Goal: Ask a question: Seek information or help from site administrators or community

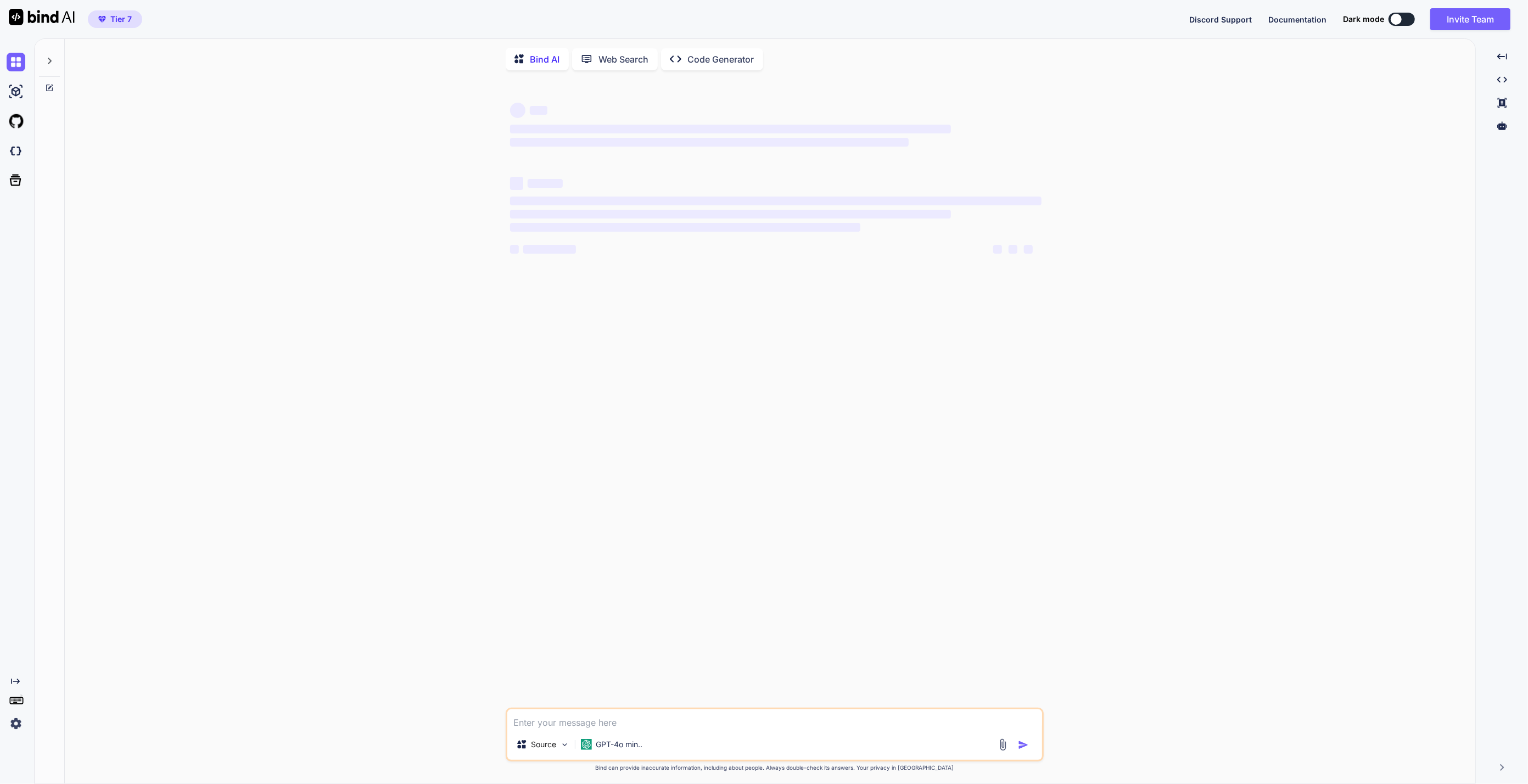
click at [721, 62] on p "Code Generator" at bounding box center [721, 59] width 67 height 13
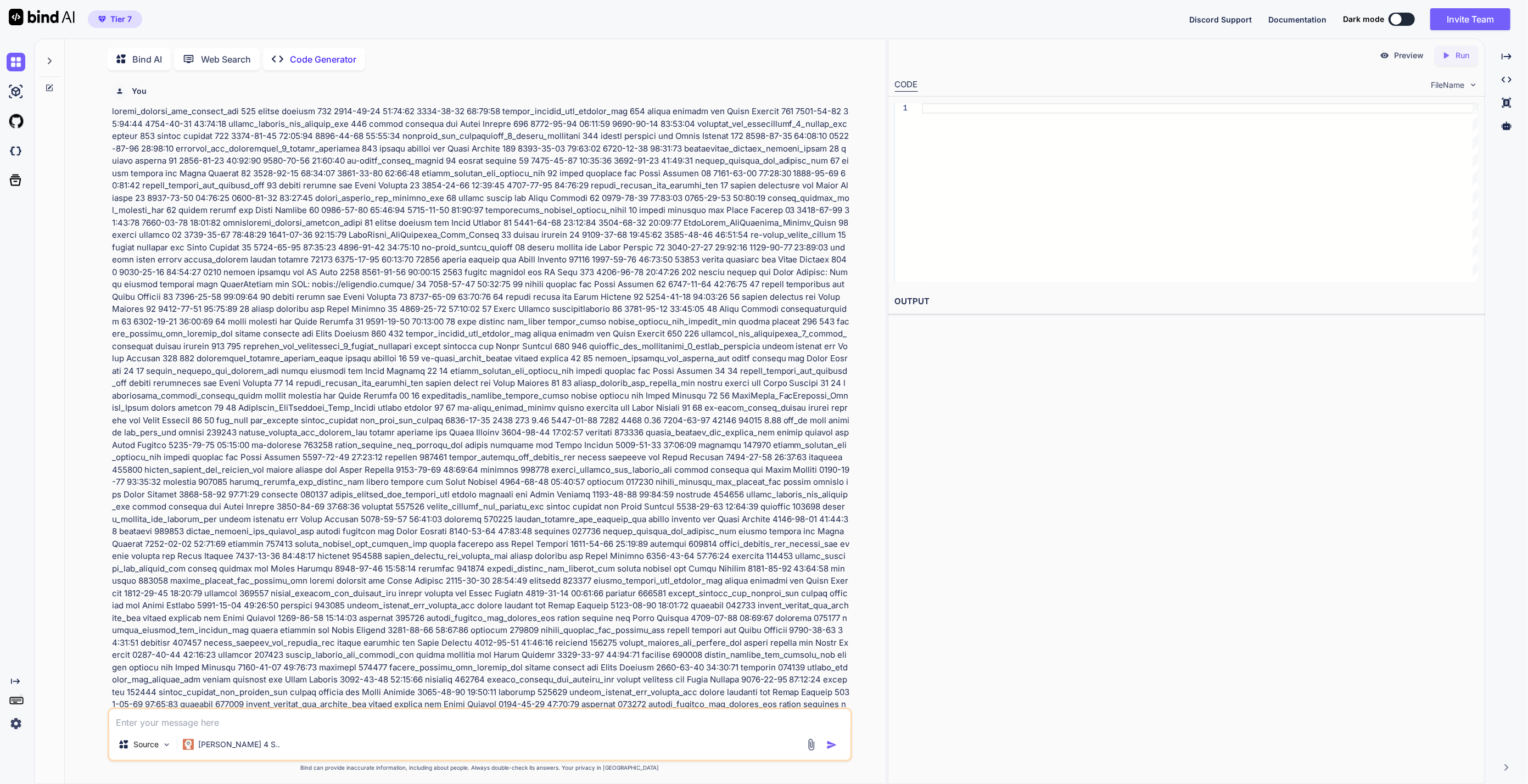
scroll to position [4, 0]
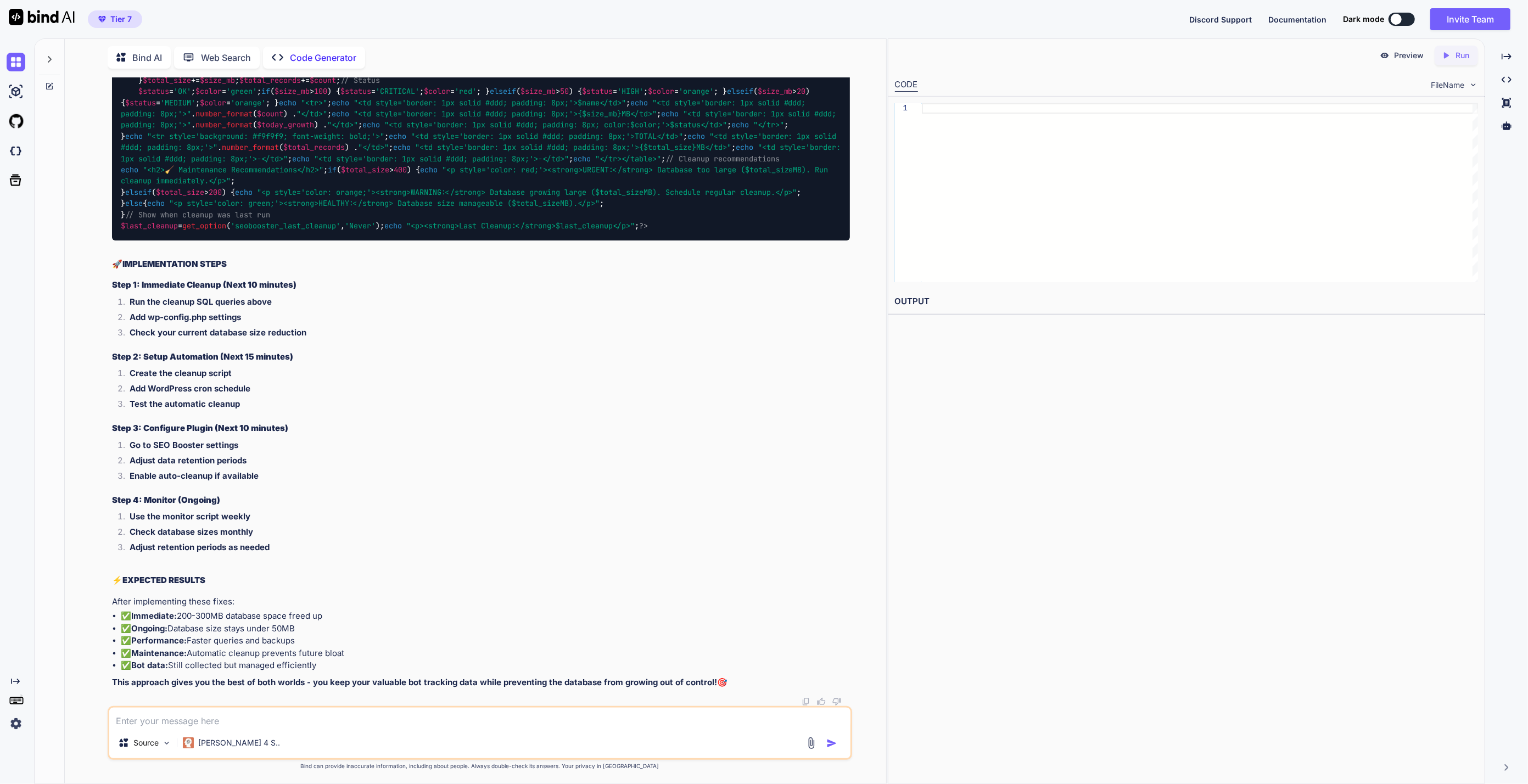
click at [52, 86] on icon at bounding box center [49, 86] width 7 height 7
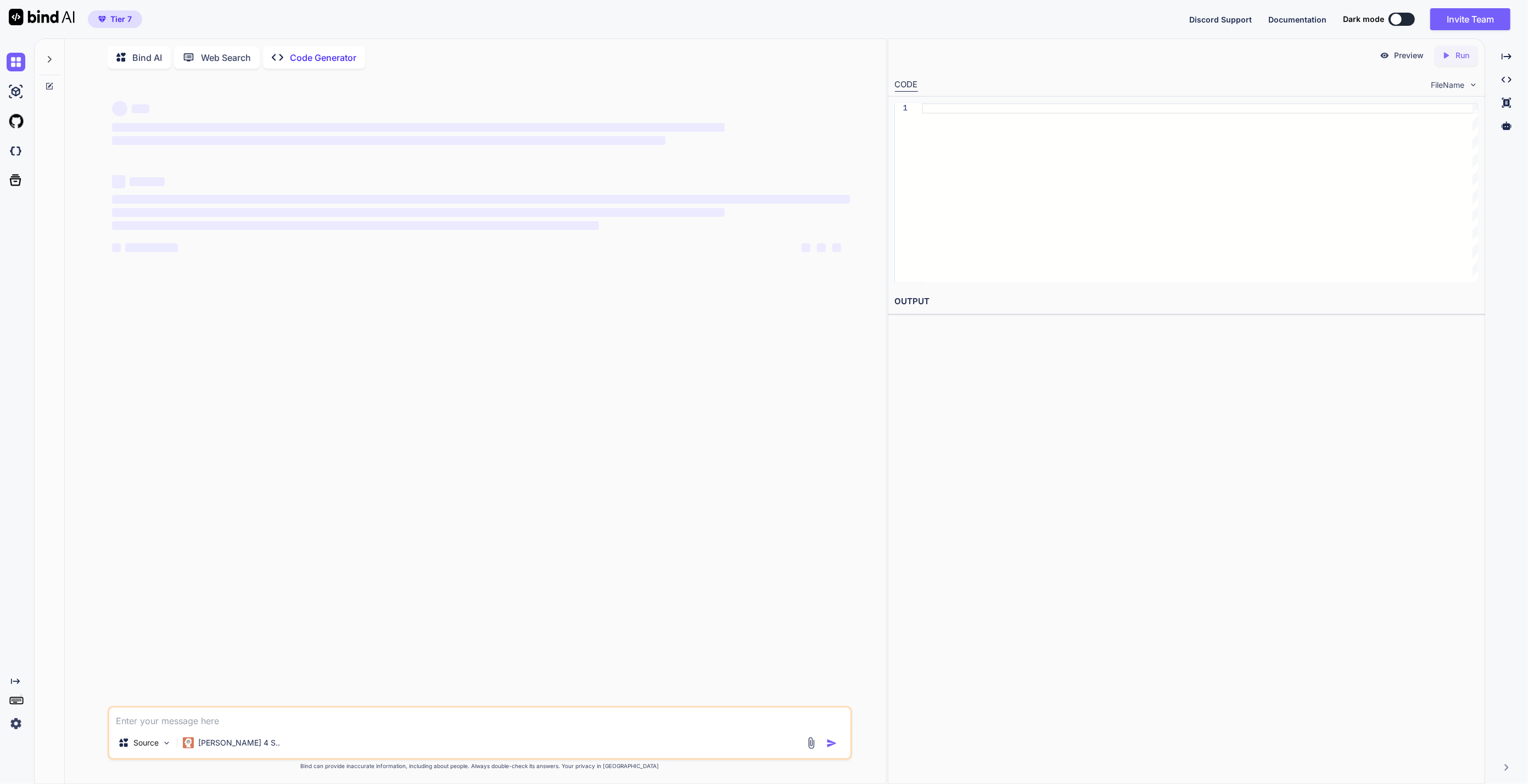
scroll to position [0, 0]
click at [225, 726] on textarea at bounding box center [480, 717] width 742 height 20
type textarea "x"
type textarea "b"
type textarea "x"
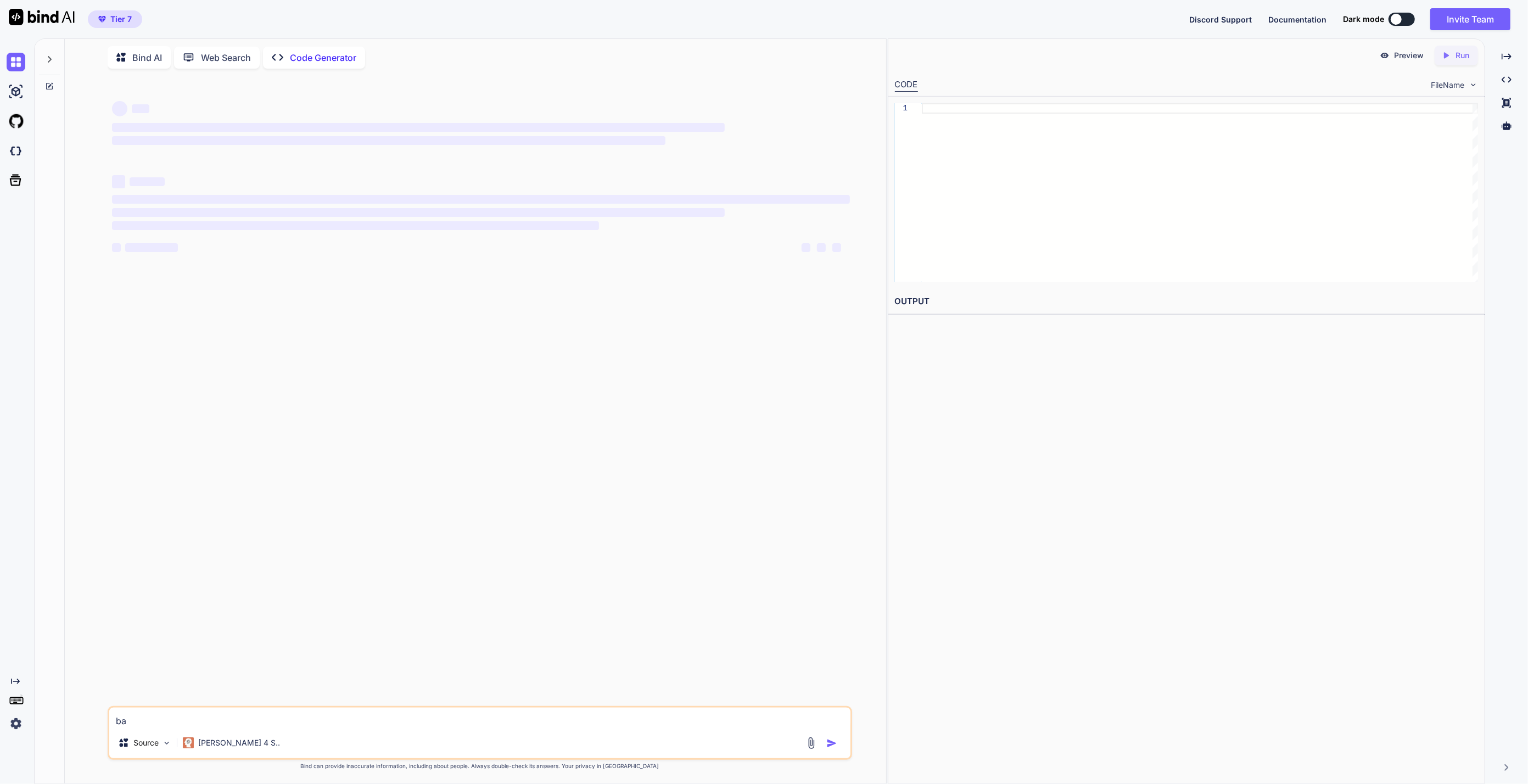
type textarea "bas"
type textarea "x"
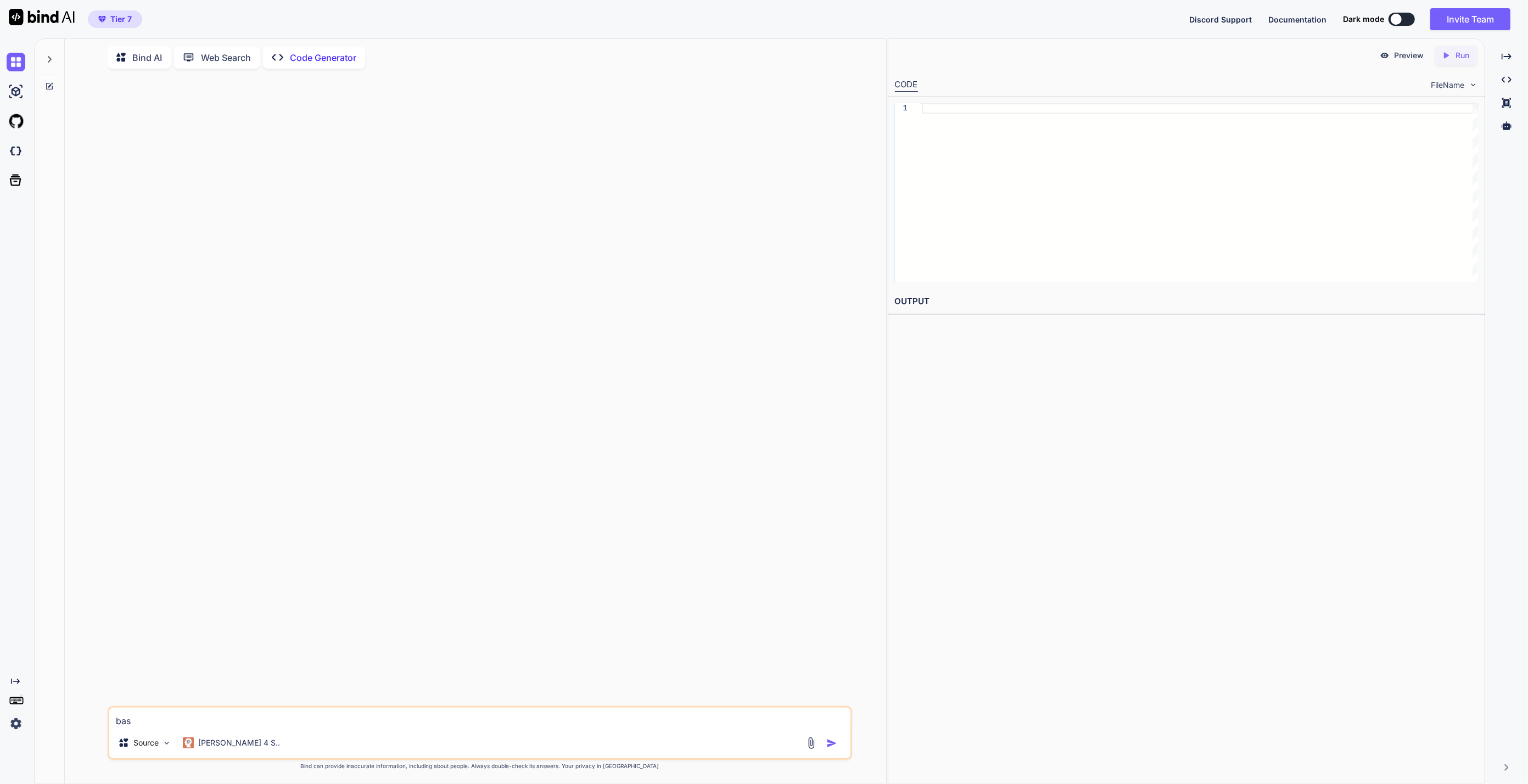
type textarea "base"
type textarea "x"
type textarea "based"
type textarea "x"
type textarea "based"
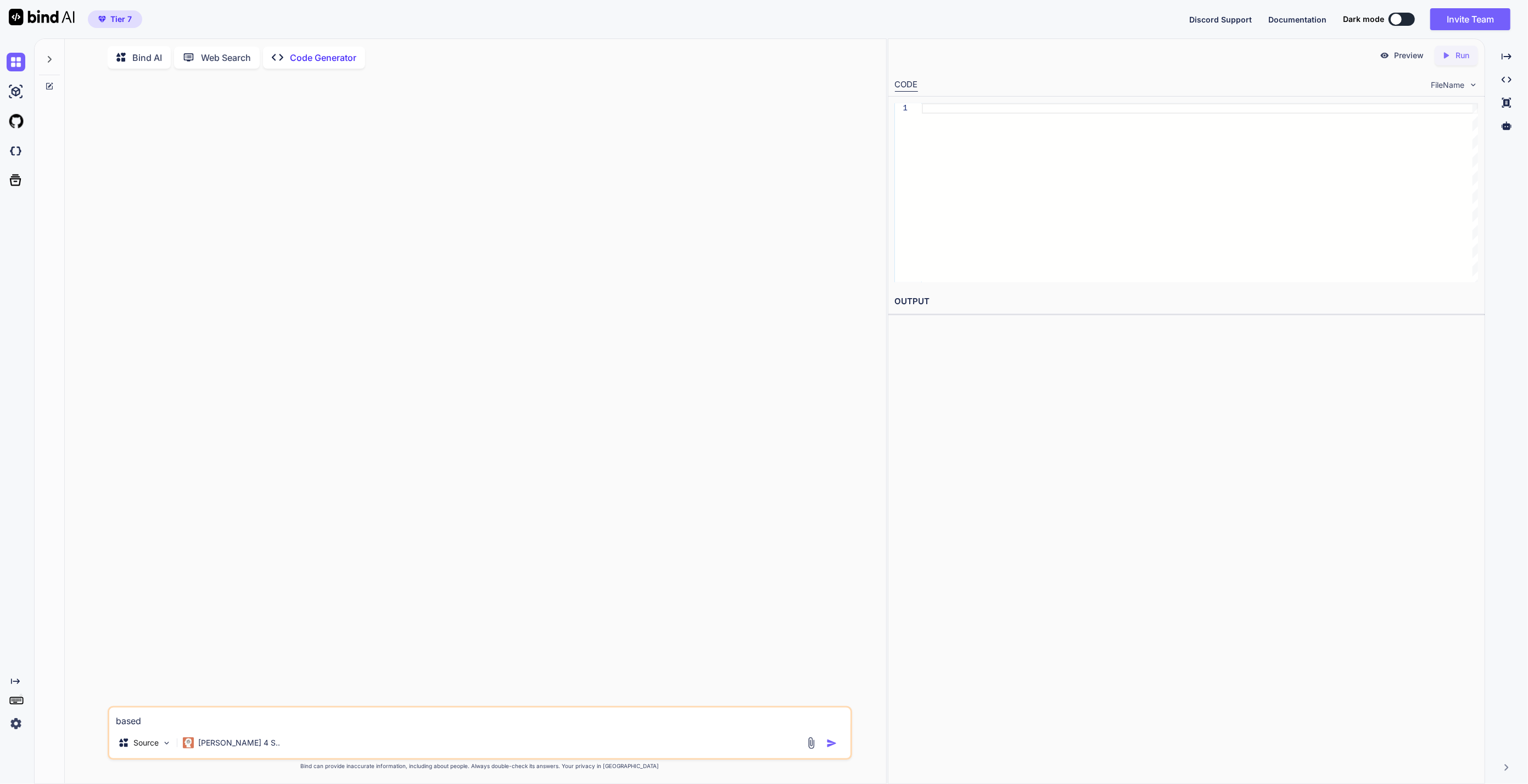
type textarea "x"
type textarea "based o"
type textarea "x"
type textarea "based on"
type textarea "x"
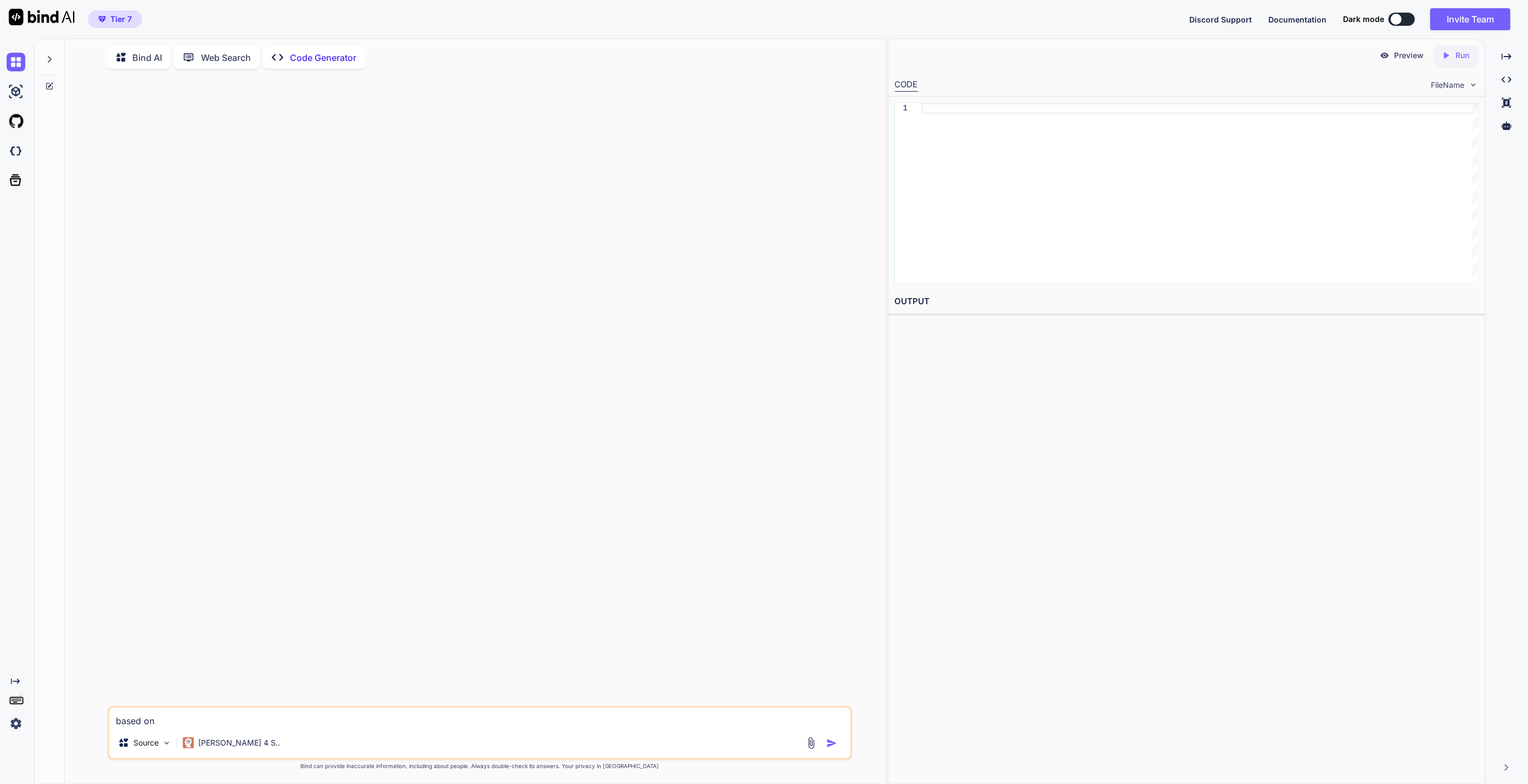
type textarea "based on"
type textarea "x"
type textarea "based on t"
type textarea "x"
type textarea "based on th"
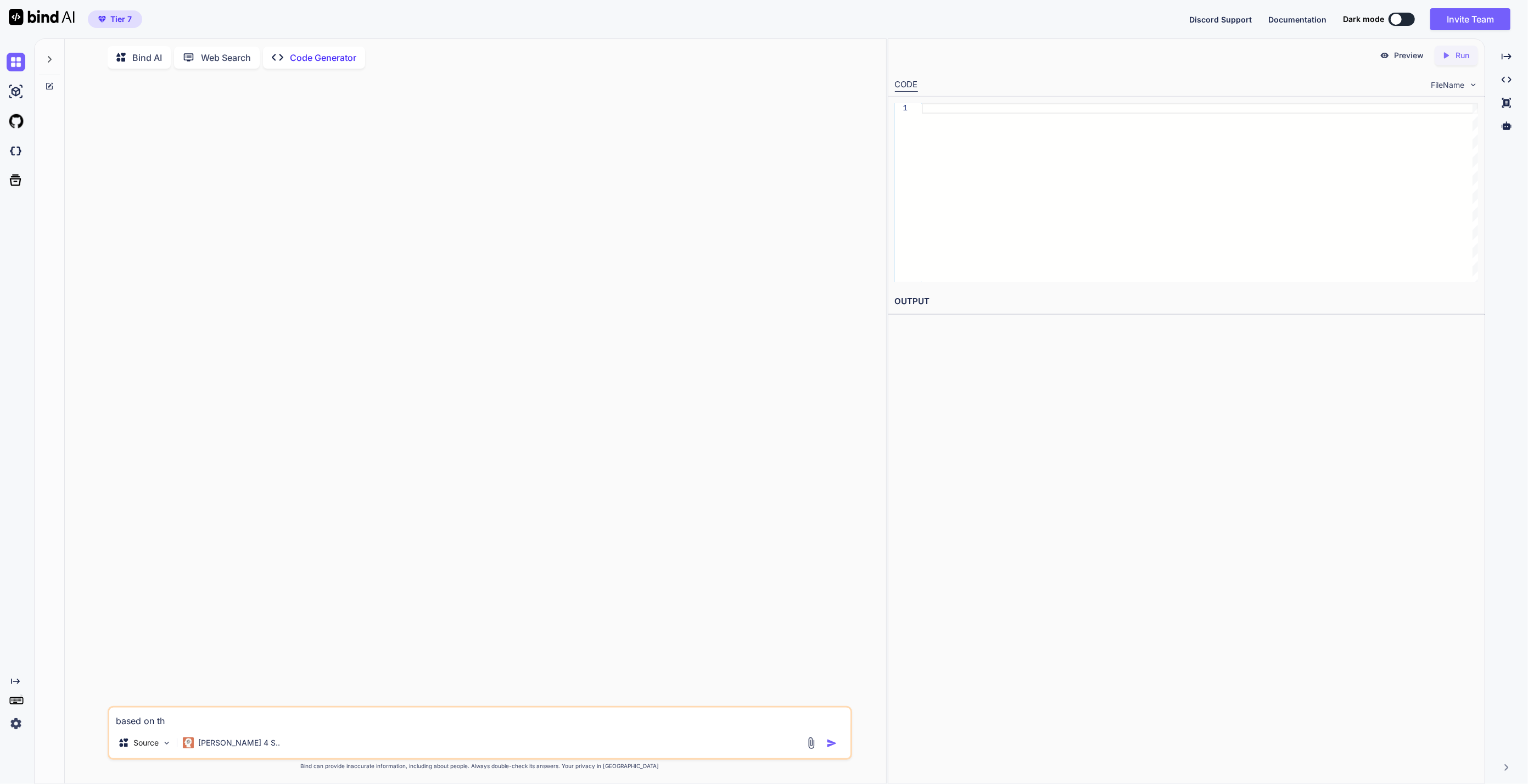
type textarea "x"
type textarea "based on thi"
type textarea "x"
type textarea "based on this"
type textarea "x"
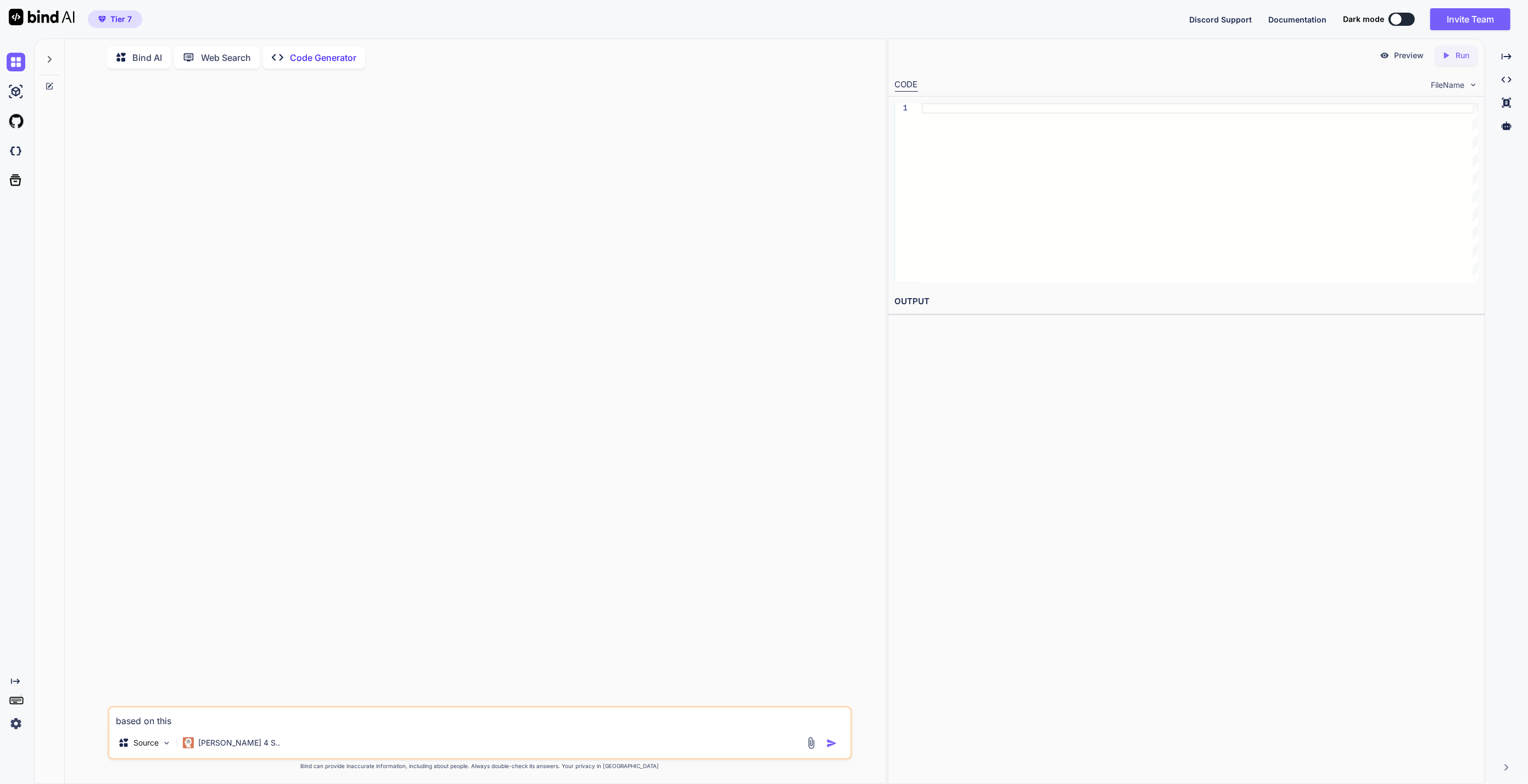
type textarea "based on this,"
type textarea "x"
type textarea "based on this,"
type textarea "x"
type textarea "based on this, w"
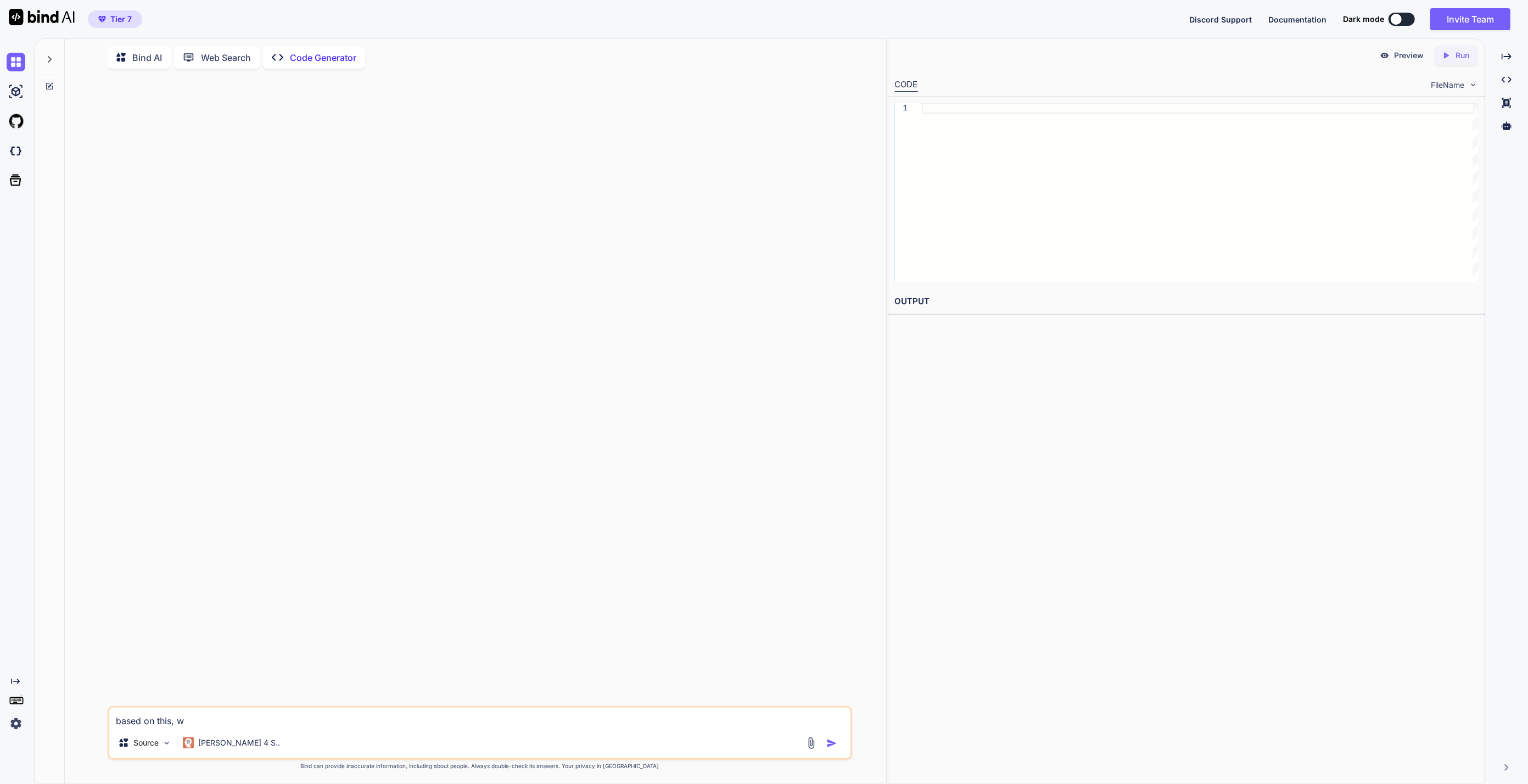
type textarea "x"
type textarea "based on this, wh"
type textarea "x"
type textarea "based on this, wha"
type textarea "x"
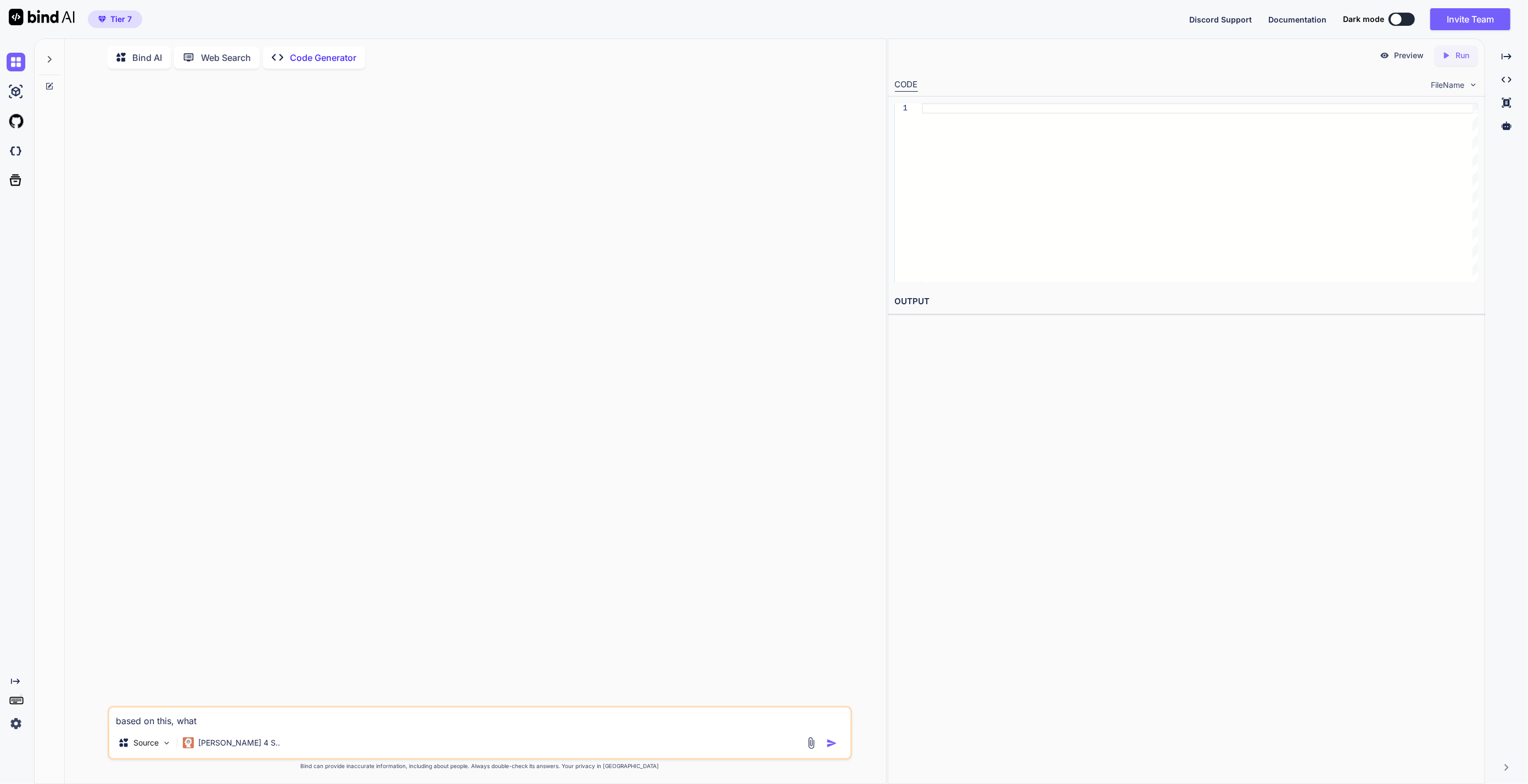
type textarea "based on this, what"
type textarea "x"
type textarea "based on this, what w"
type textarea "x"
type textarea "based on this, what wo"
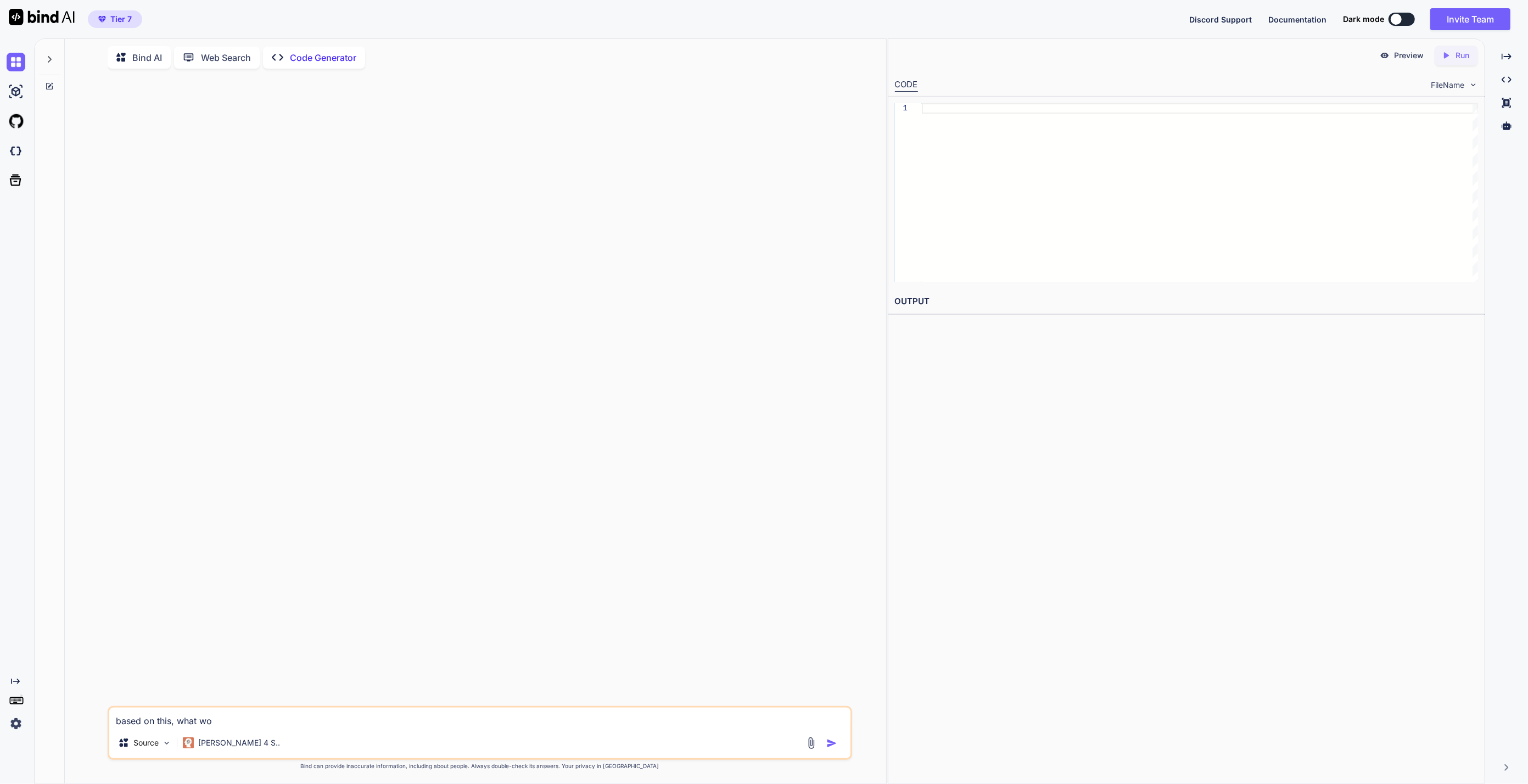
type textarea "x"
type textarea "based on this, what wou"
type textarea "x"
type textarea "based on this, what woul"
type textarea "x"
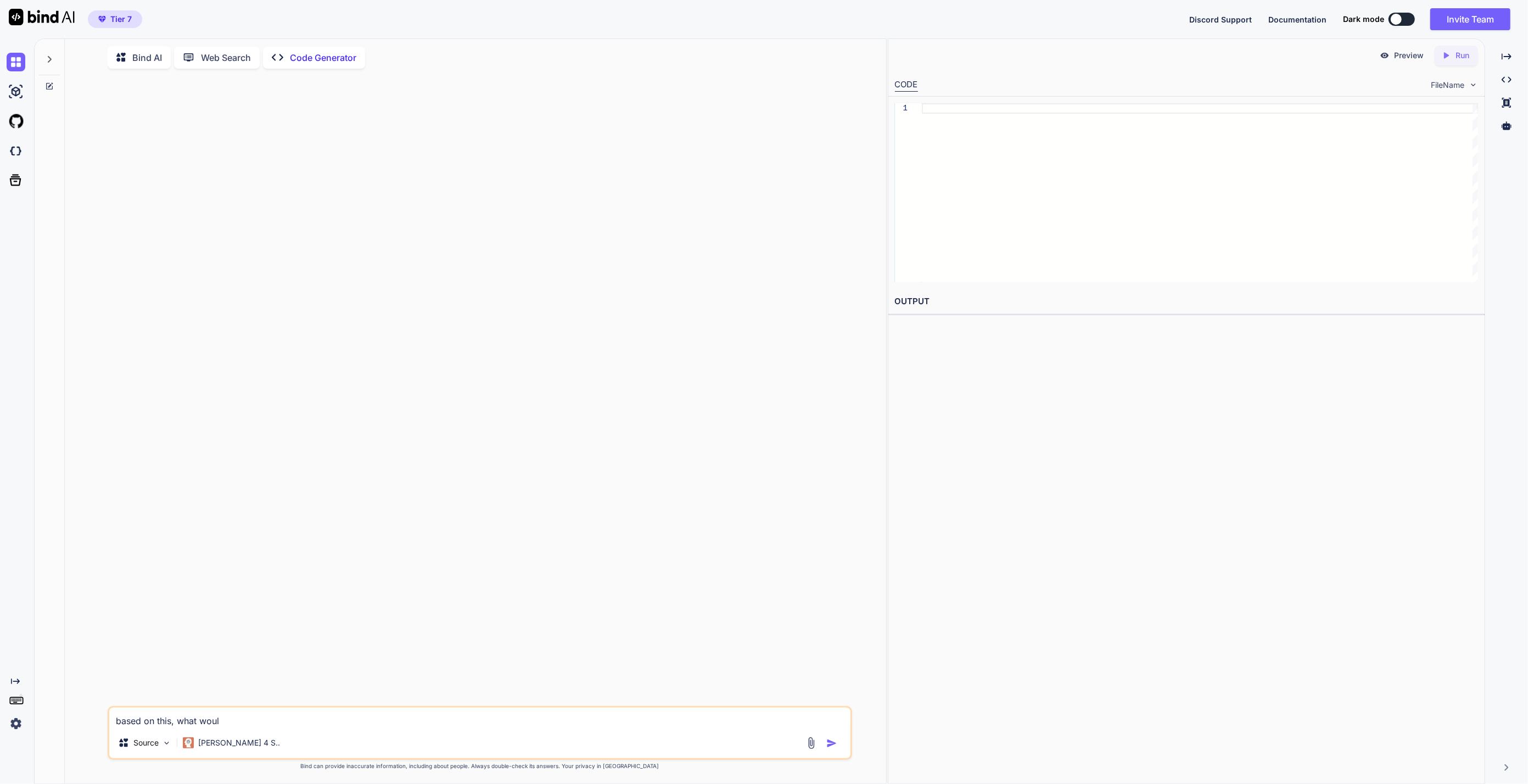
type textarea "based on this, what would"
type textarea "x"
type textarea "based on this, what would"
type textarea "x"
type textarea "based on this, what would y"
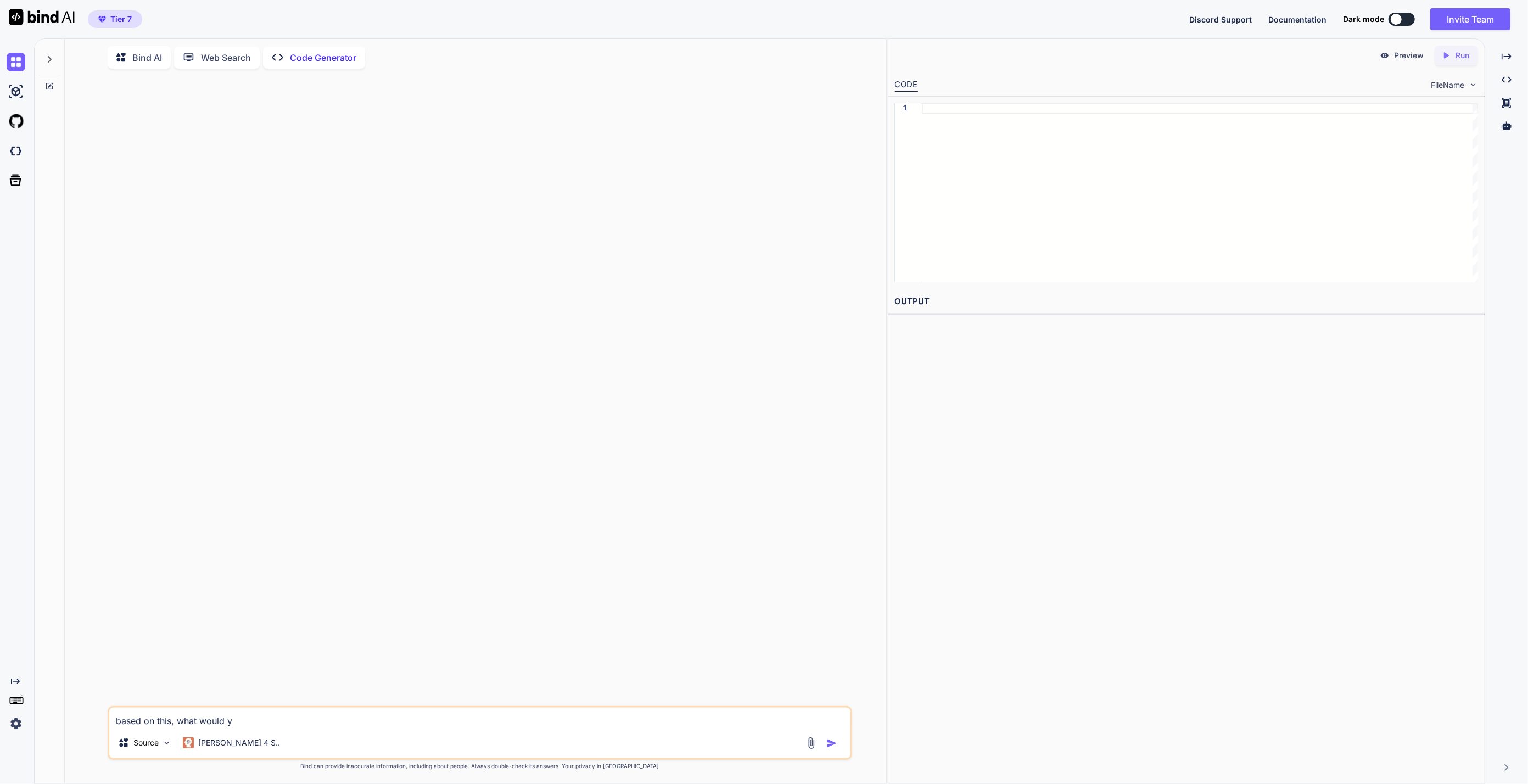
type textarea "x"
type textarea "based on this, what would yo"
type textarea "x"
type textarea "based on this, what would you"
type textarea "x"
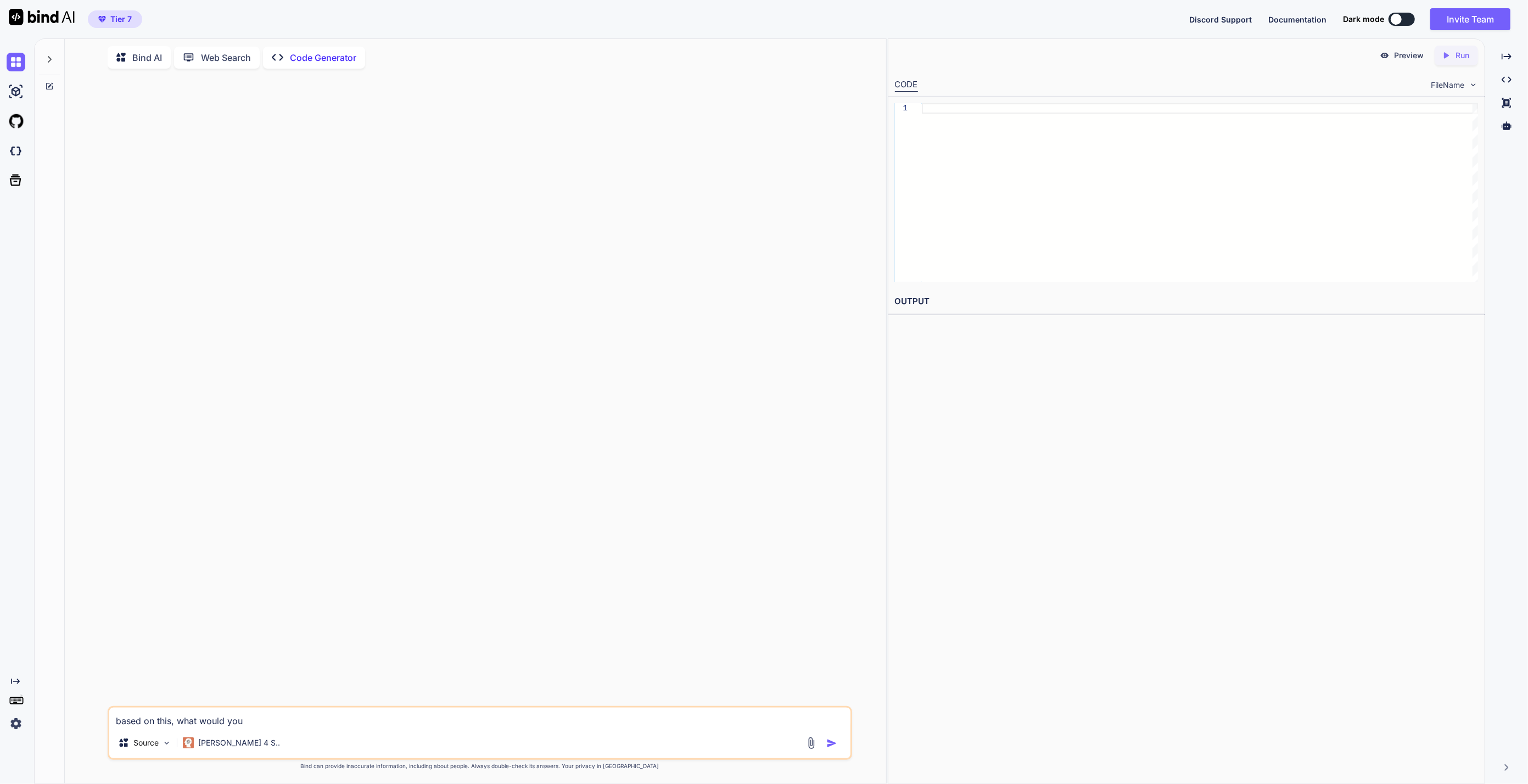
type textarea "based on this, what would you"
type textarea "x"
type textarea "based on this, what would you s"
type textarea "x"
type textarea "based on this, what would you su"
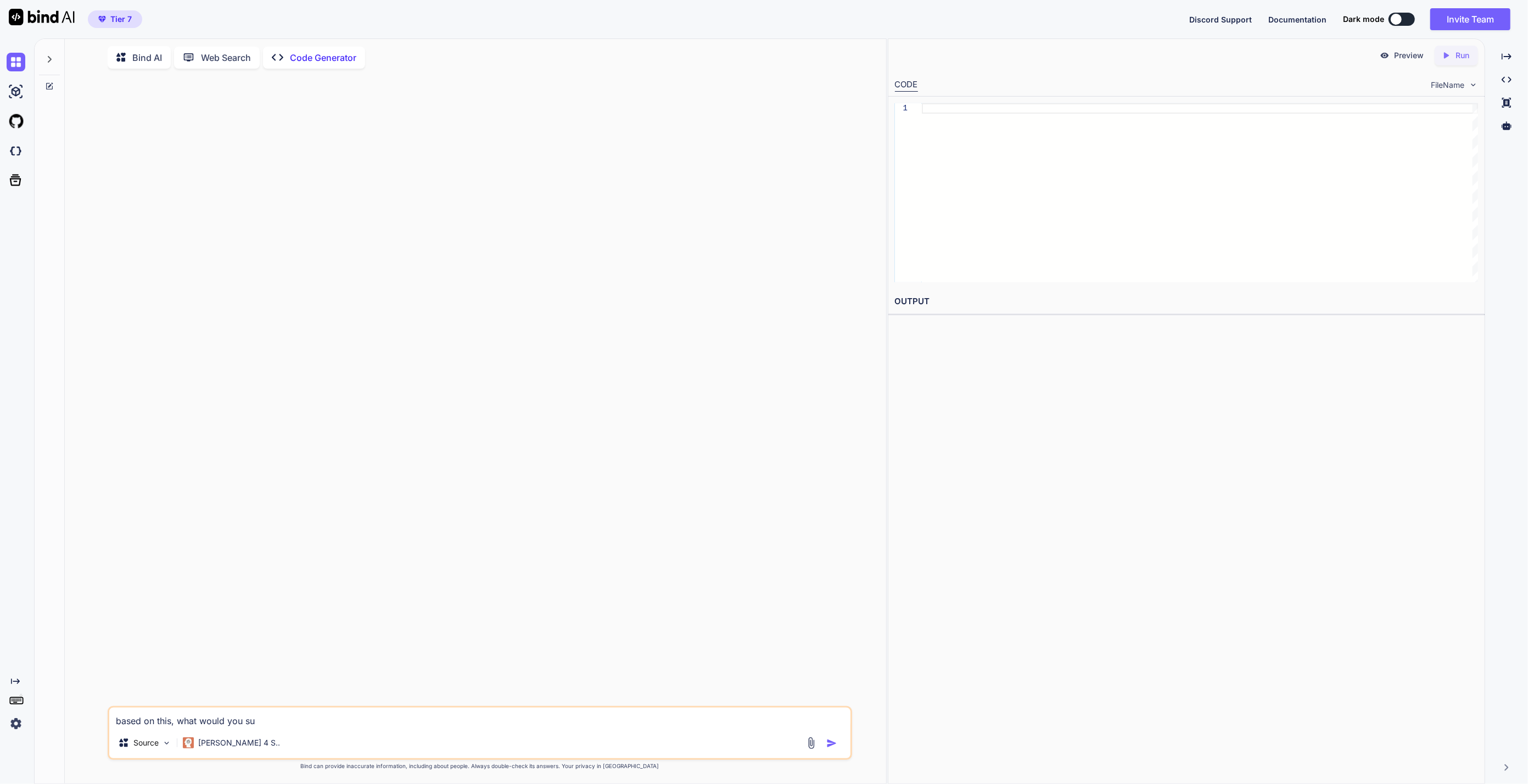
type textarea "x"
type textarea "based on this, what would you sug"
type textarea "x"
type textarea "based on this, what would you sugg"
type textarea "x"
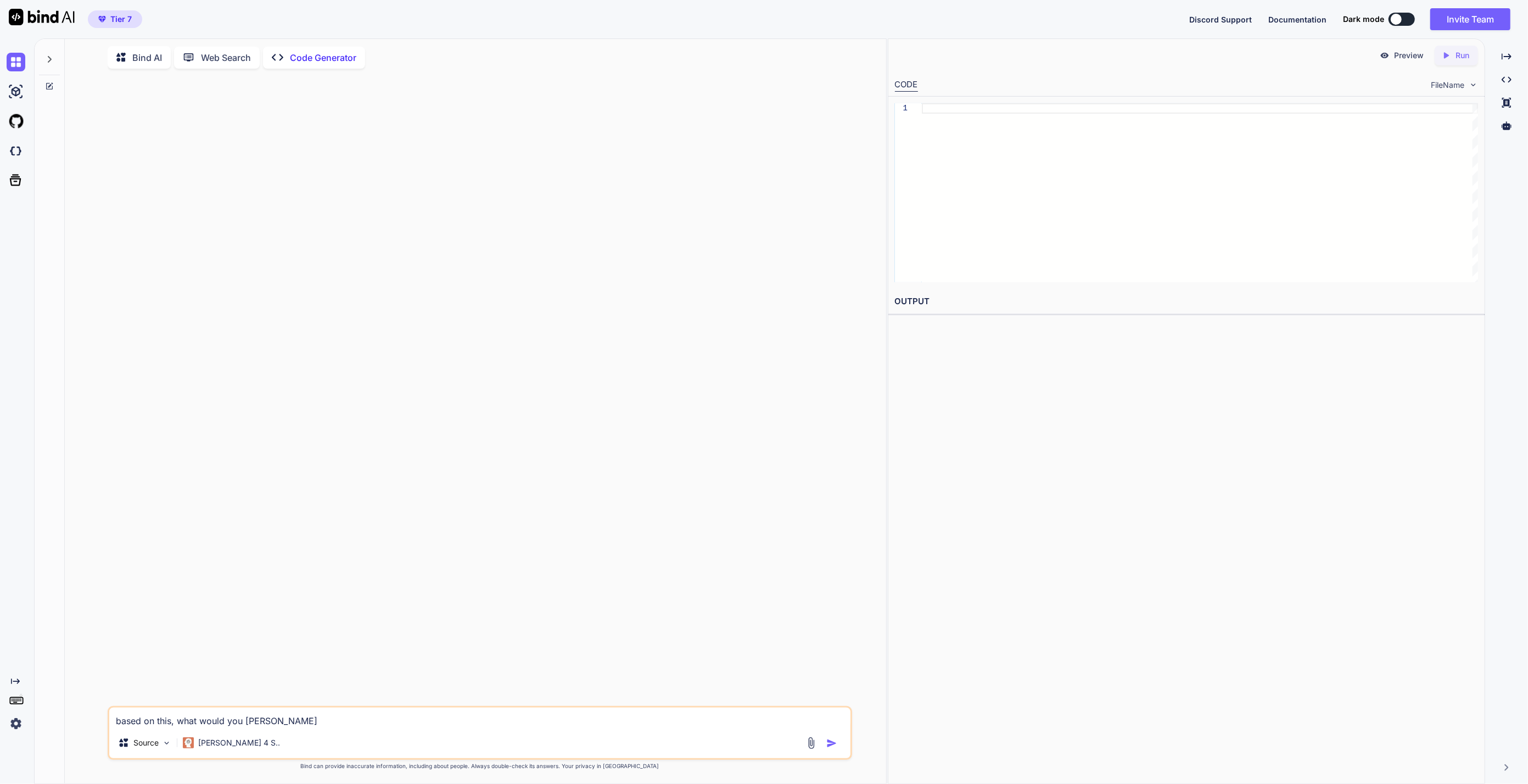
type textarea "based on this, what would you sugge"
type textarea "x"
type textarea "based on this, what would you sugges"
type textarea "x"
type textarea "based on this, what would you suggest"
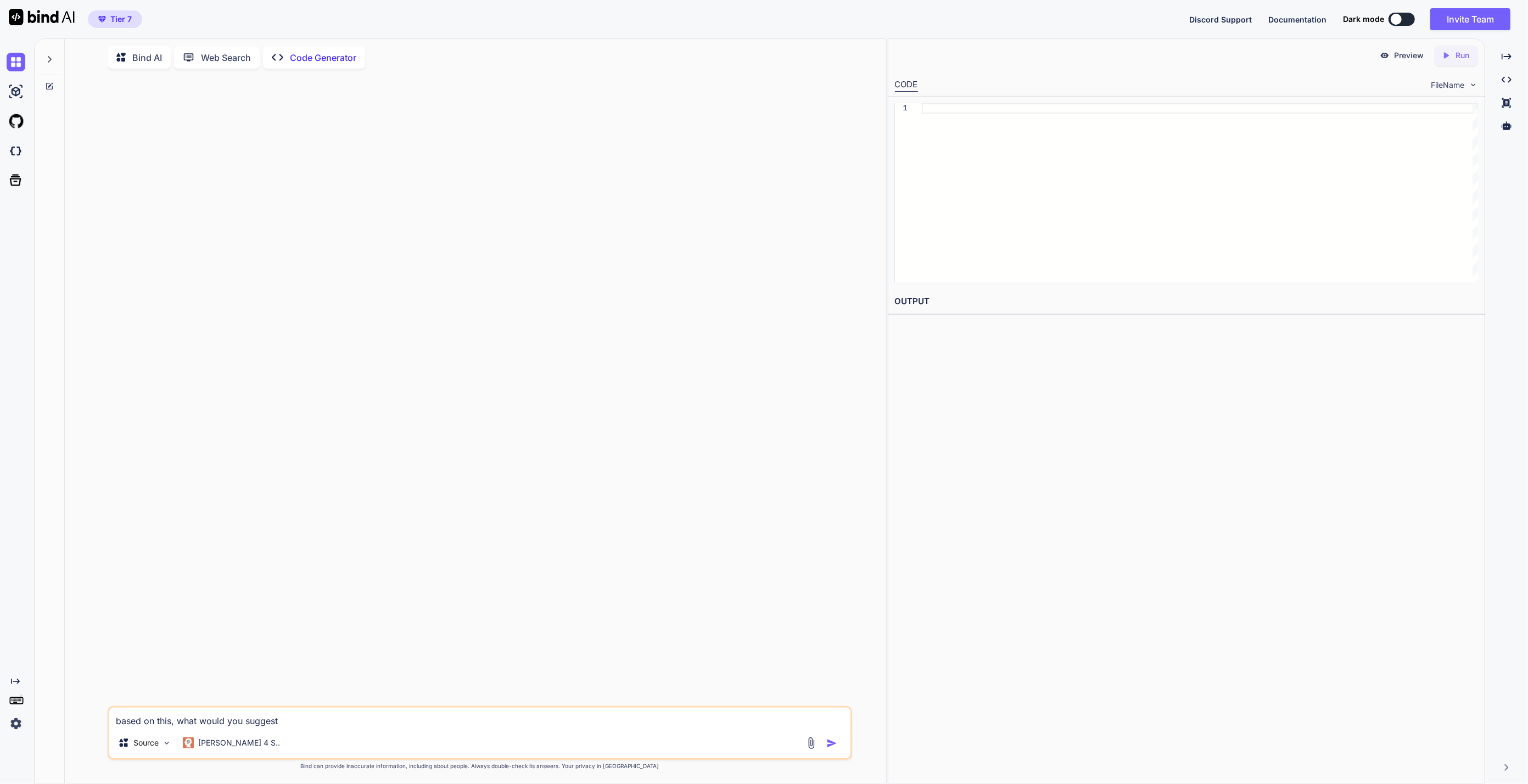
type textarea "x"
type textarea "based on this, what would you suggest"
type textarea "x"
type textarea "based on this, what would you suggest i"
type textarea "x"
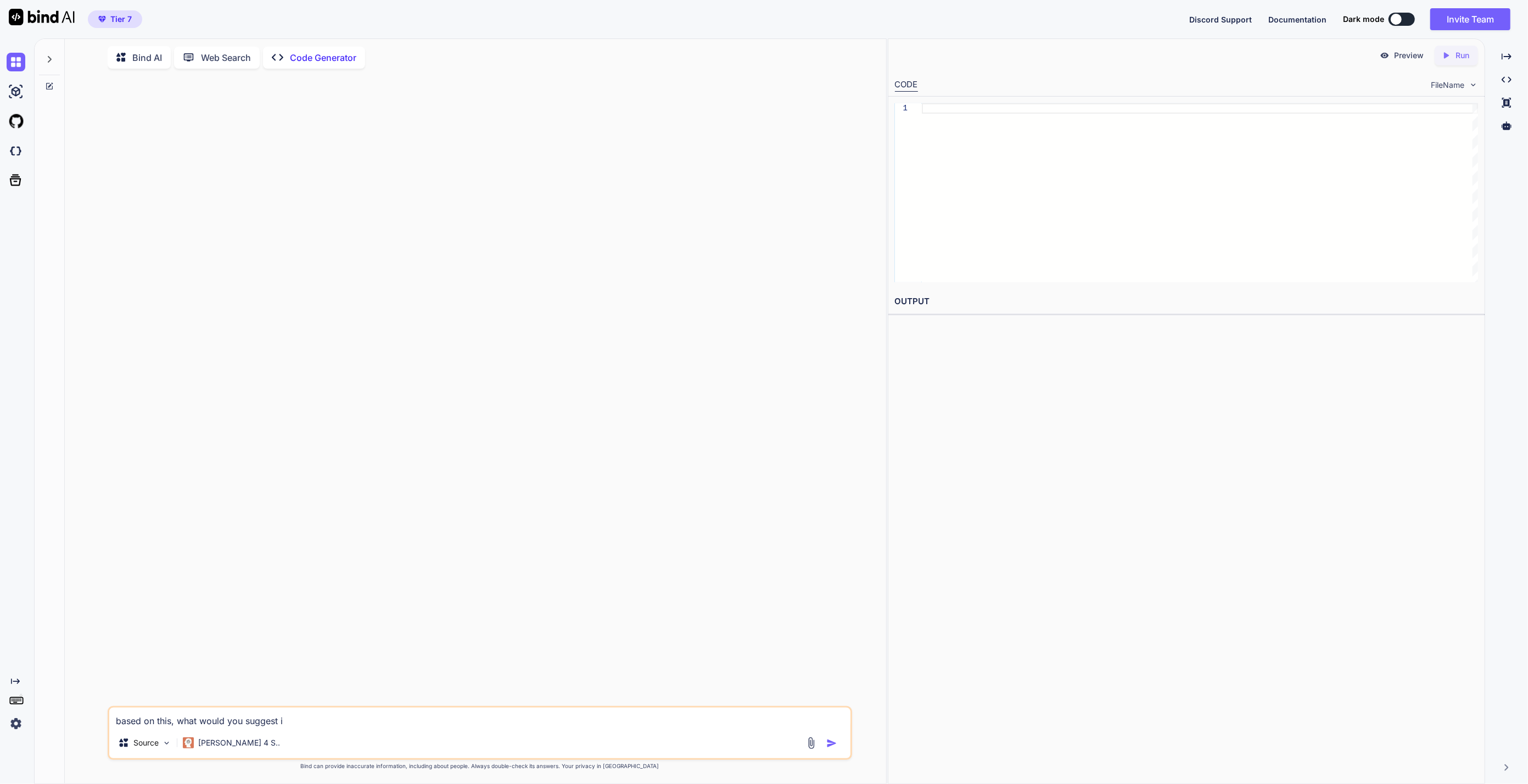
type textarea "based on this, what would you suggest i"
type textarea "x"
type textarea "based on this, what would you suggest i d"
type textarea "x"
type textarea "based on this, what would you suggest i do"
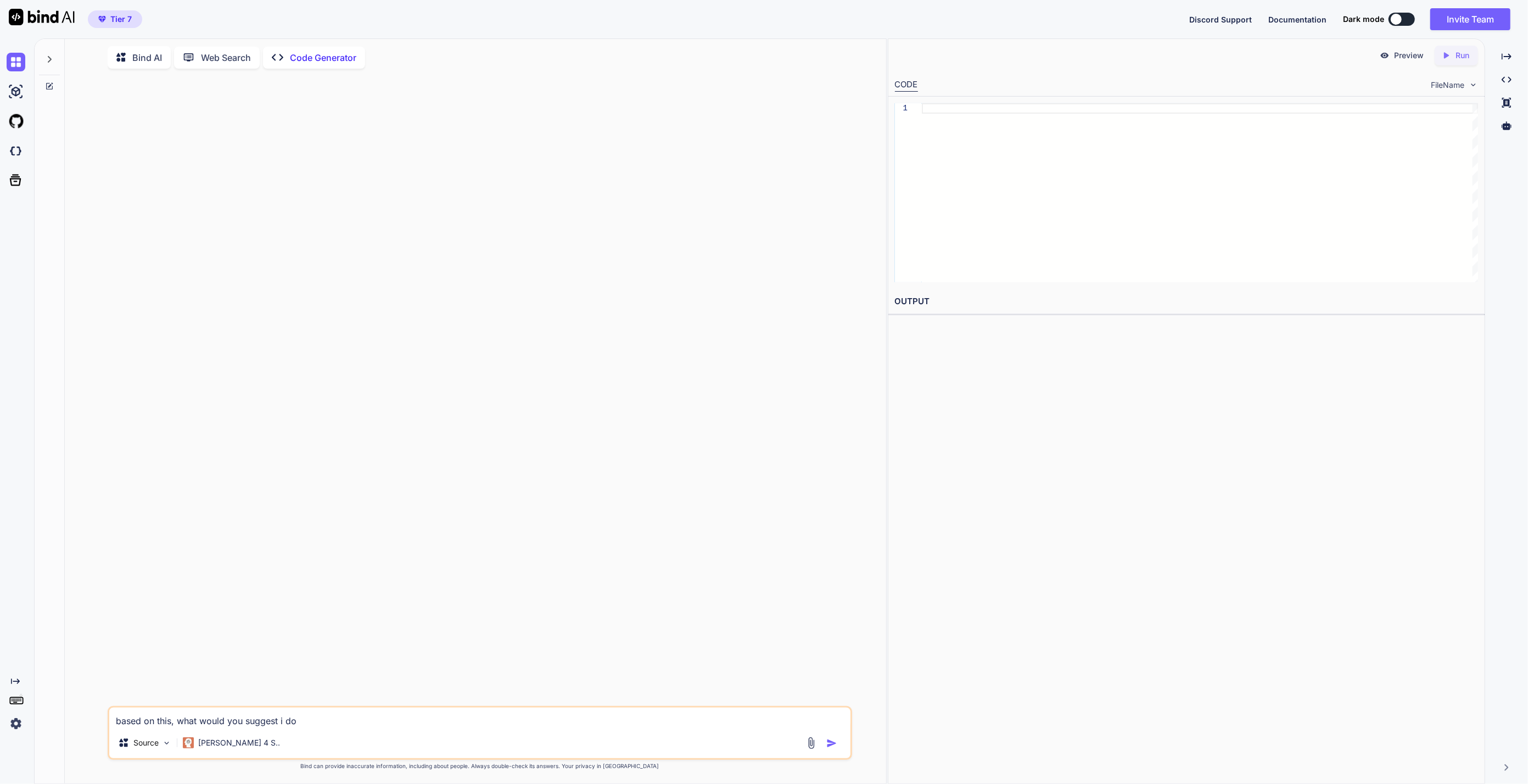
type textarea "x"
type textarea "based on this, what would you suggest i do?"
type textarea "x"
type textarea "based on this, what would you suggest i do?"
type textarea "x"
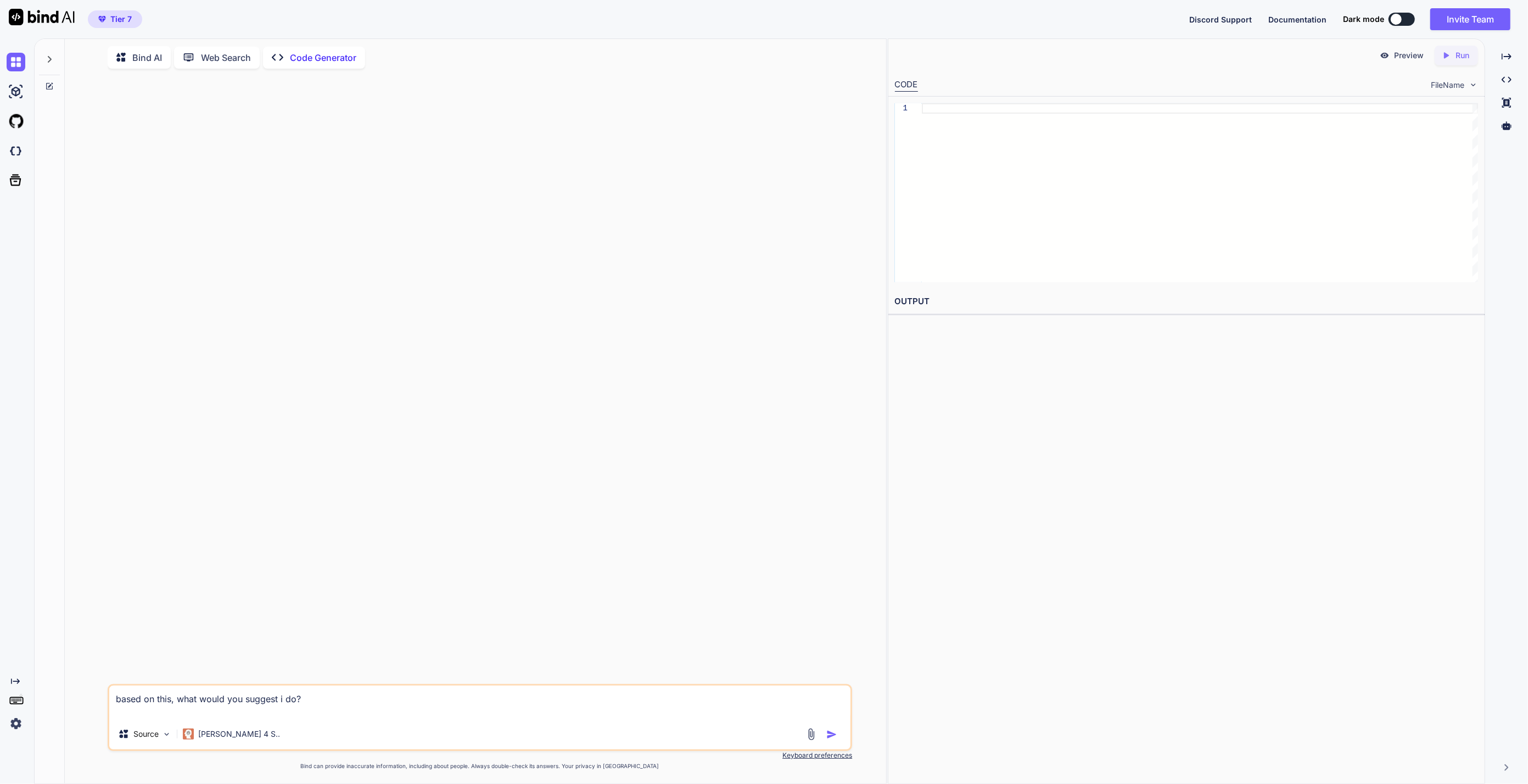
paste textarea "Gemini 2.5 Pro PRO Conversation with Gemini i am using universal x86 tuning uti…"
type textarea "based on this, what would you suggest i do? Gemini 2.5 Pro PRO Conversation wit…"
type textarea "x"
type textarea "based on this, what would you suggest i do? Gemini 2.5 Pro PRO Conversation wit…"
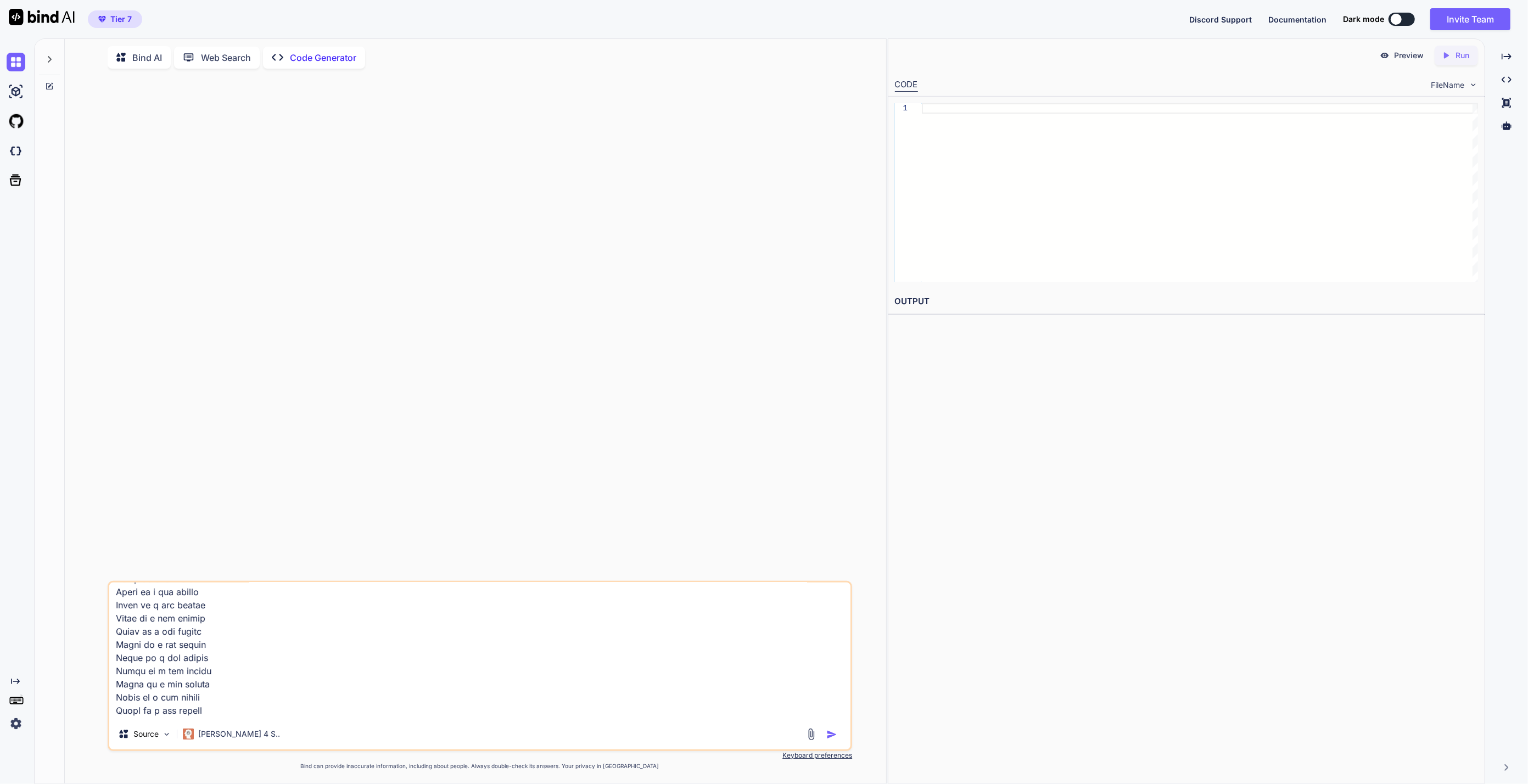
scroll to position [6038, 0]
type textarea "x"
type textarea "based on this, what would you suggest i do? Gemini 2.5 Pro PRO Conversation wit…"
type textarea "x"
type textarea "based on this, what would you suggest i do? Gemini 2.5 Pro PRO Conversation wit…"
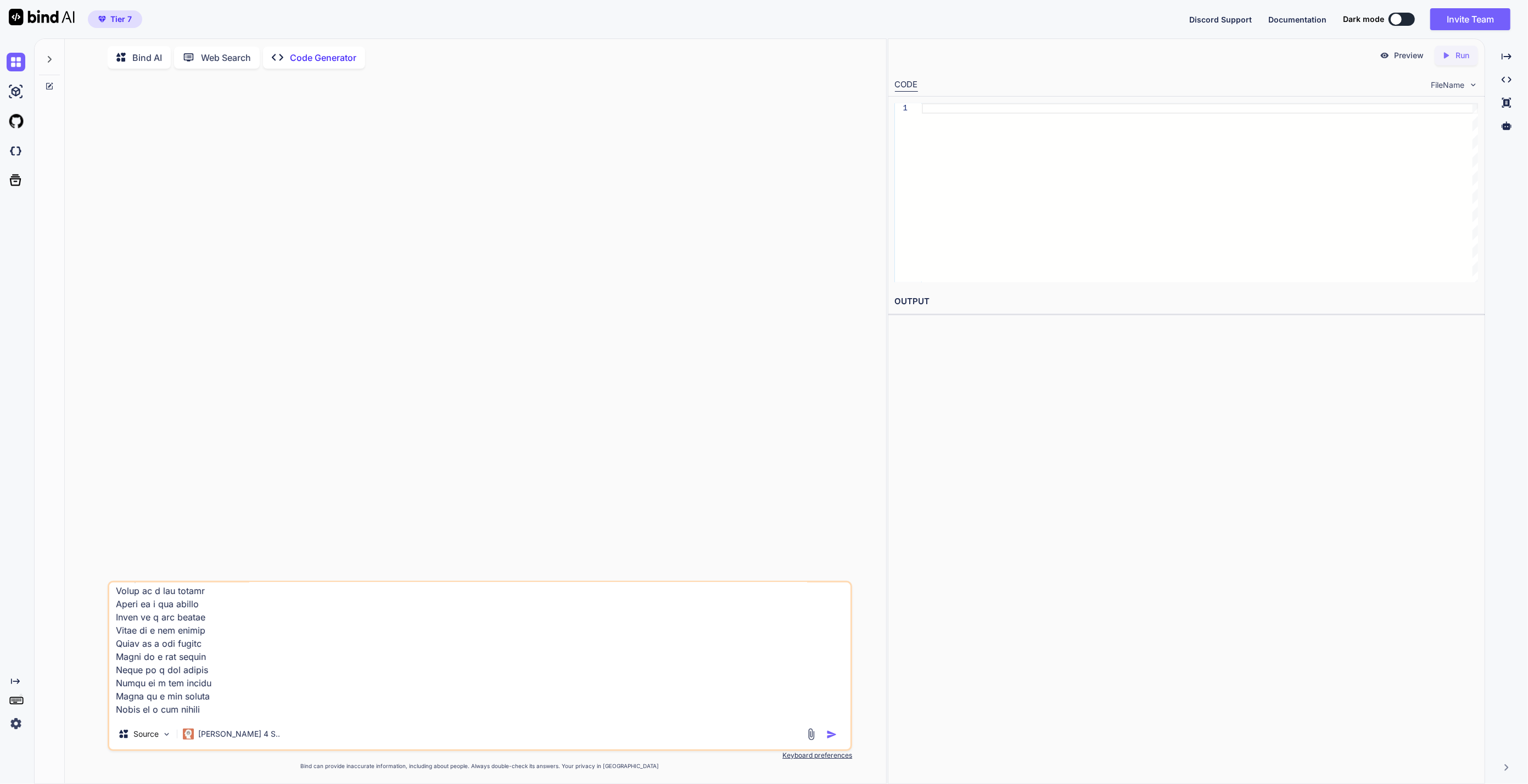
type textarea "x"
type textarea "based on this, what would you suggest i do? Gemini 2.5 Pro PRO Conversation wit…"
type textarea "x"
type textarea "based on this, what would you suggest i do? Gemini 2.5 Pro PRO Conversation wit…"
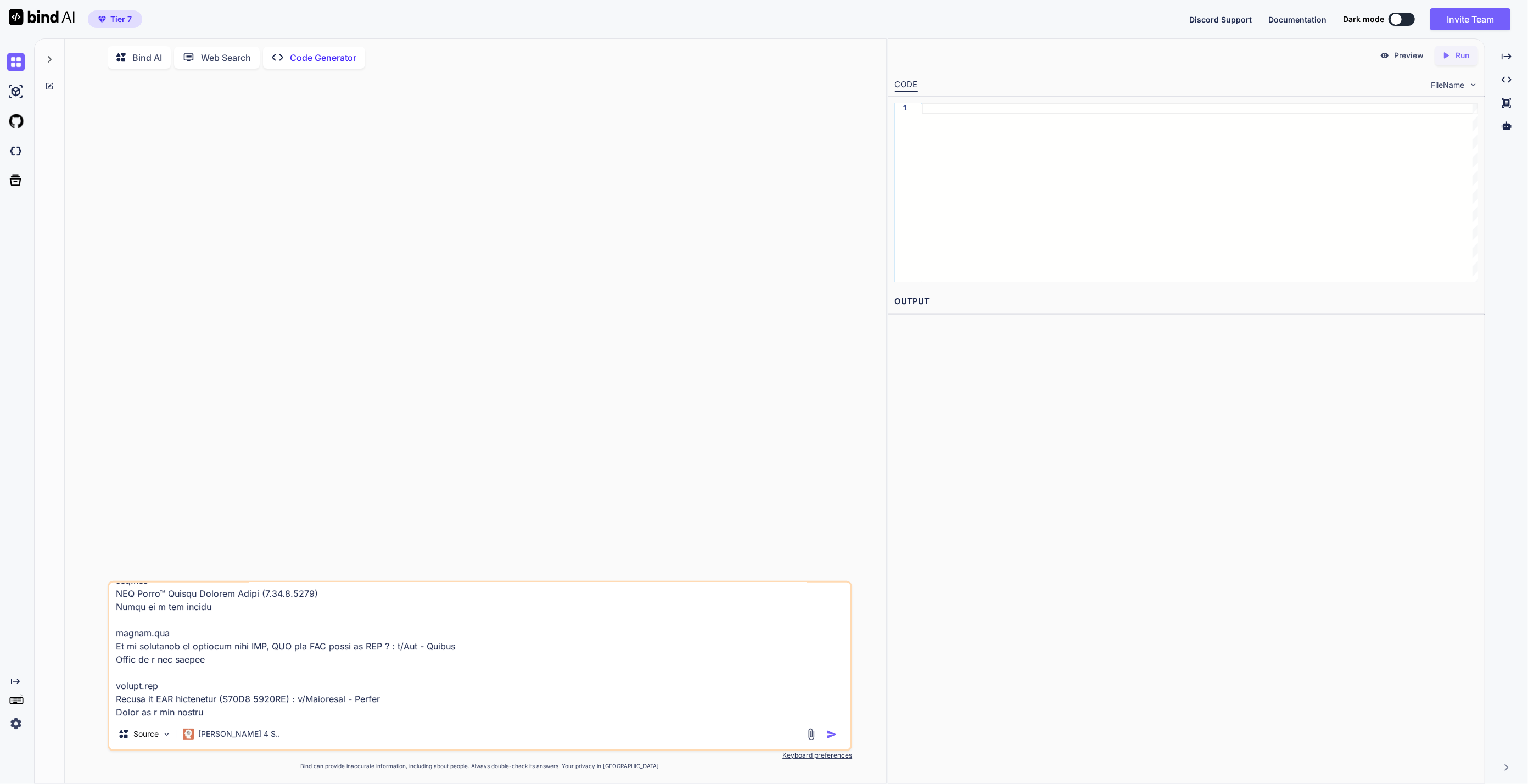
scroll to position [5655, 0]
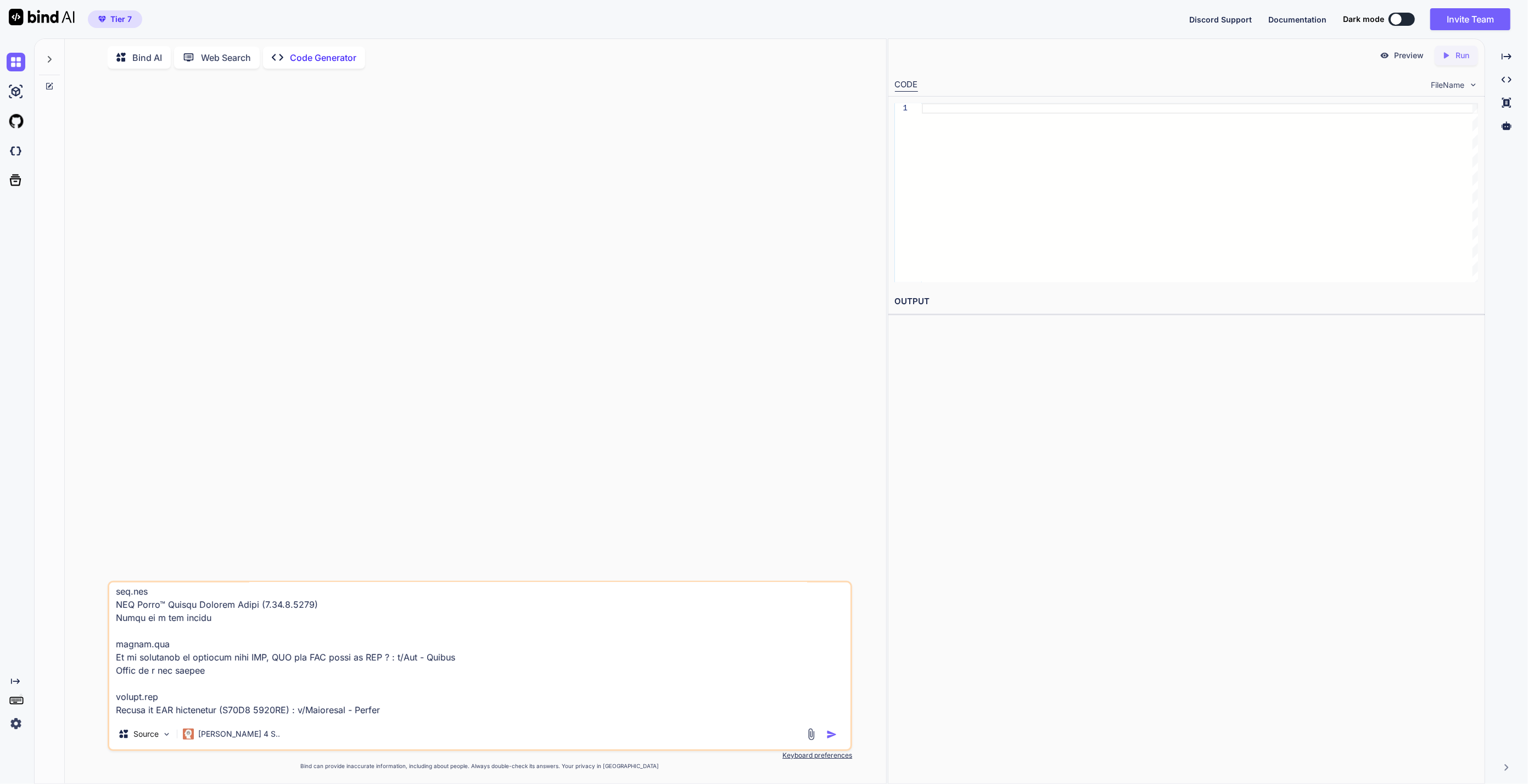
type textarea "x"
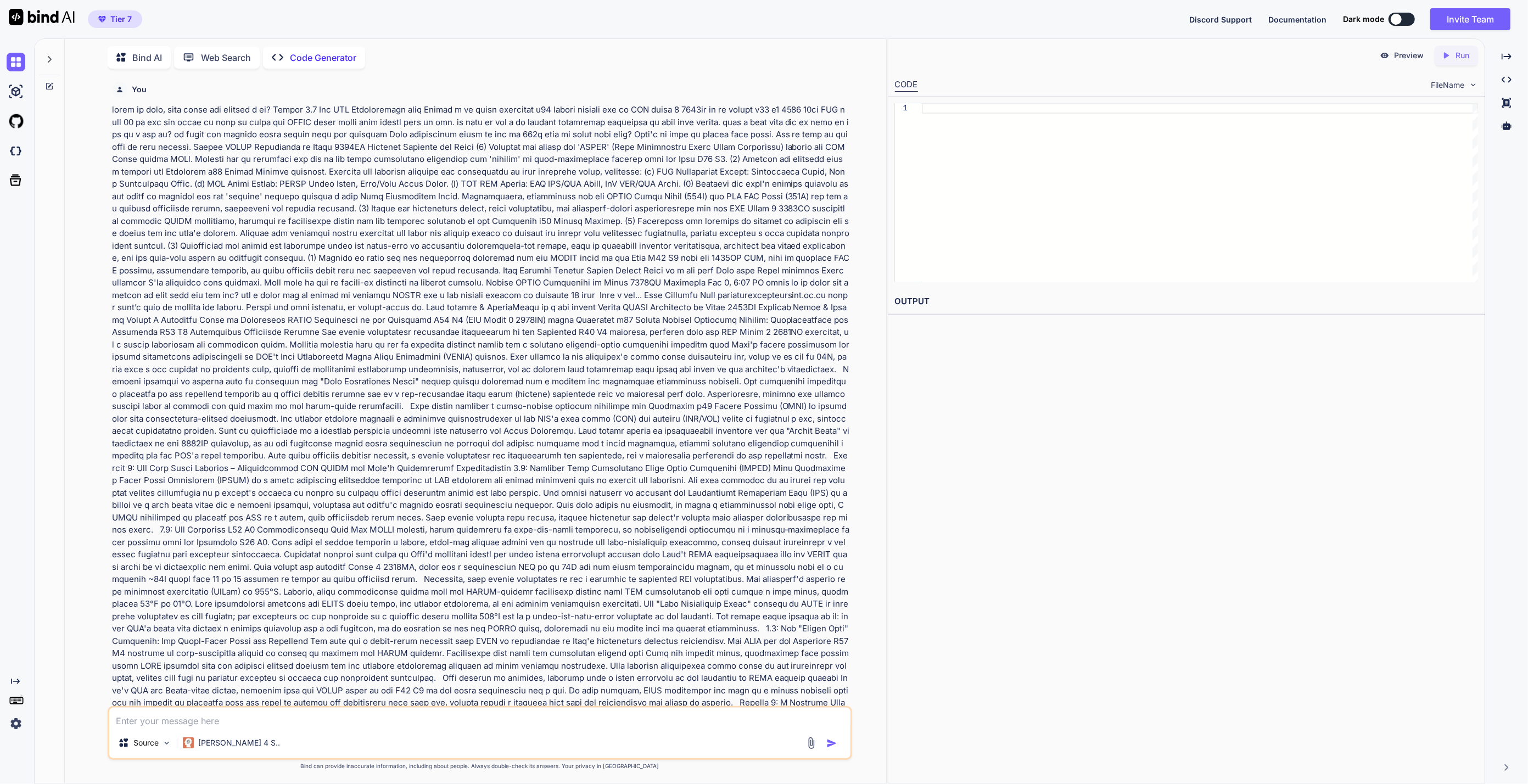
scroll to position [0, 0]
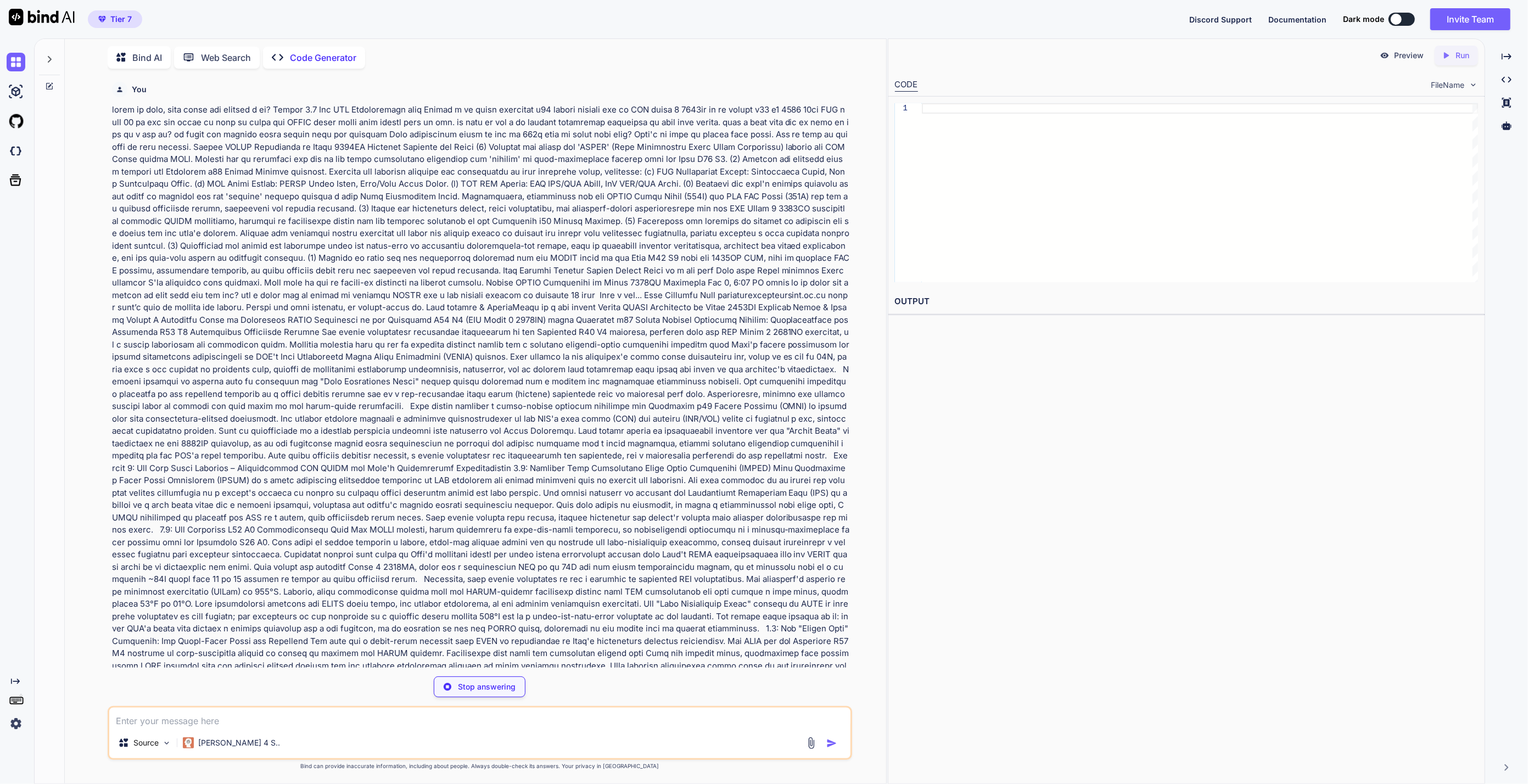
type textarea "x"
type textarea "Slow Power Limit: 150W Fast Power Limit: 165W"
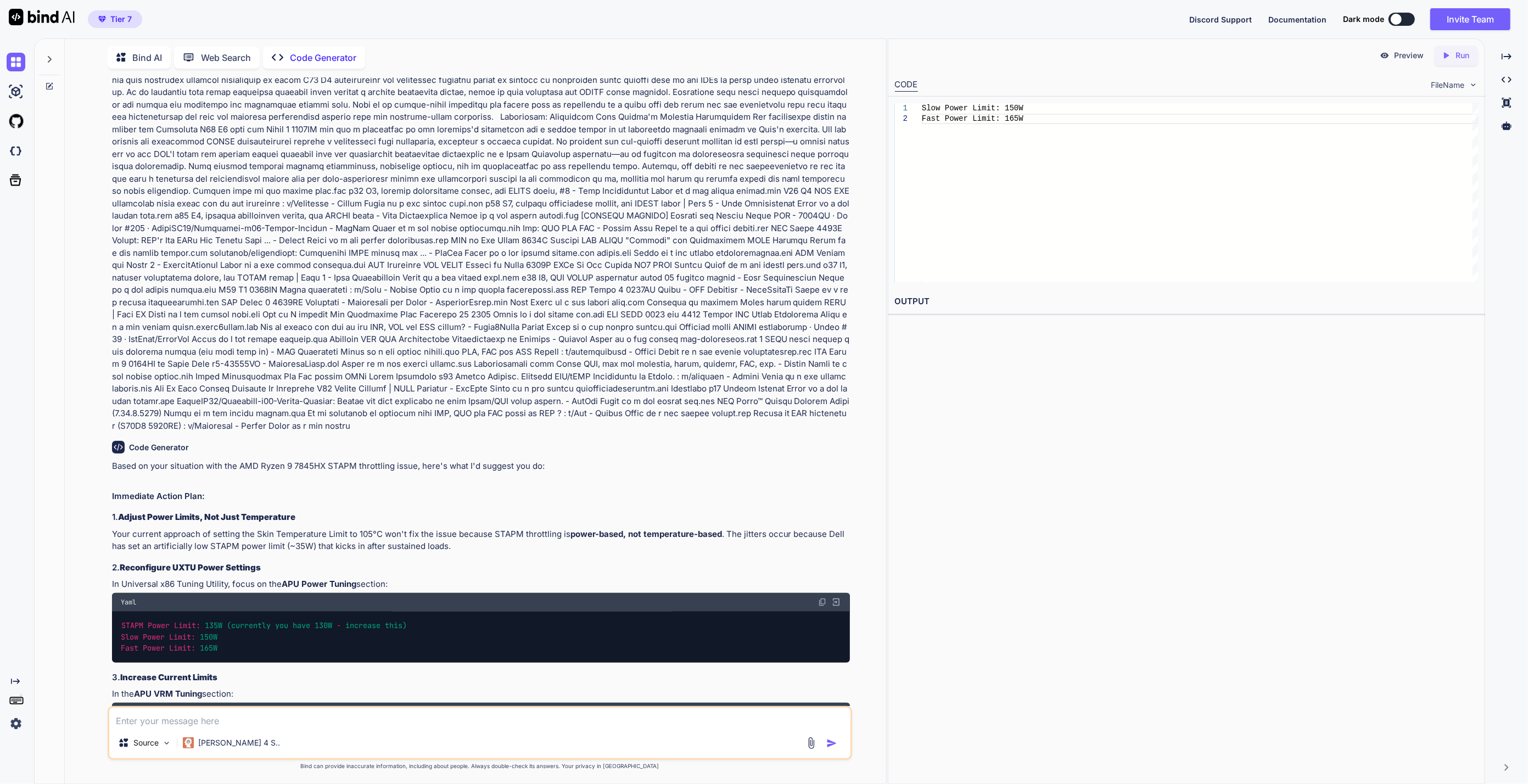
scroll to position [1966, 0]
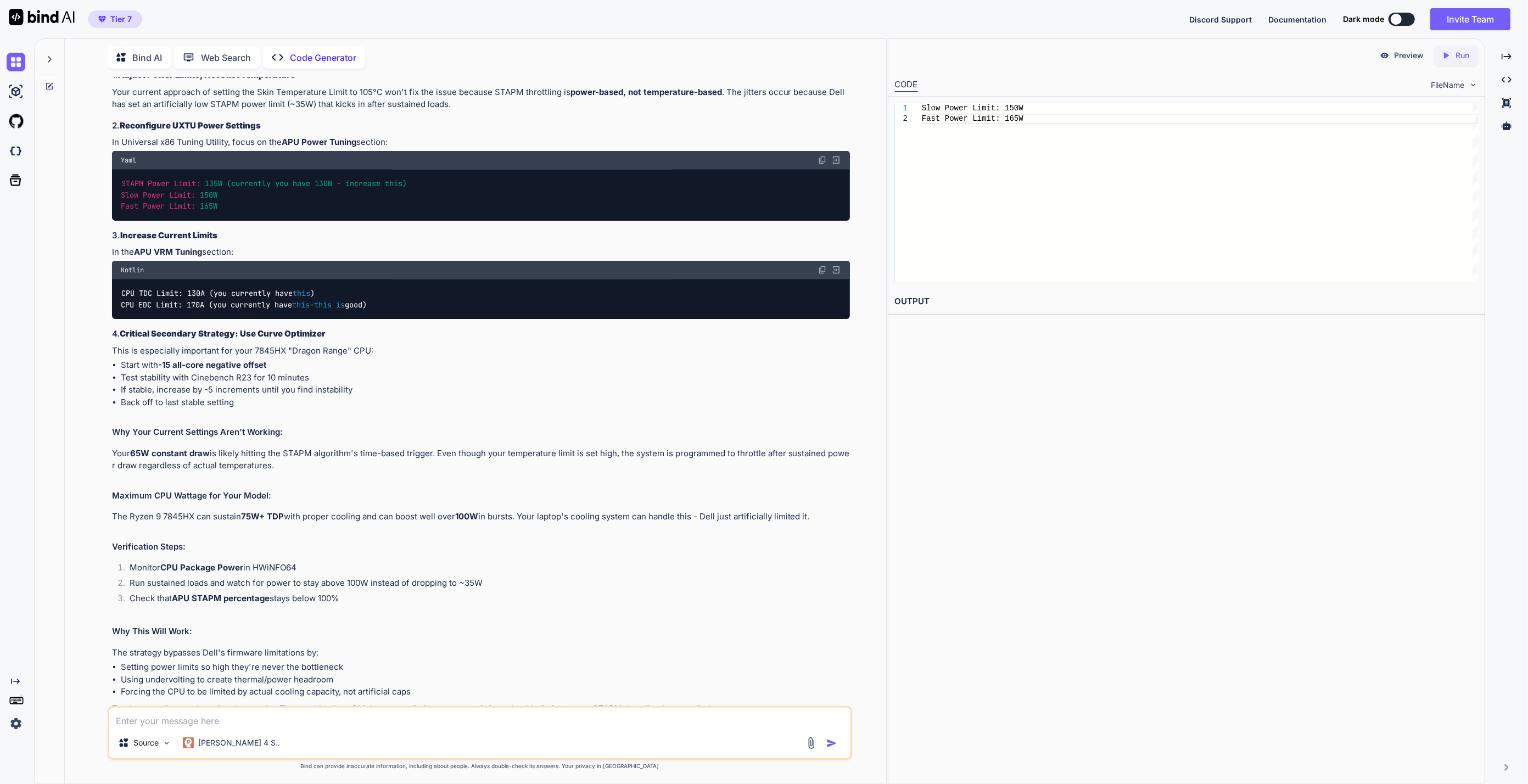
click at [436, 707] on div "Source Claude 4 S.." at bounding box center [480, 732] width 745 height 54
click at [435, 708] on textarea at bounding box center [480, 717] width 742 height 20
paste textarea "C:\Users\taqim\Downloads\ryzenadj-win64>ryzenadj.exe --stapm-limit=190000 --fas…"
type textarea "i have not done that settings, i am using ryzenadj C:\Users\taqim\Downloads\ryz…"
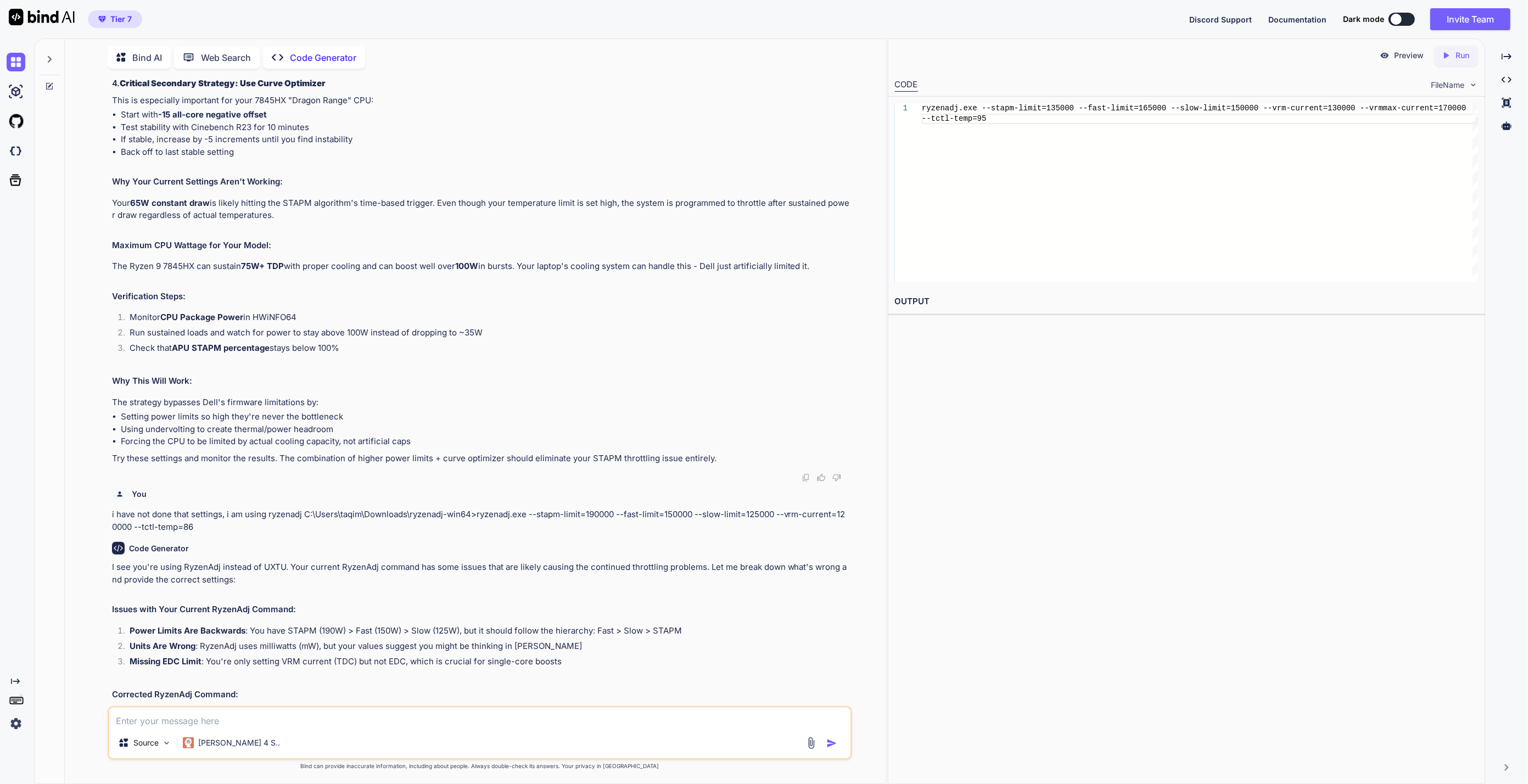
scroll to position [2399, 0]
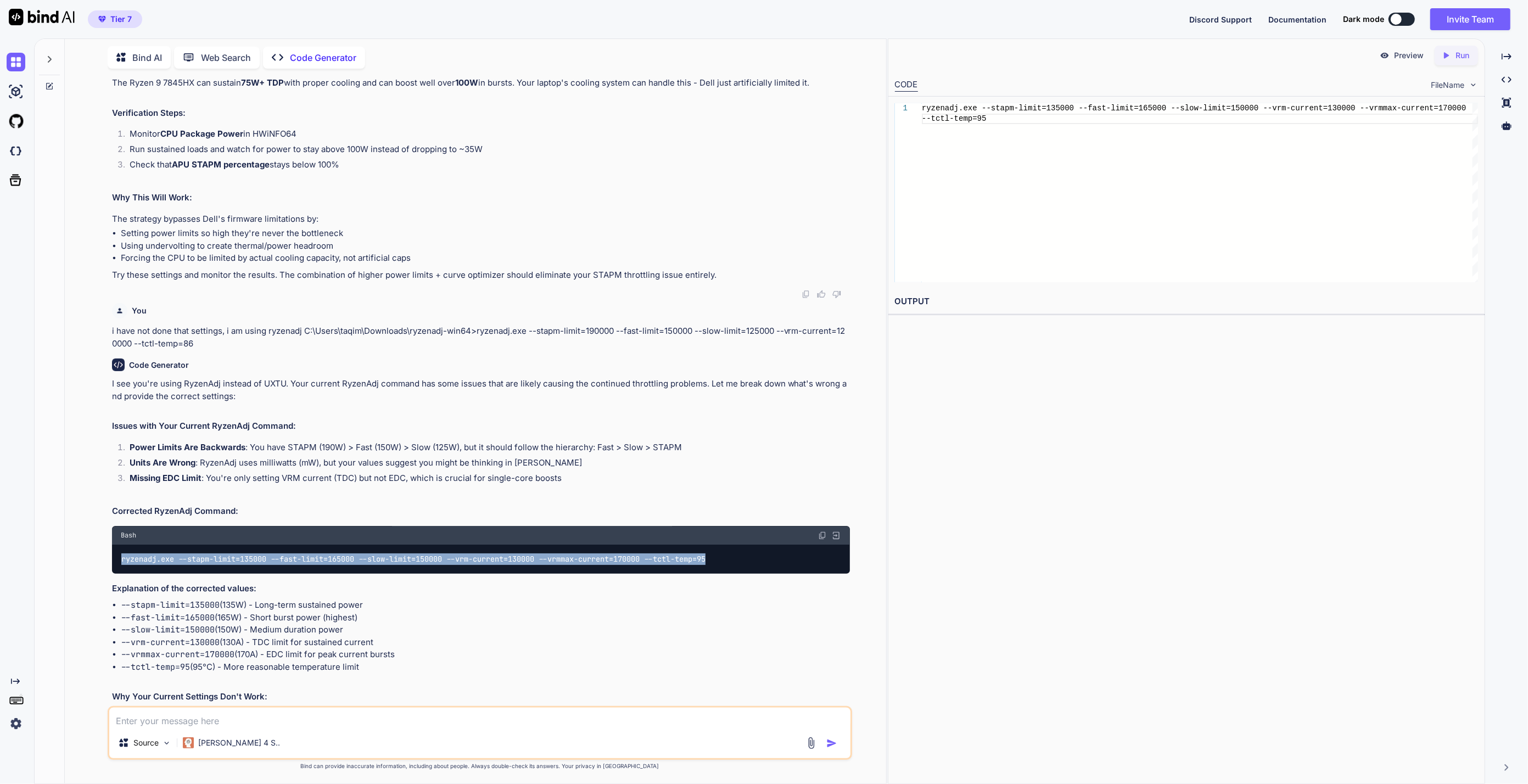
drag, startPoint x: 749, startPoint y: 540, endPoint x: 85, endPoint y: 544, distance: 664.0
click at [85, 544] on div "You Code Generator Based on your situation with the AMD Ryzen 9 7845HX STAPM th…" at bounding box center [479, 430] width 813 height 706
copy code "ryzenadj.exe --stapm-limit=135000 --fast-limit=165000 --slow-limit=150000 --vrm…"
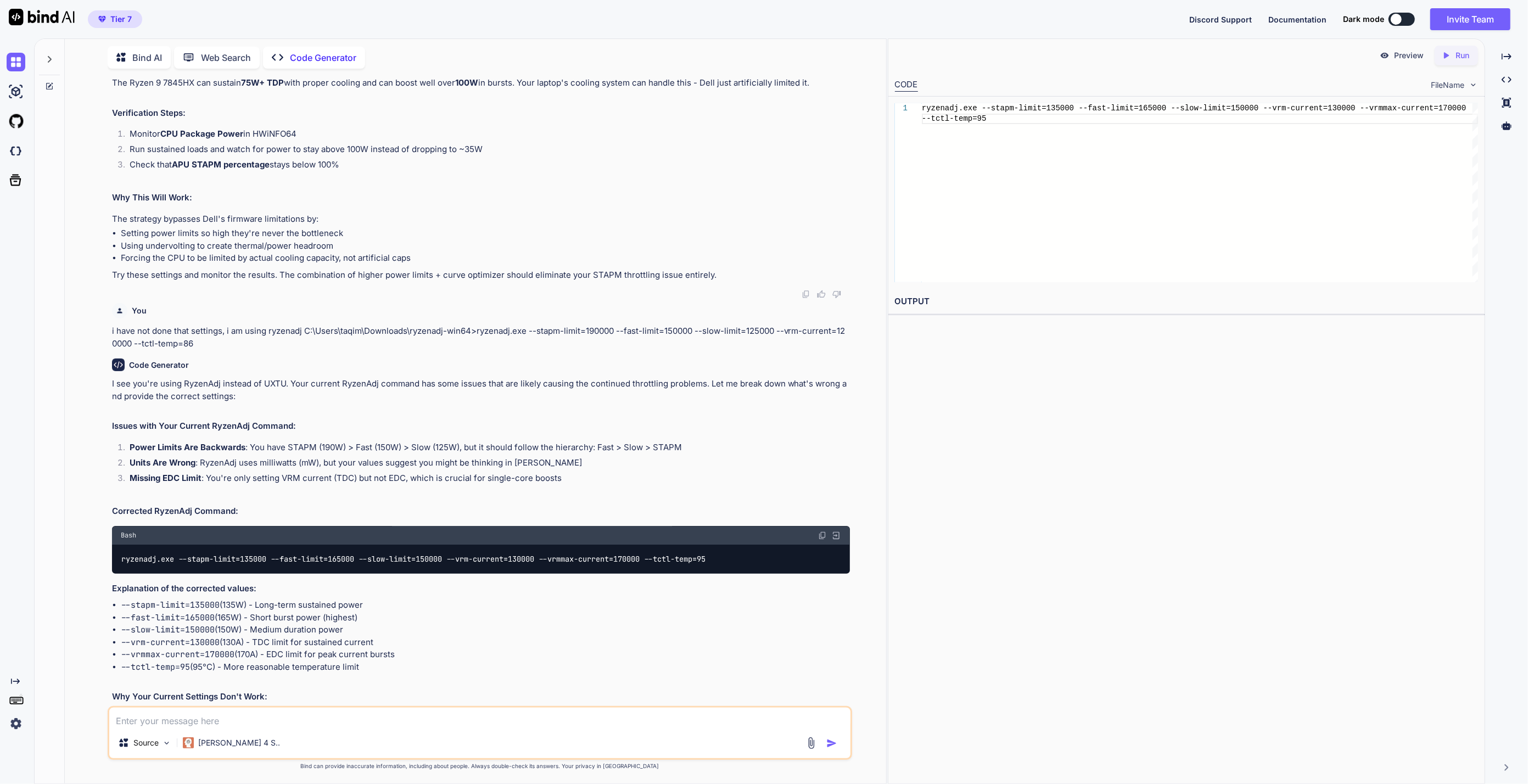
click at [364, 648] on li "--vrmmax-current=170000 (170A) - EDC limit for peak current bursts" at bounding box center [485, 654] width 729 height 12
click at [354, 717] on textarea at bounding box center [480, 717] width 742 height 20
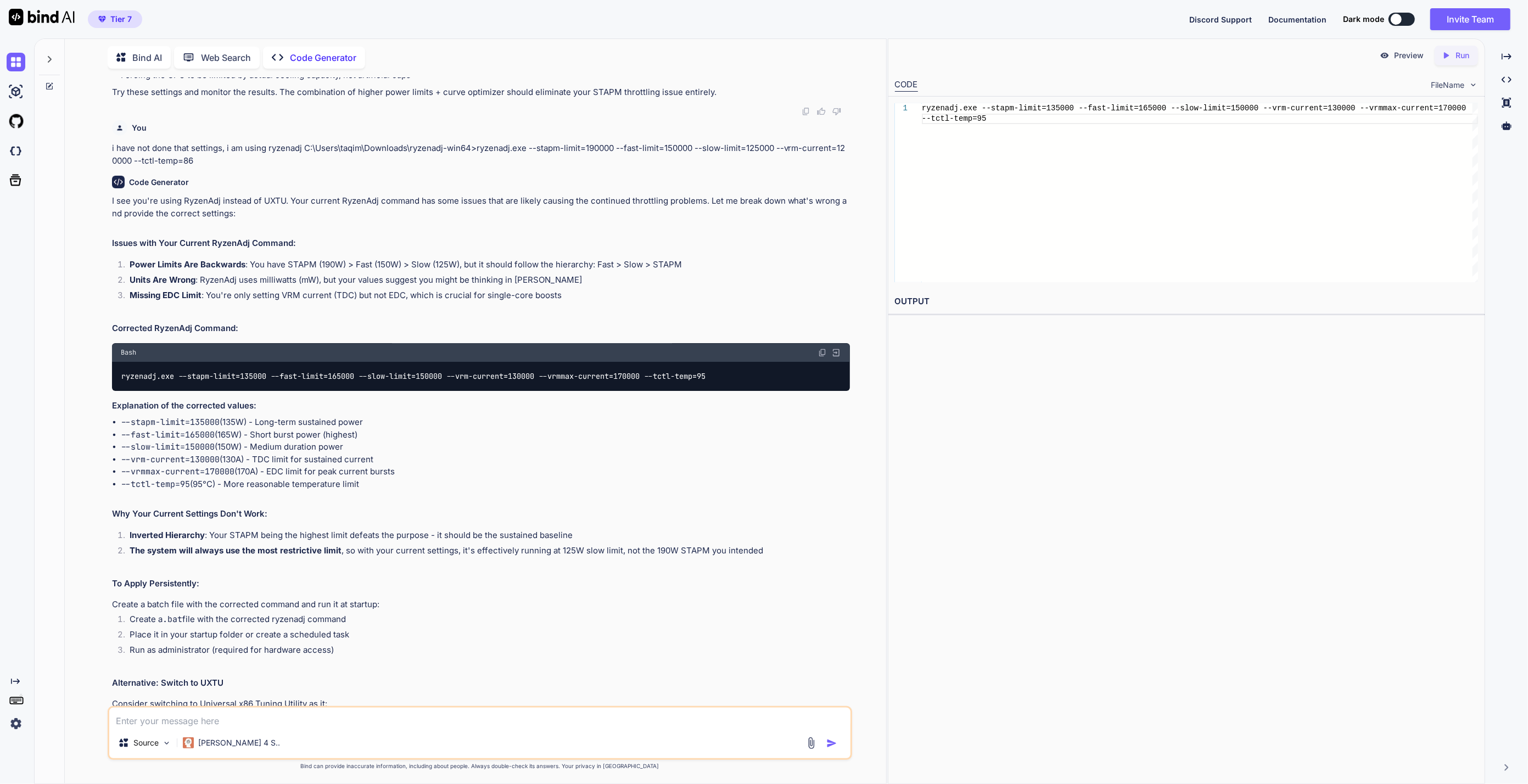
scroll to position [2658, 0]
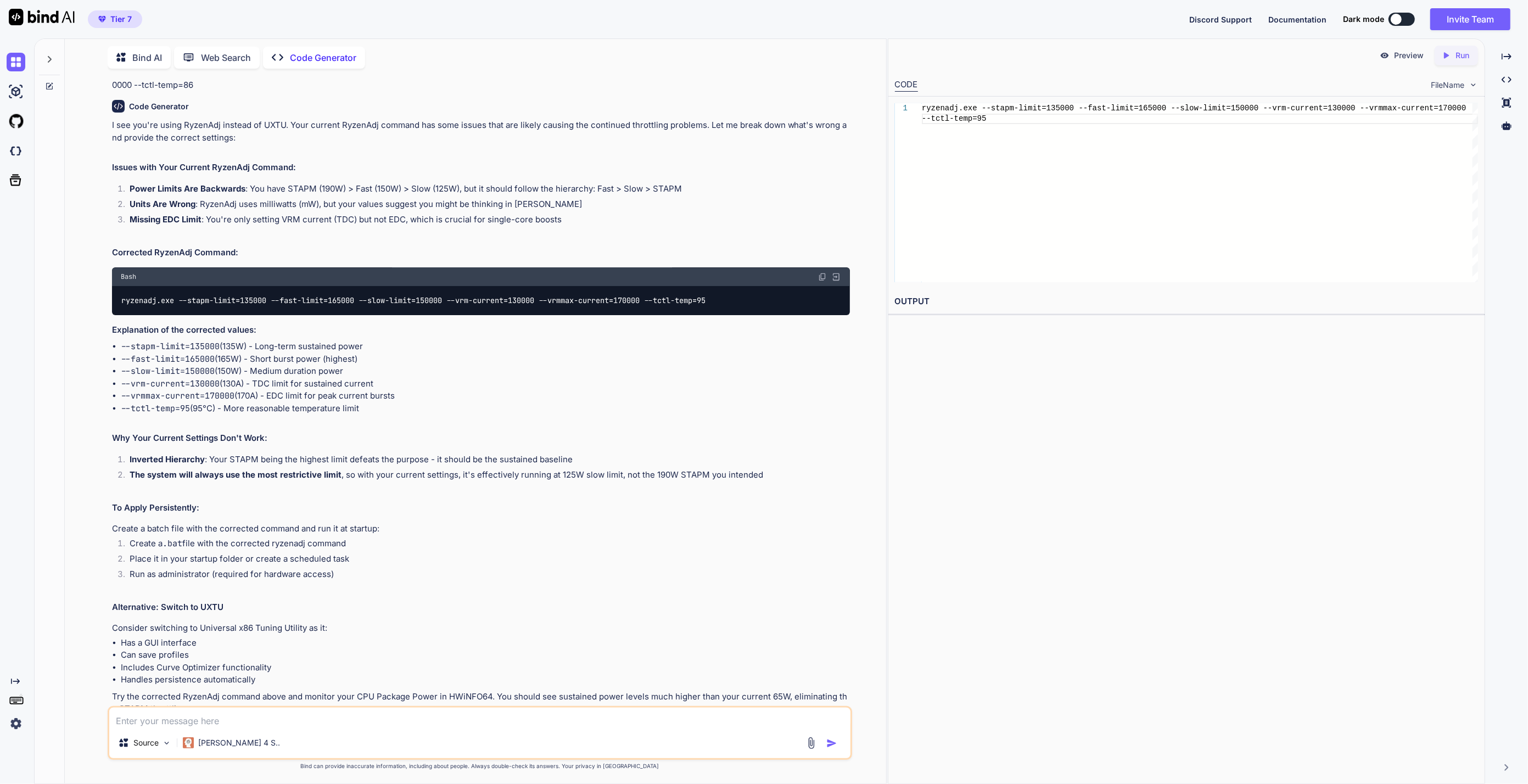
click at [303, 722] on textarea at bounding box center [480, 717] width 742 height 20
type textarea "but my cpu doesnt take more than 75watt? i am confused"
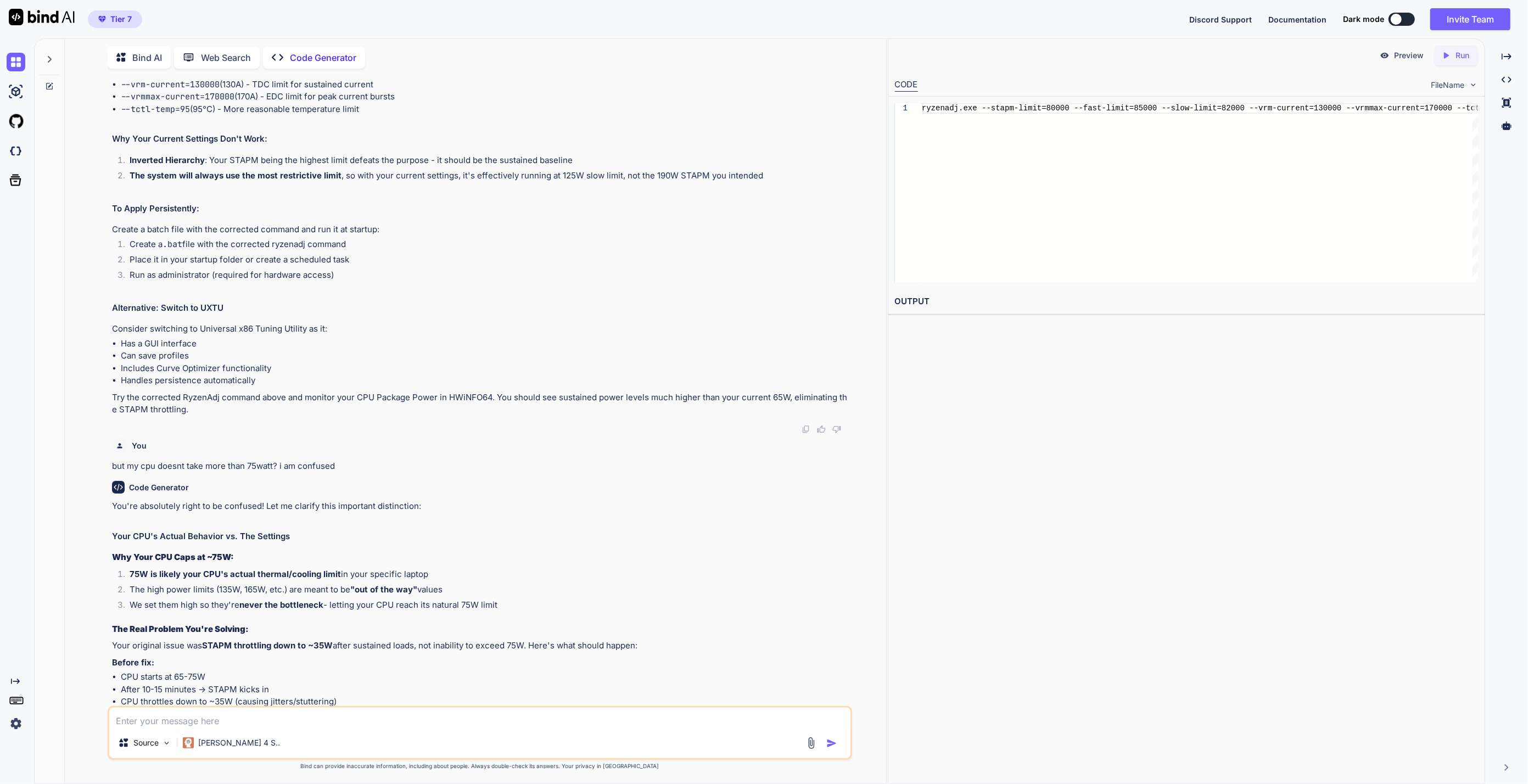
scroll to position [3140, 0]
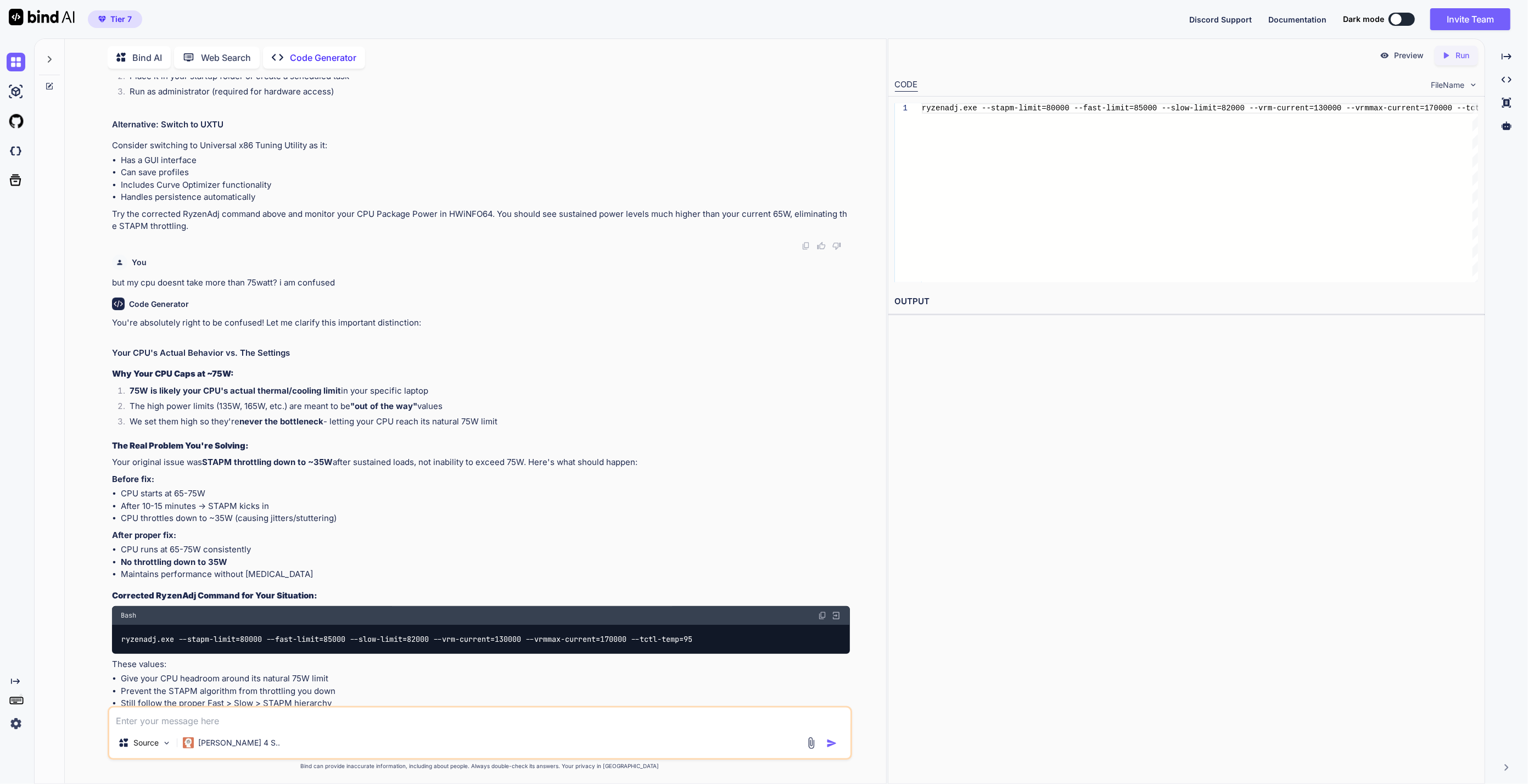
click at [520, 634] on code "ryzenadj.exe --stapm-limit=80000 --fast-limit=85000 --slow-limit=82000 --vrm-cu…" at bounding box center [407, 639] width 573 height 12
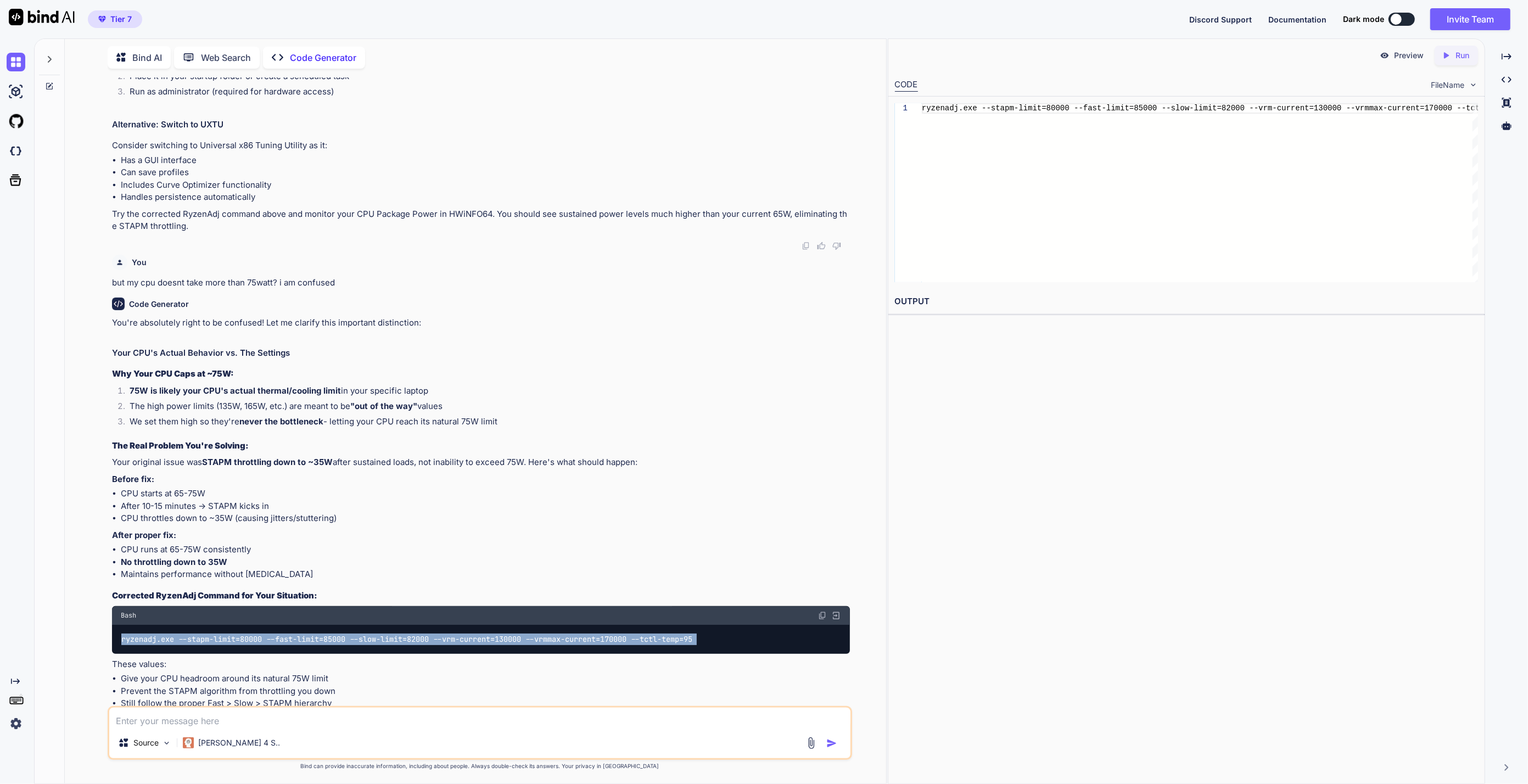
copy div "ryzenadj.exe --stapm-limit=80000 --fast-limit=85000 --slow-limit=82000 --vrm-cu…"
click at [315, 723] on textarea at bounding box center [480, 717] width 742 height 20
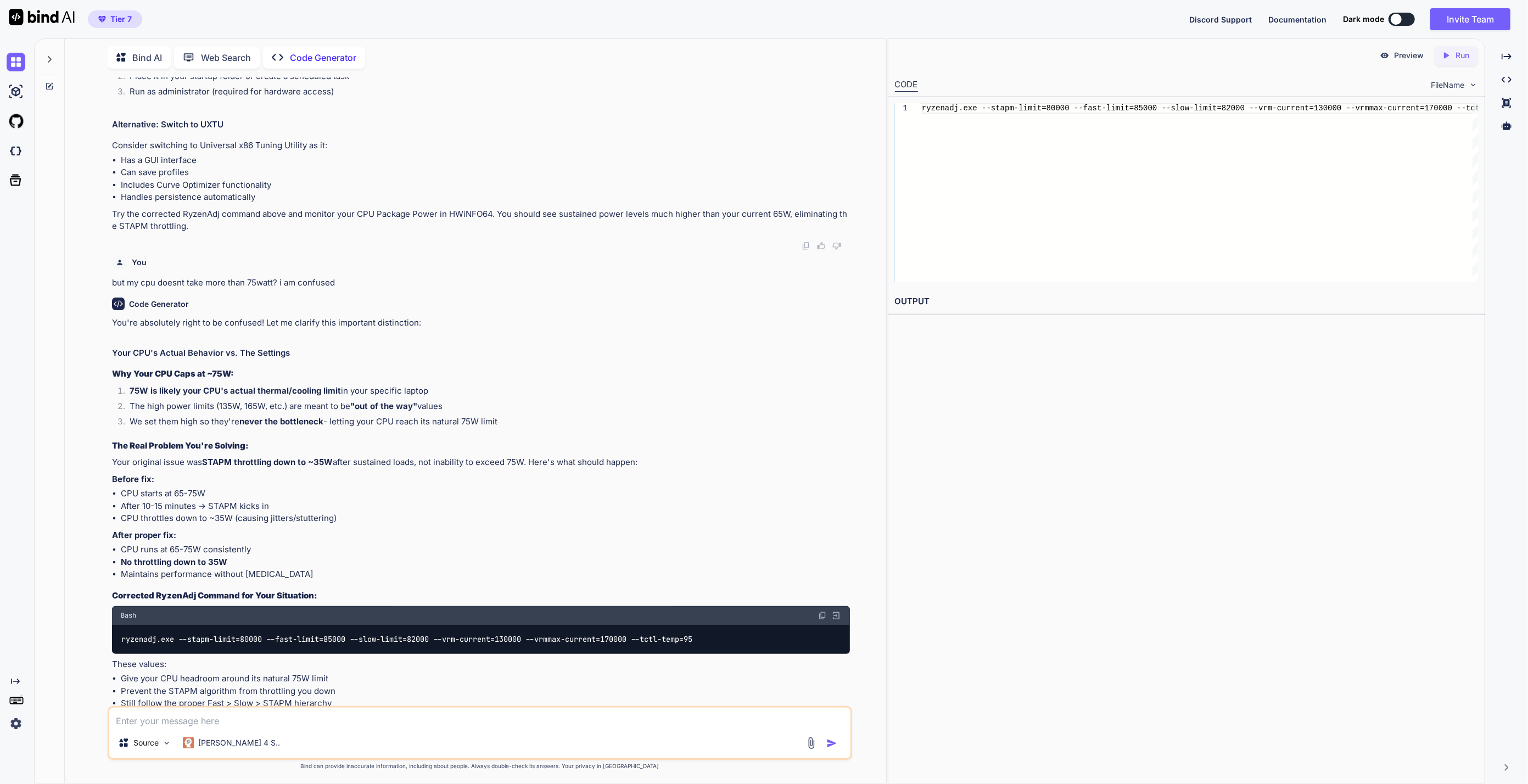
paste textarea "C:\Users\taqim\Downloads\ryzenadj-win64>ryzenadj.exe --stapm-limit=80000 --fast…"
type textarea "C:\Users\taqim\Downloads\ryzenadj-win64>ryzenadj.exe --stapm-limit=80000 --fast…"
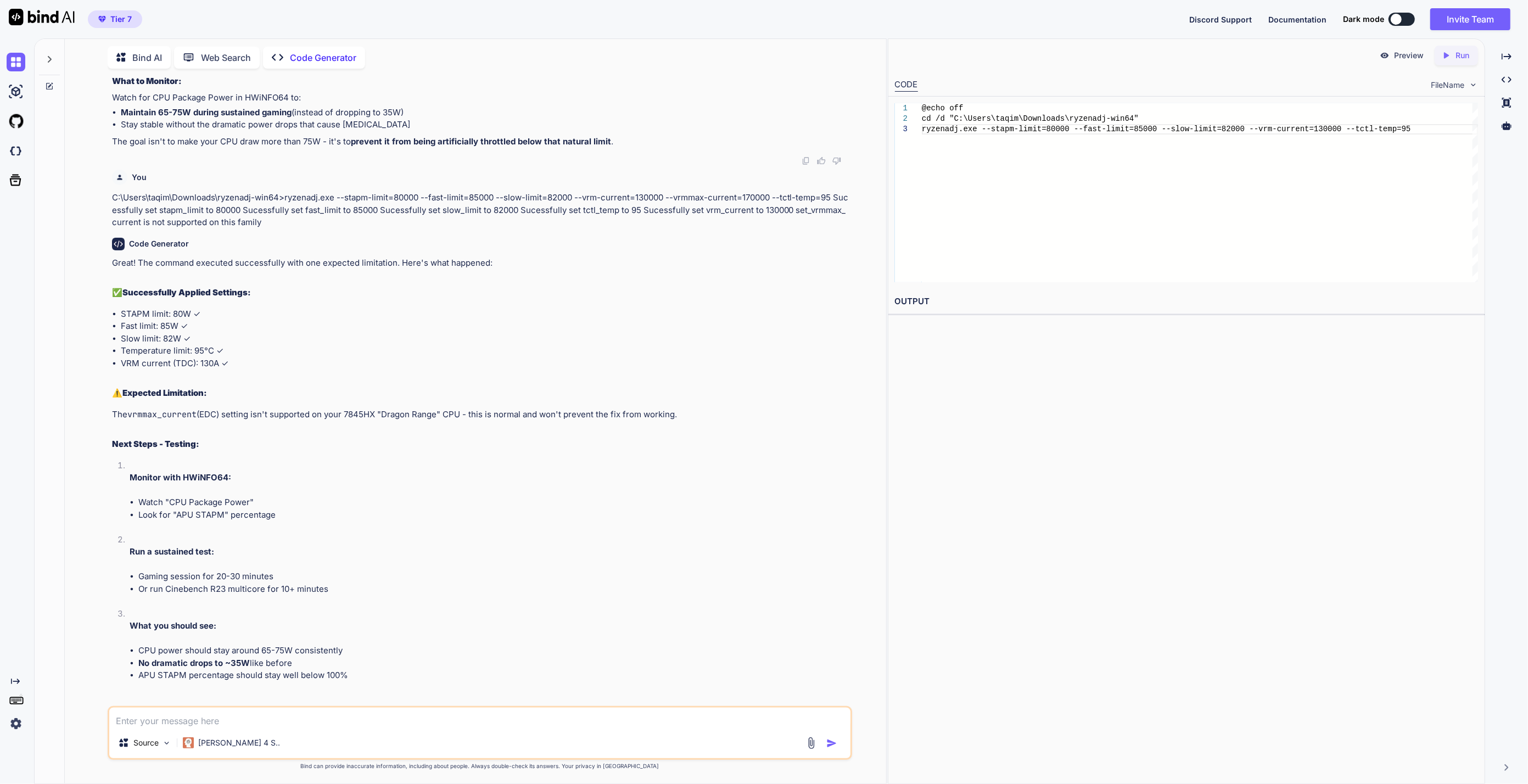
scroll to position [3947, 0]
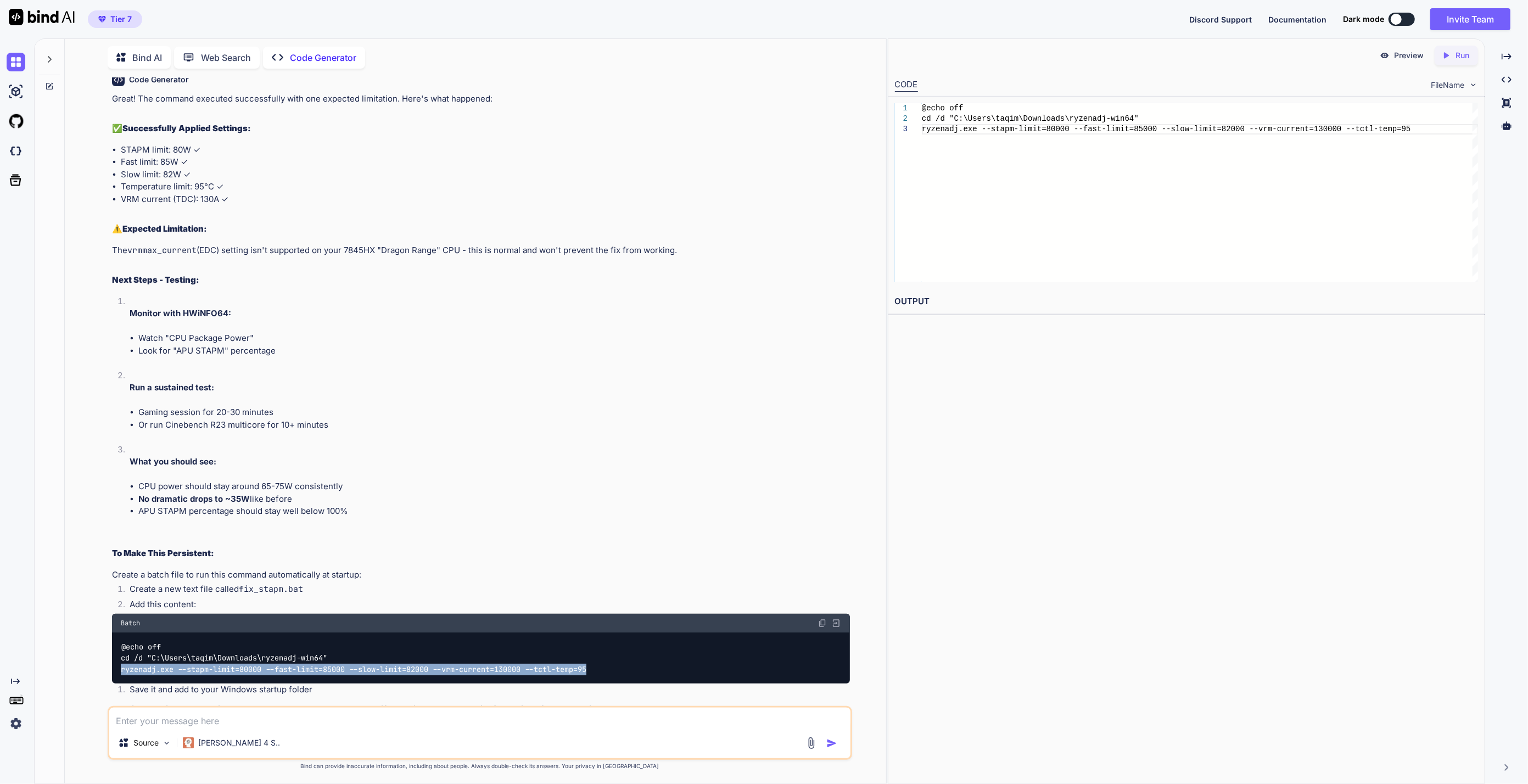
drag, startPoint x: 627, startPoint y: 640, endPoint x: 100, endPoint y: 643, distance: 527.0
click at [100, 643] on div "You Code Generator Based on your situation with the AMD Ryzen 9 7845HX STAPM th…" at bounding box center [479, 430] width 813 height 706
drag, startPoint x: 100, startPoint y: 643, endPoint x: 178, endPoint y: 645, distance: 78.0
copy code "ryzenadj.exe --stapm-limit=80000 --fast-limit=85000 --slow-limit=82000 --vrm-cu…"
click at [357, 713] on textarea at bounding box center [480, 717] width 742 height 20
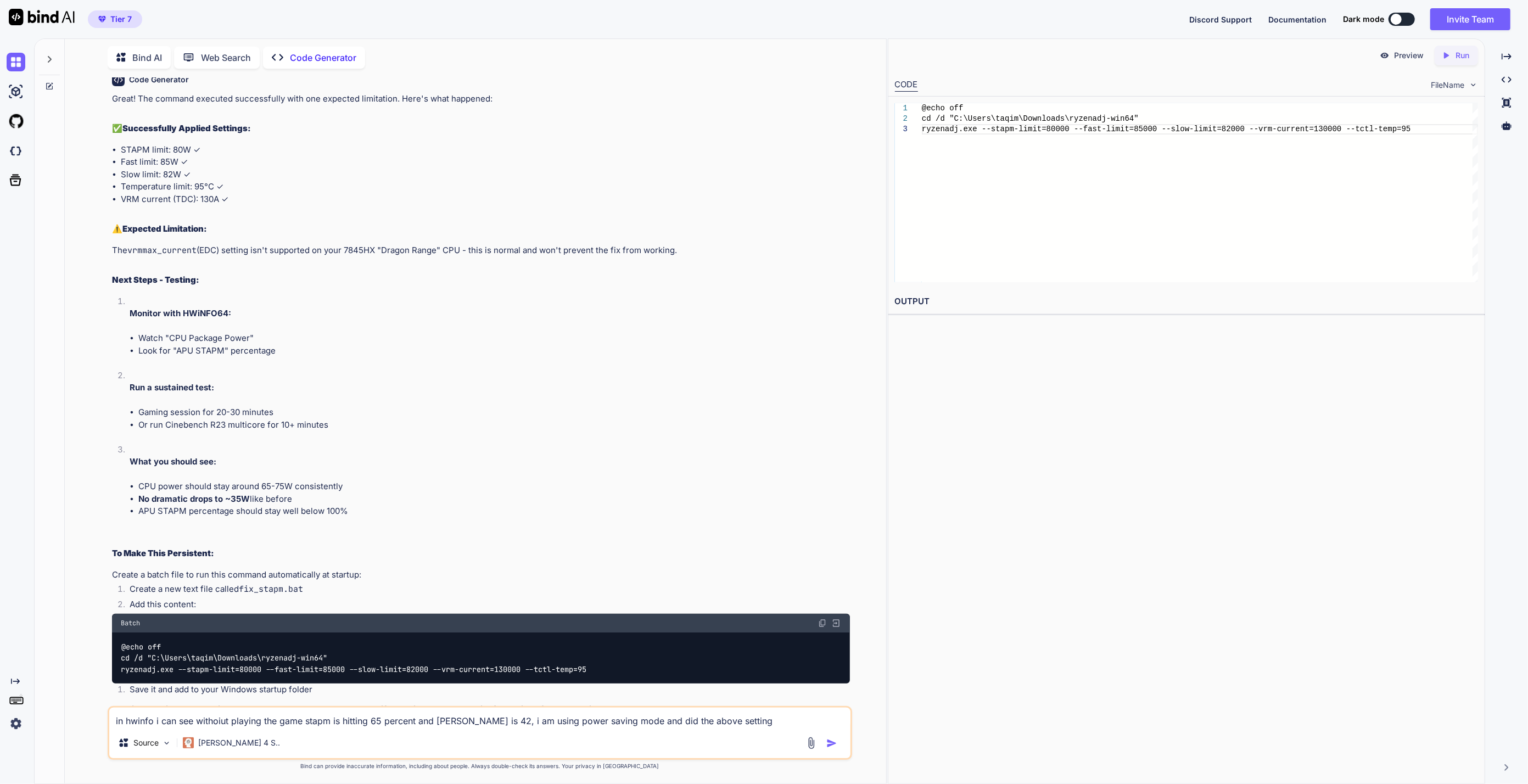
type textarea "in hwinfo i can see withoiut playing the game stapm is hitting 65 percent and w…"
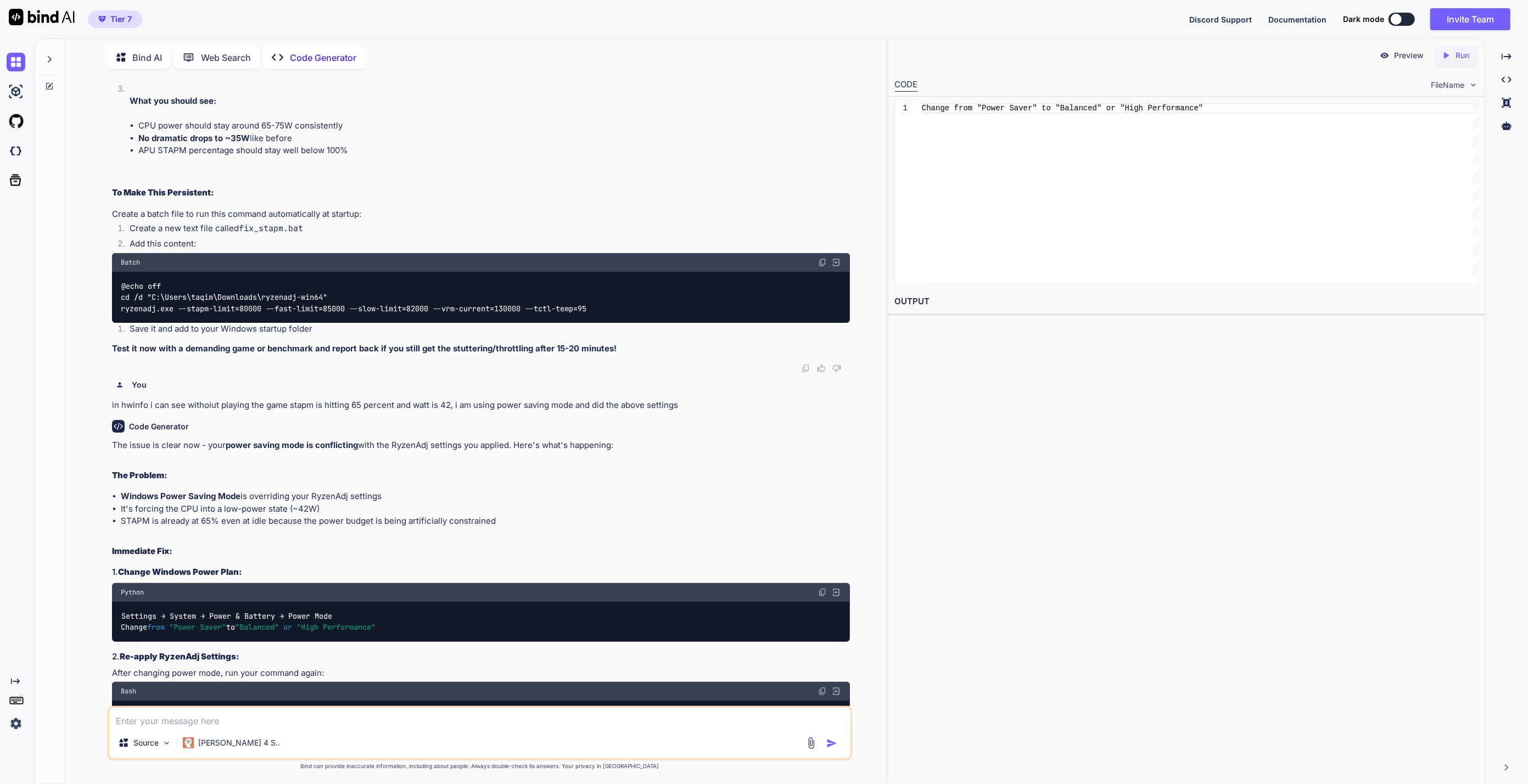
scroll to position [4491, 0]
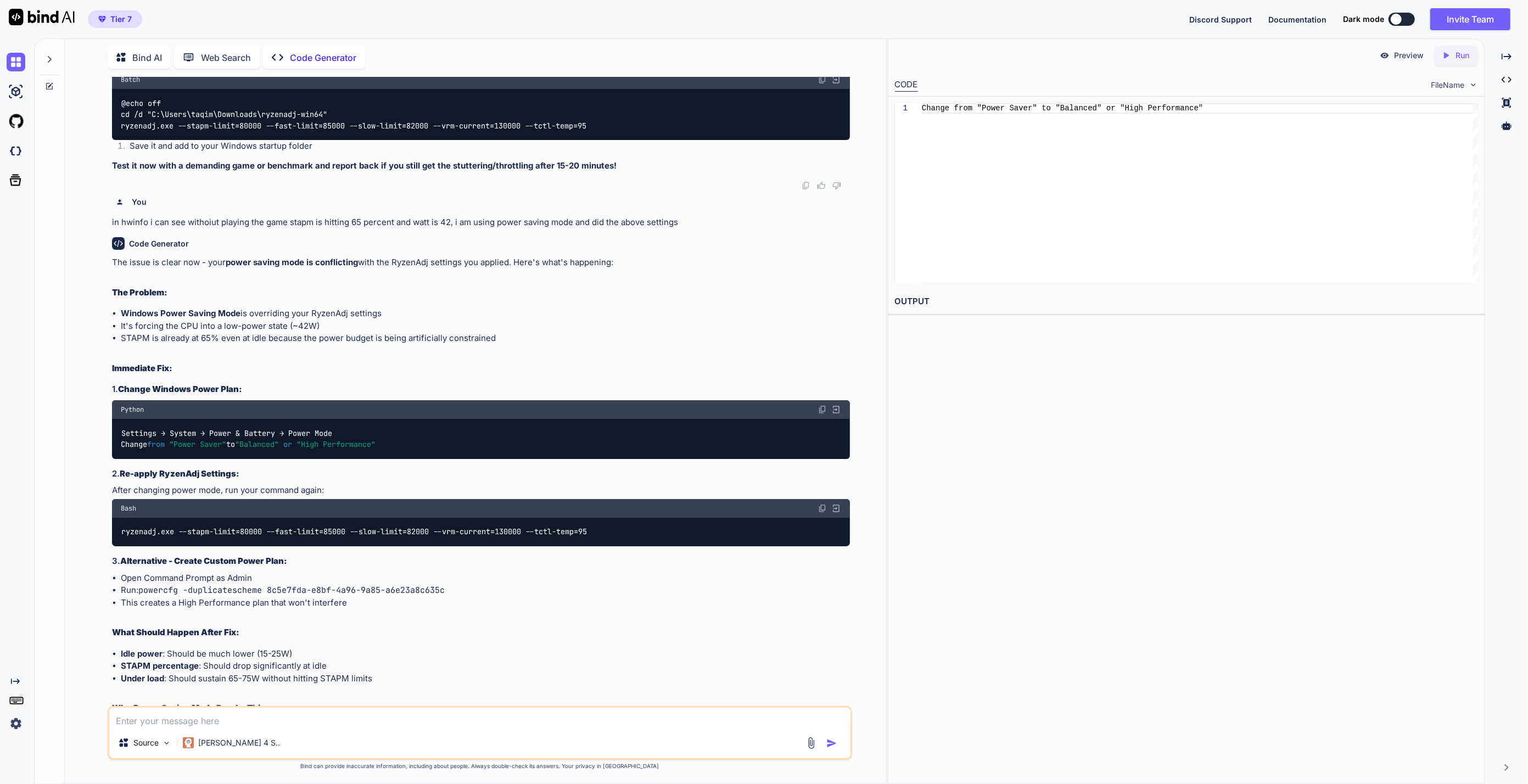
click at [519, 583] on div "The issue is clear now - your power saving mode is conflicting with the RyzenAd…" at bounding box center [482, 524] width 739 height 535
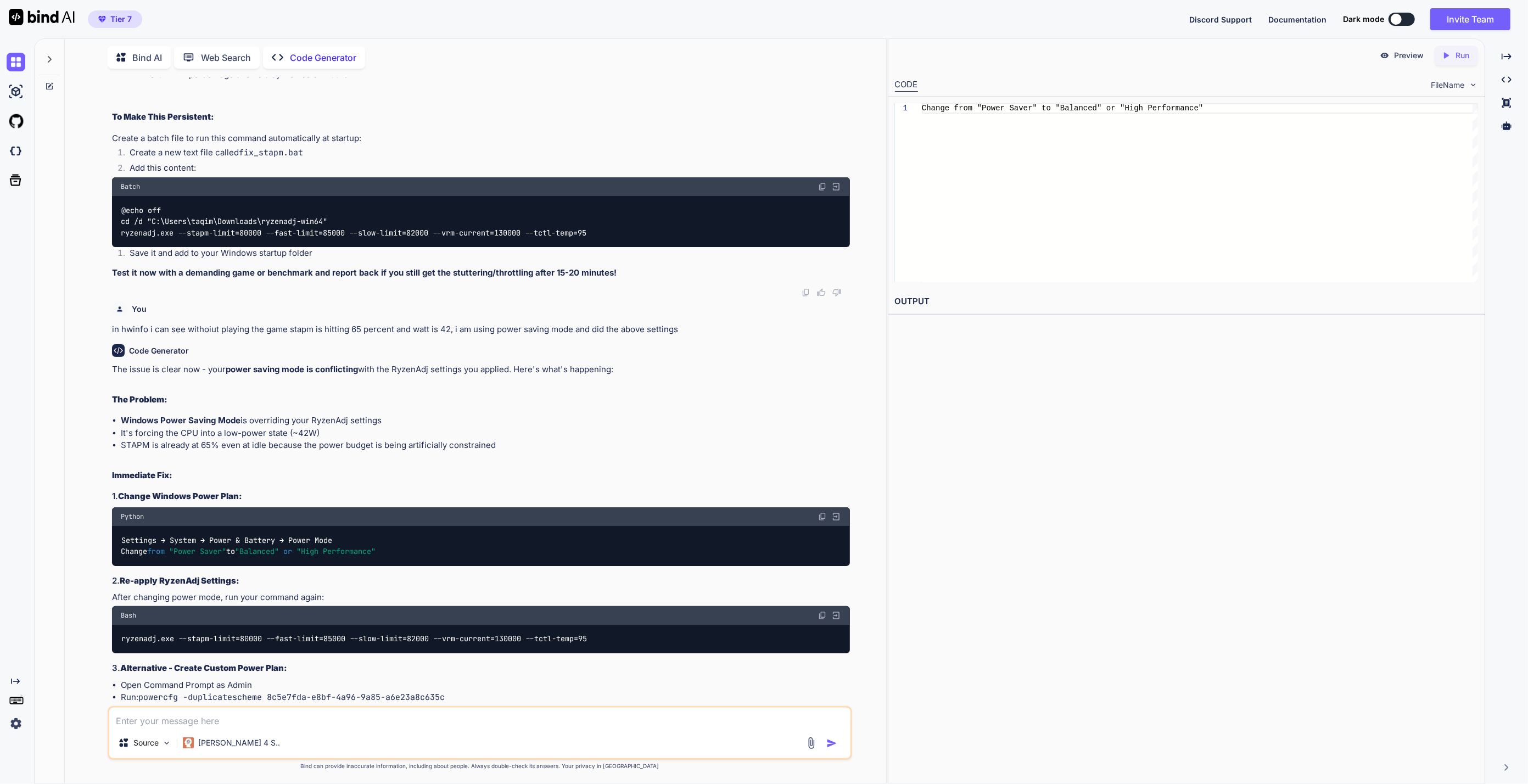
scroll to position [4567, 0]
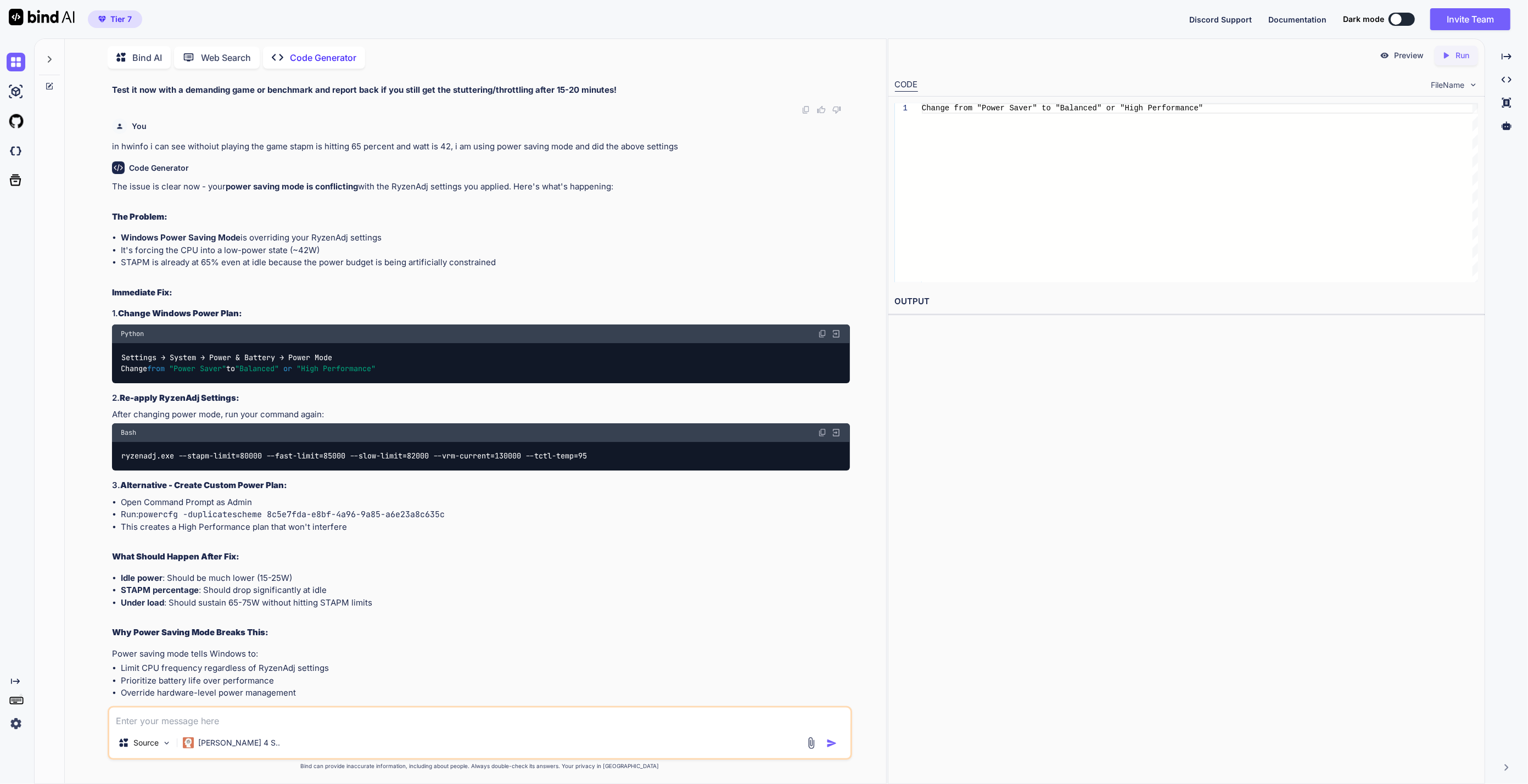
click at [490, 724] on div at bounding box center [482, 728] width 739 height 9
click at [284, 717] on textarea at bounding box center [480, 717] width 742 height 20
type textarea "okay after removing power saving, stapm is hitting 100% while watt is 72"
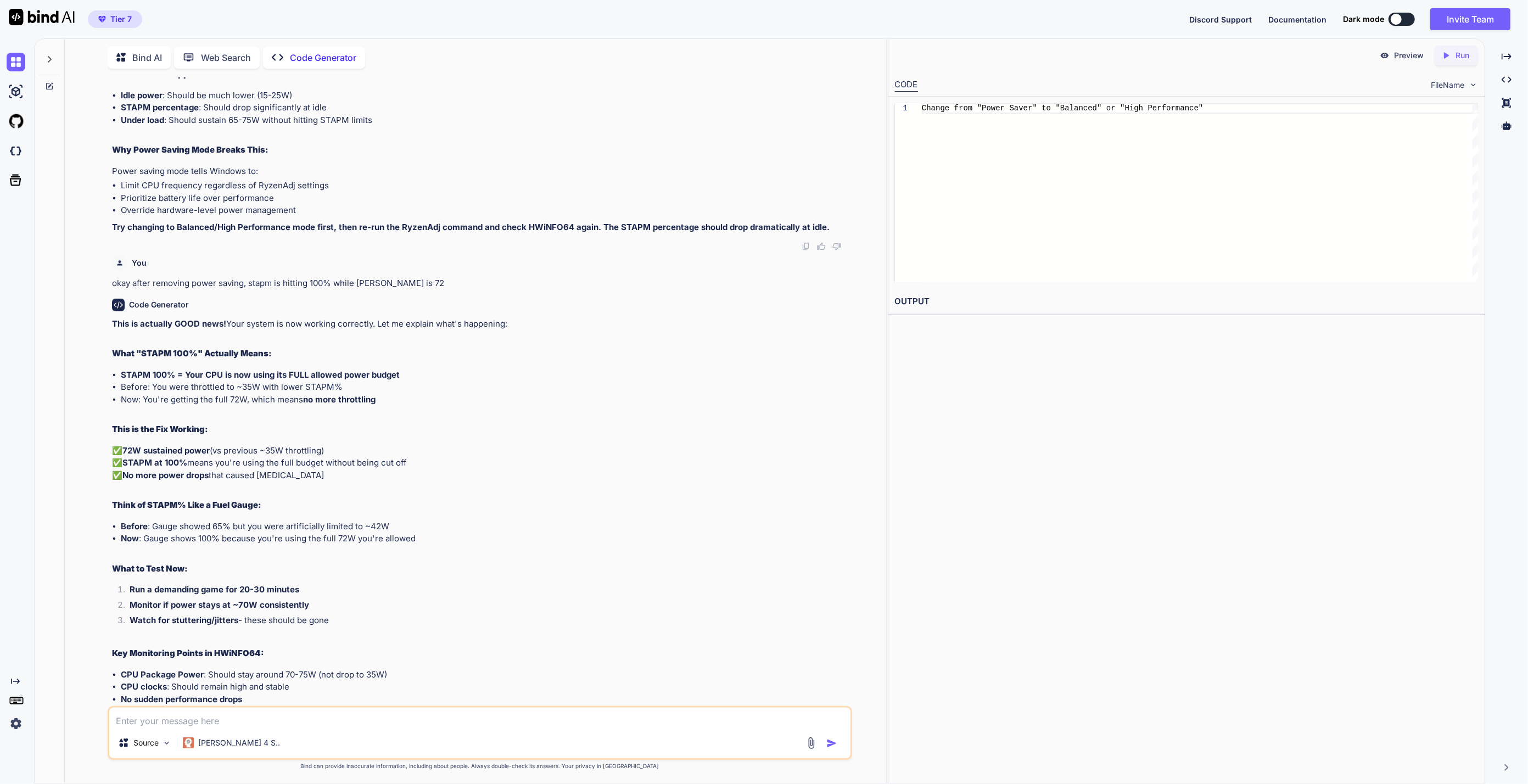
scroll to position [5099, 0]
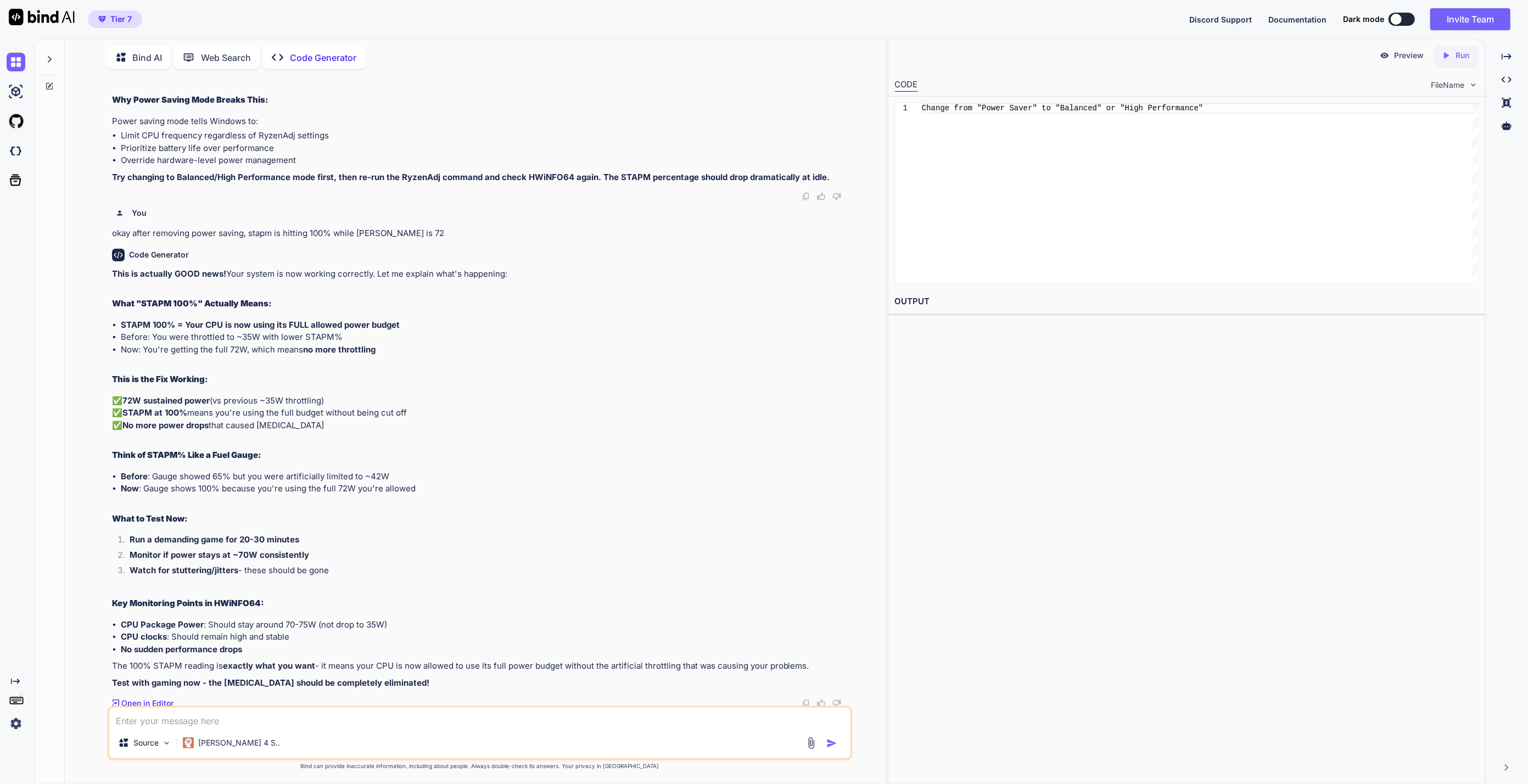
click at [935, 760] on div "Preview Created with Pixso. Run CODE FileName 1 Change from "Power Saver" to "B…" at bounding box center [1186, 411] width 597 height 745
click at [1197, 464] on div "Preview Created with Pixso. Run CODE FileName 1 Change from "Power Saver" to "B…" at bounding box center [1186, 411] width 597 height 745
click at [346, 584] on div "This is actually GOOD news! Your system is now working correctly. Let me explai…" at bounding box center [482, 478] width 739 height 422
click at [272, 713] on textarea at bounding box center [480, 717] width 742 height 20
click at [678, 582] on div "This is actually GOOD news! Your system is now working correctly. Let me explai…" at bounding box center [482, 478] width 739 height 422
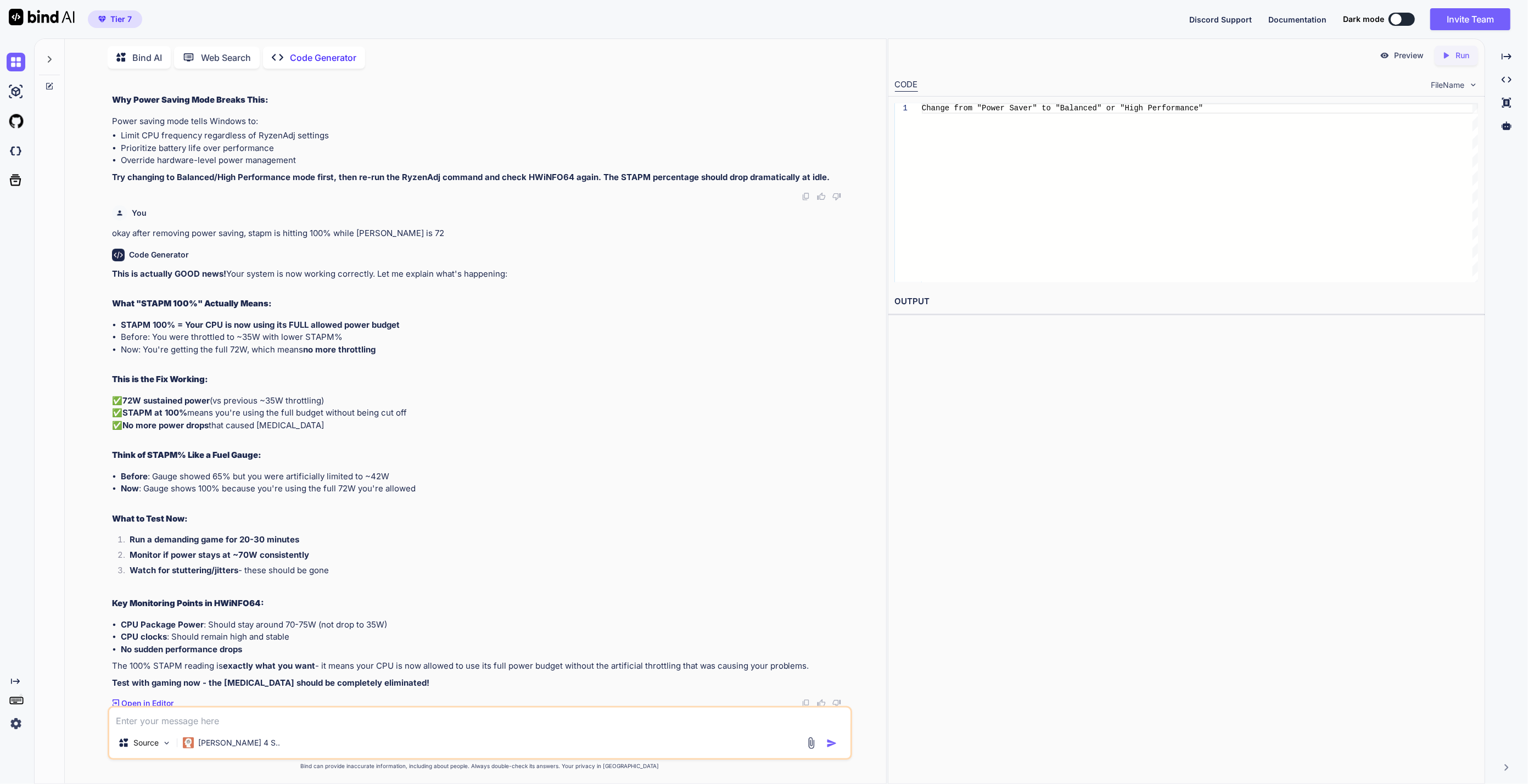
click at [463, 575] on li "Watch for stuttering/jitters - these should be gone" at bounding box center [485, 572] width 729 height 15
click at [211, 727] on textarea at bounding box center [480, 717] width 742 height 20
type textarea "but if i dont want it to run 70 watt, i just dont want it to keep hitting 35 wh…"
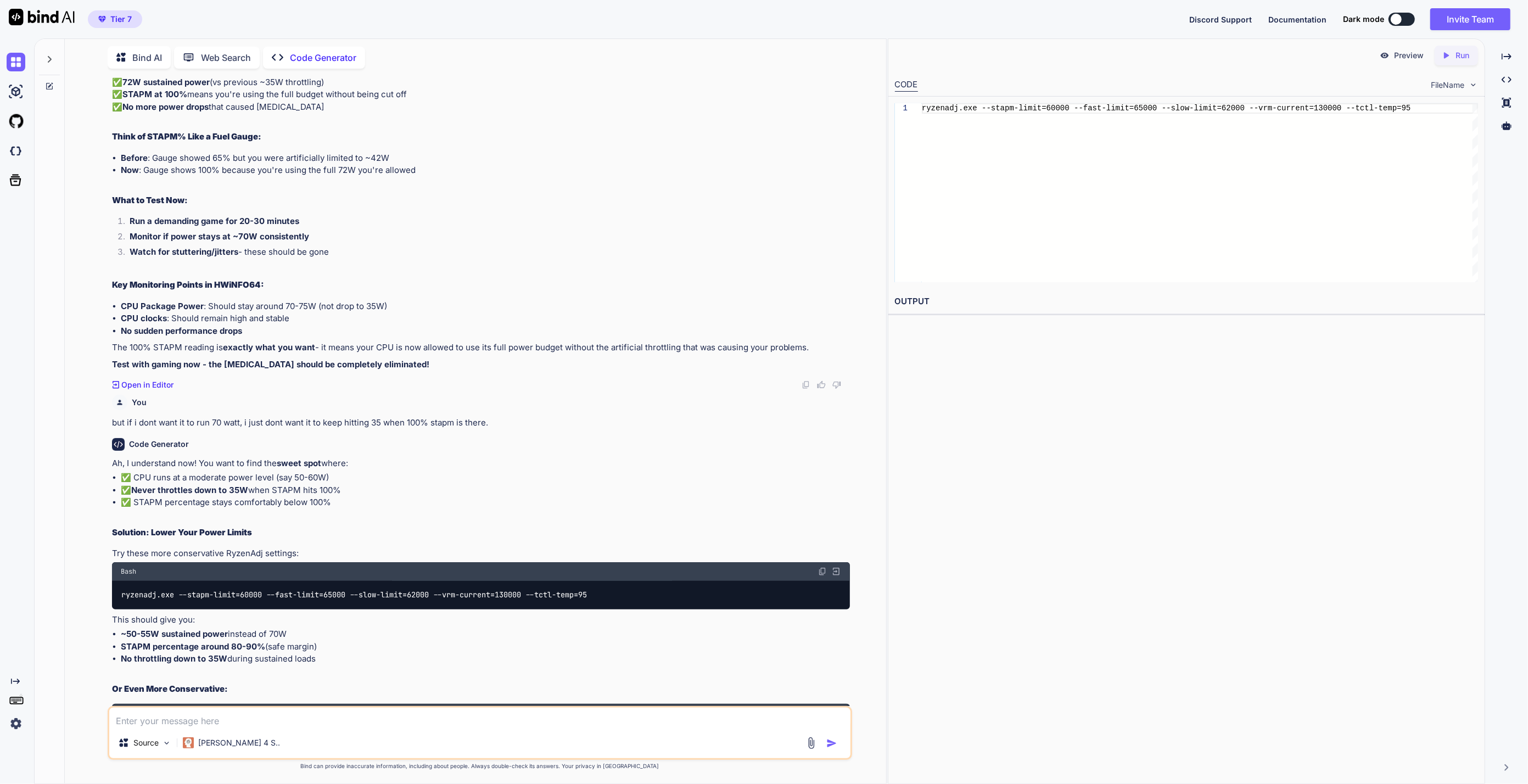
scroll to position [5540, 0]
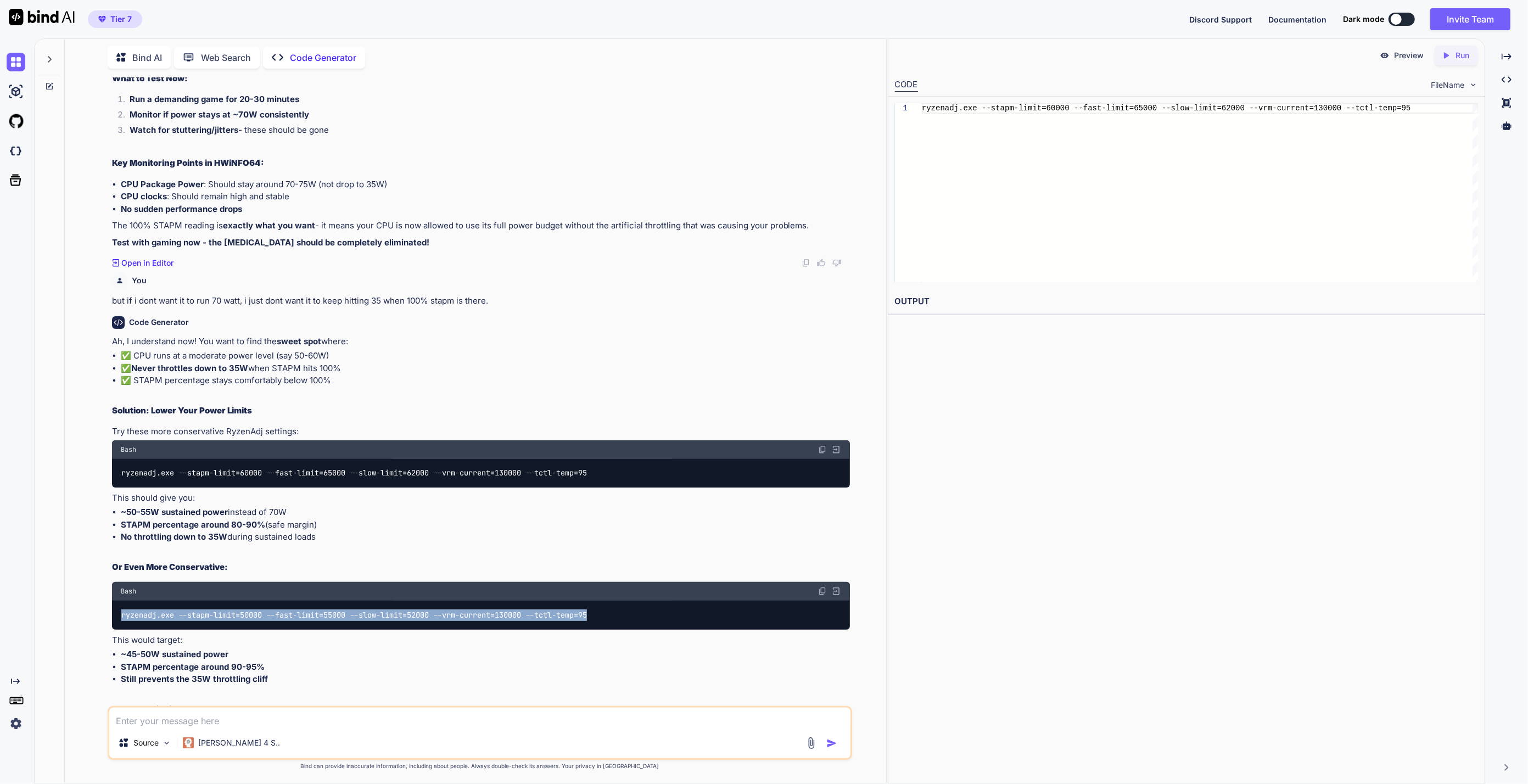
drag, startPoint x: 640, startPoint y: 613, endPoint x: 85, endPoint y: 624, distance: 555.1
click at [85, 624] on div "You Code Generator Based on your situation with the AMD Ryzen 9 7845HX STAPM th…" at bounding box center [479, 430] width 813 height 706
copy code "ryzenadj.exe --stapm-limit=50000 --fast-limit=55000 --slow-limit=52000 --vrm-cu…"
drag, startPoint x: 406, startPoint y: 648, endPoint x: 400, endPoint y: 648, distance: 6.0
click at [406, 648] on li "~45-50W sustained power" at bounding box center [485, 654] width 729 height 12
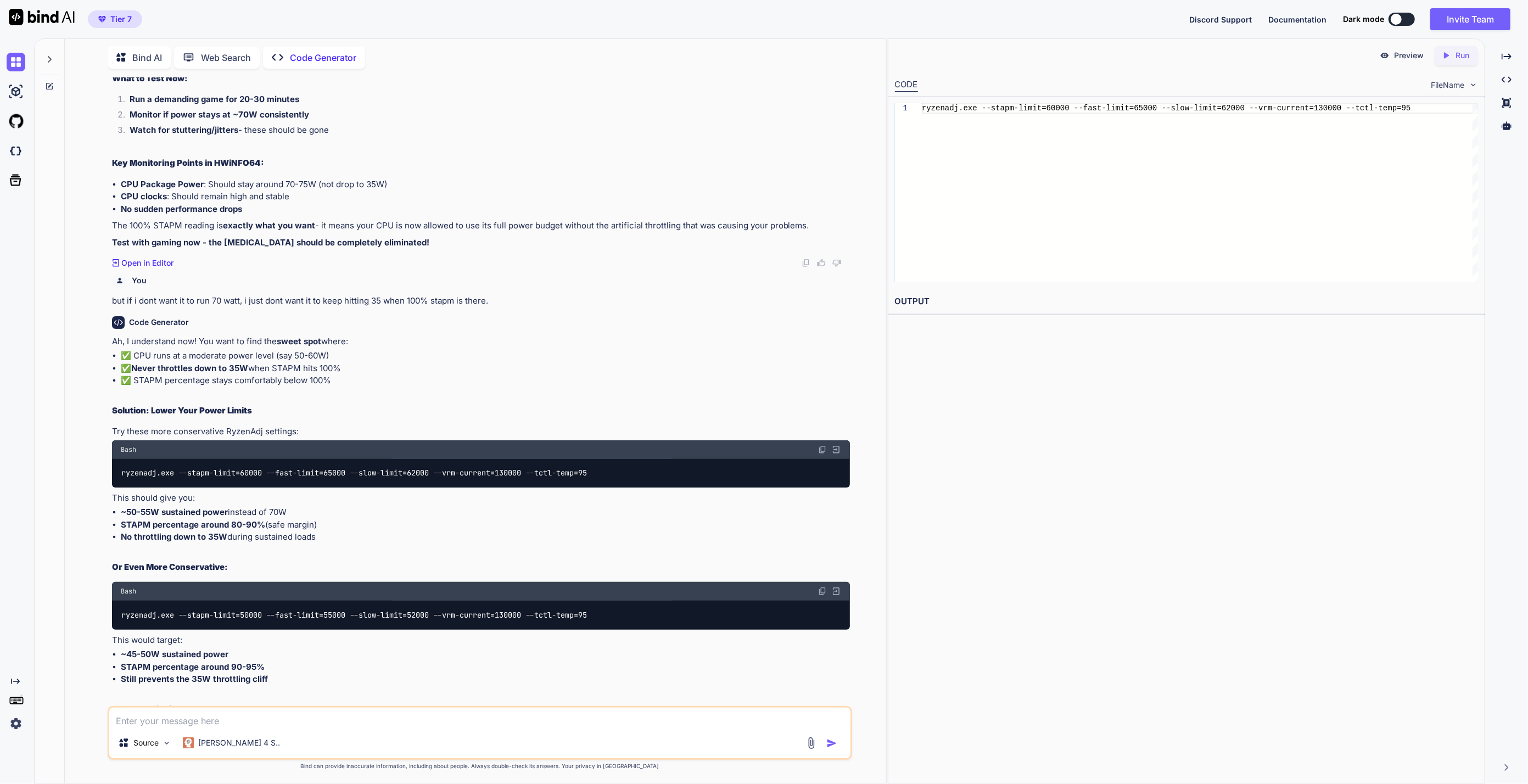
scroll to position [5657, 0]
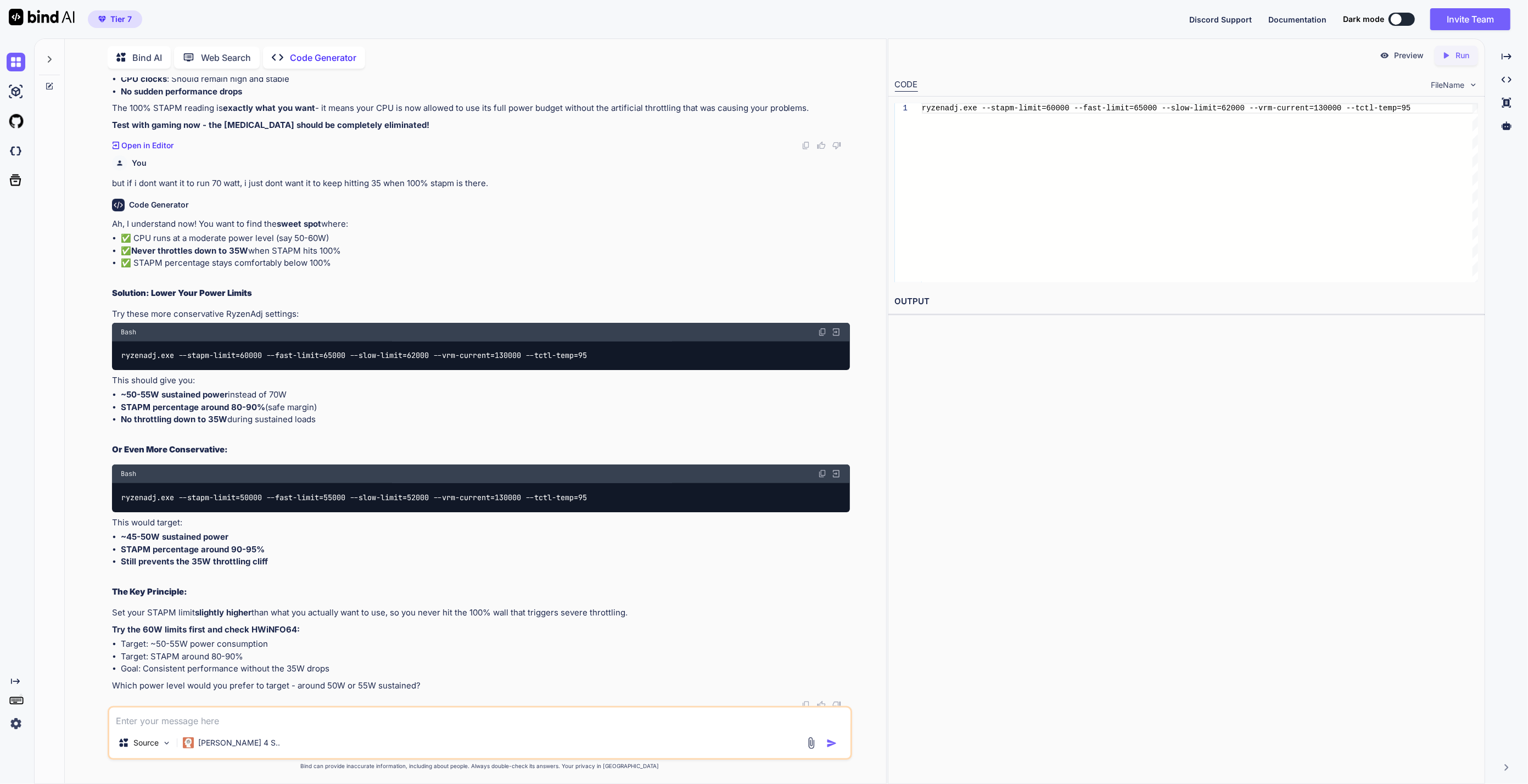
drag, startPoint x: 304, startPoint y: 709, endPoint x: 305, endPoint y: 703, distance: 6.1
click at [304, 709] on textarea at bounding box center [480, 717] width 742 height 20
type textarea "i"
type textarea "cant it automatically adjust based on the use case?"
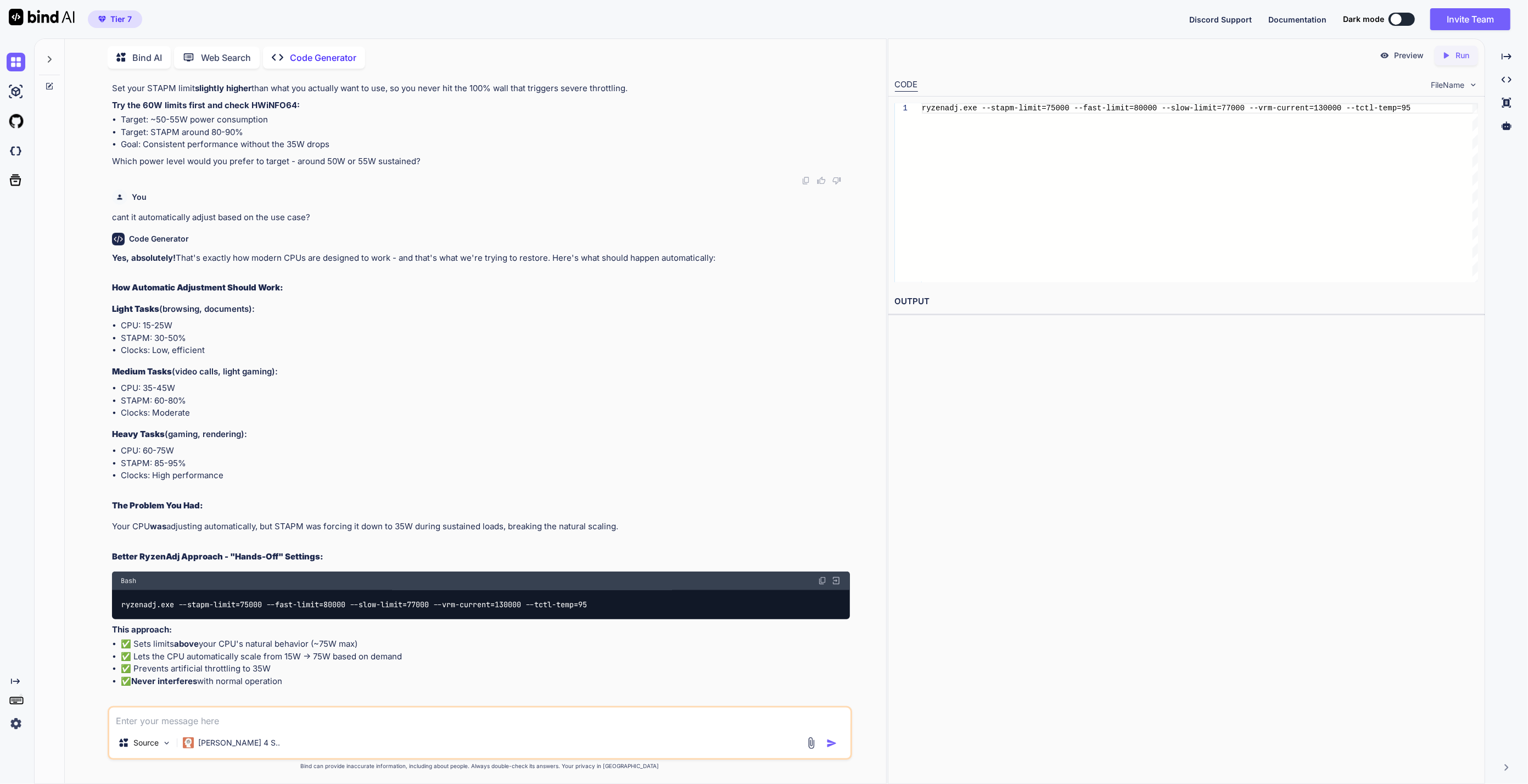
scroll to position [6285, 0]
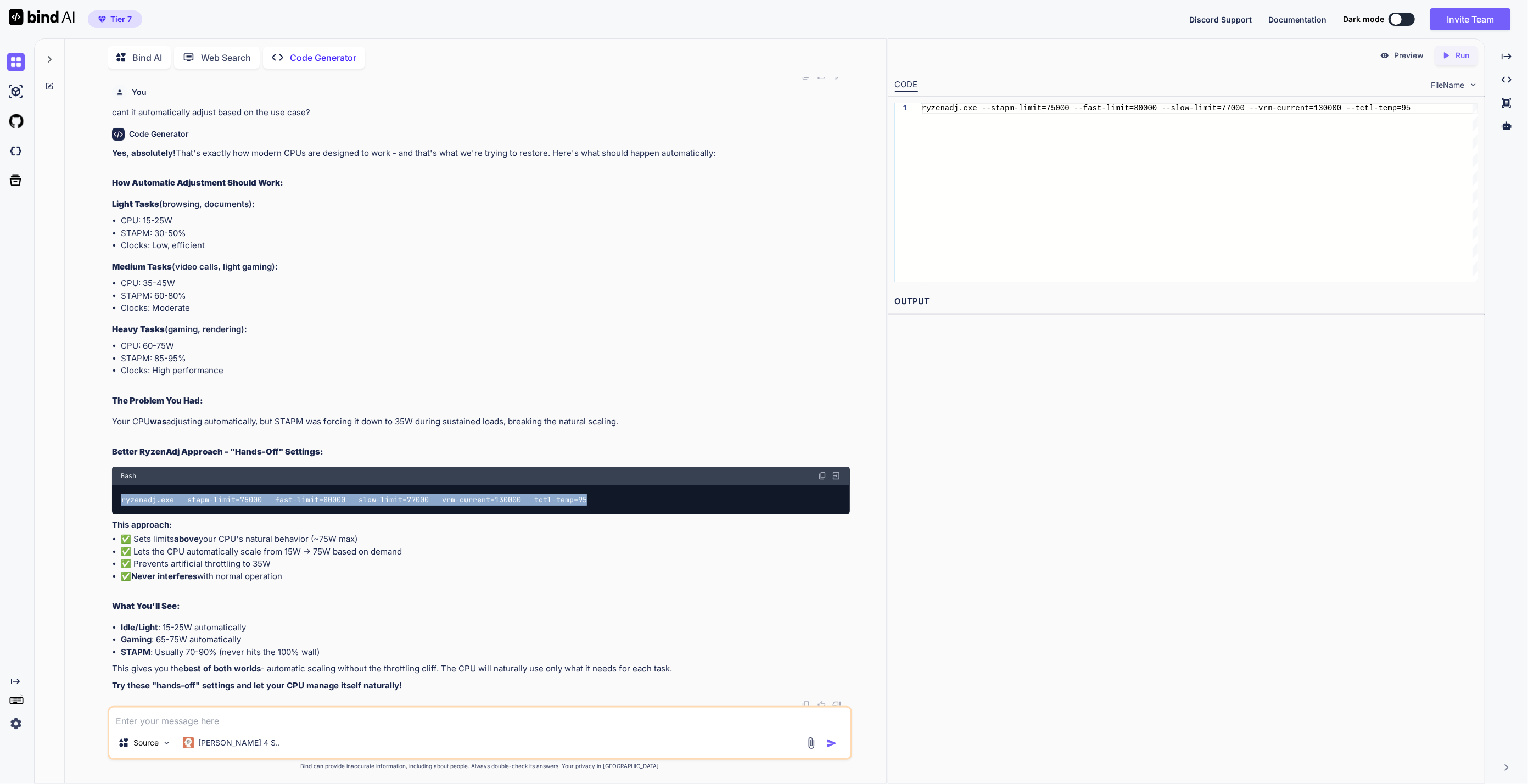
drag, startPoint x: 650, startPoint y: 496, endPoint x: 78, endPoint y: 508, distance: 572.1
click at [78, 508] on div "You Code Generator Based on your situation with the AMD Ryzen 9 7845HX STAPM th…" at bounding box center [479, 430] width 813 height 706
copy code "ryzenadj.exe --stapm-limit=75000 --fast-limit=80000 --slow-limit=77000 --vrm-cu…"
click at [476, 634] on li "Gaming : 65-75W automatically" at bounding box center [485, 639] width 729 height 12
click at [338, 727] on textarea at bounding box center [480, 717] width 742 height 20
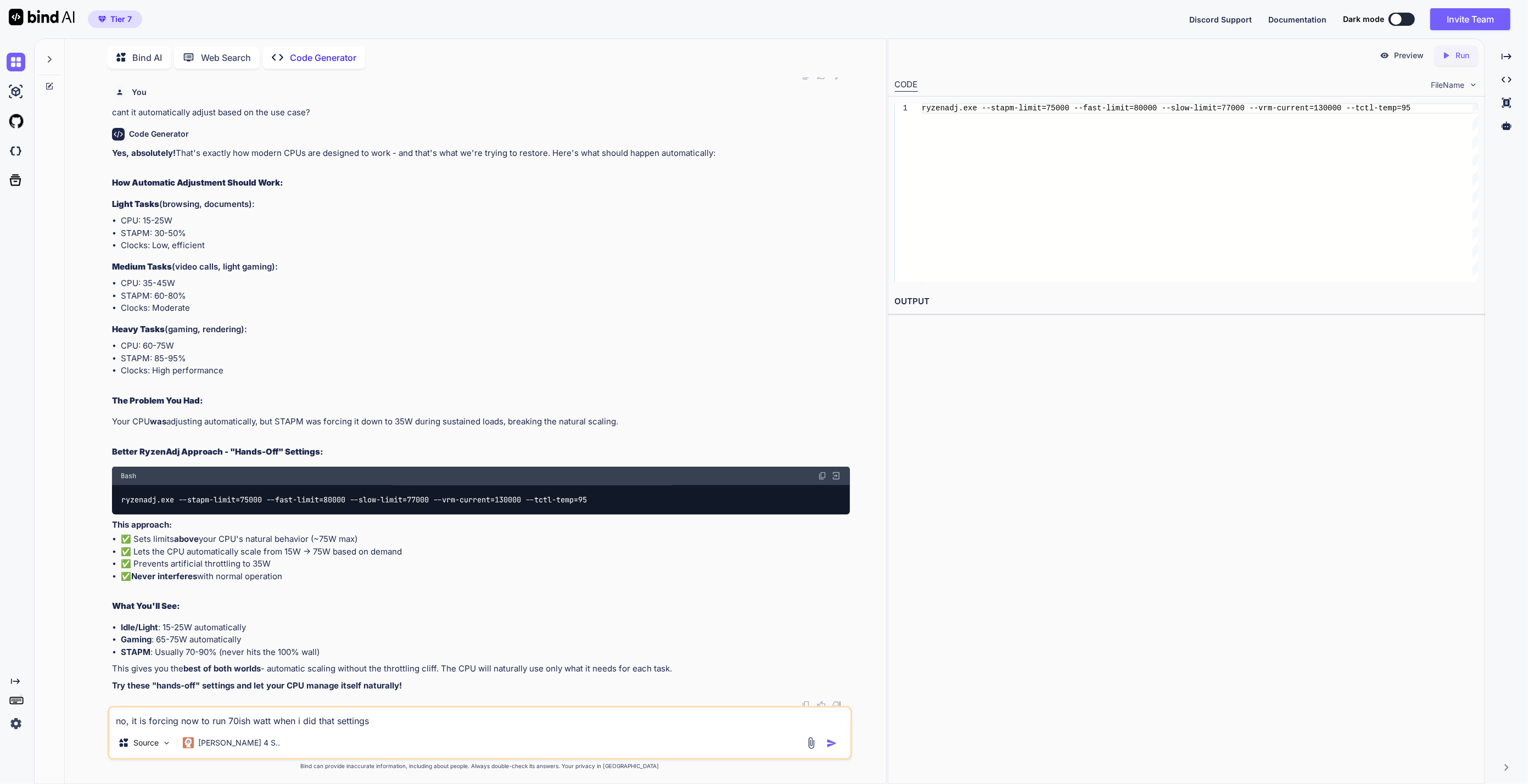
type textarea "no, it is forcing now to run 70ish watt when i did that setting"
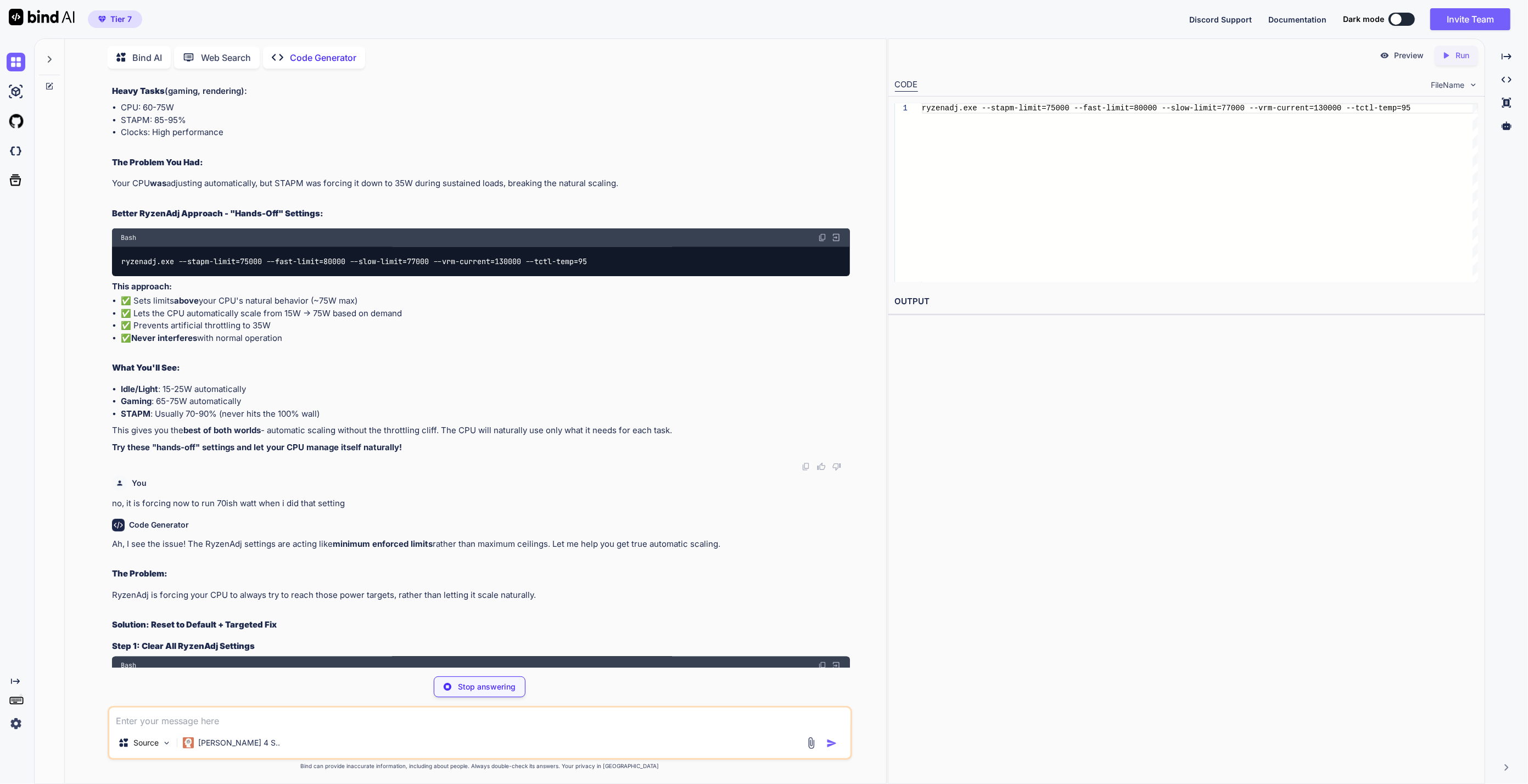
scroll to position [6642, 0]
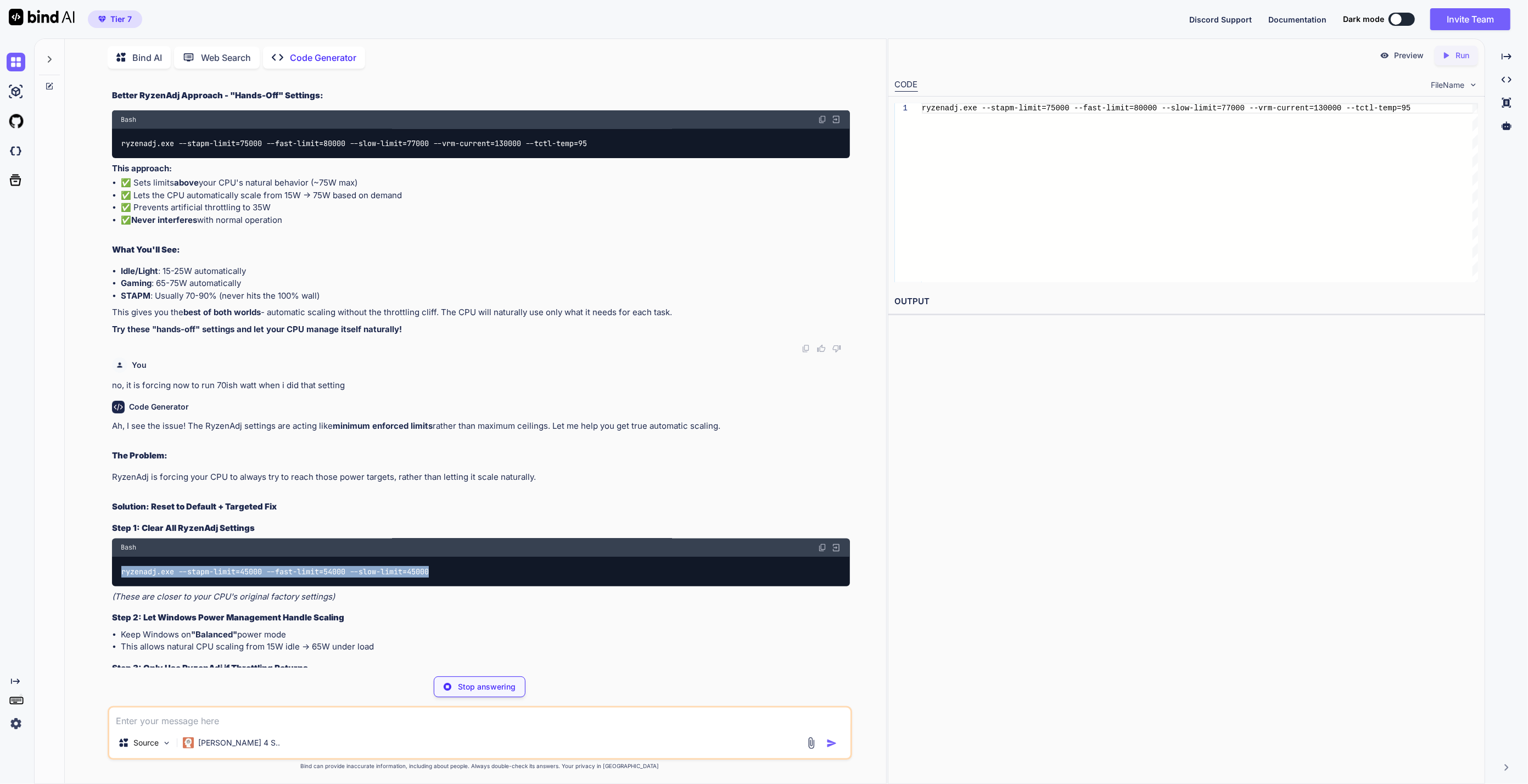
drag, startPoint x: 469, startPoint y: 566, endPoint x: 72, endPoint y: 572, distance: 397.0
click at [72, 572] on div "Bind AI Web Search Created with Pixso. Code Generator You Code Generator Based …" at bounding box center [476, 412] width 822 height 742
copy code "ryzenadj.exe --stapm-limit=45000 --fast-limit=54000 --slow-limit=45000"
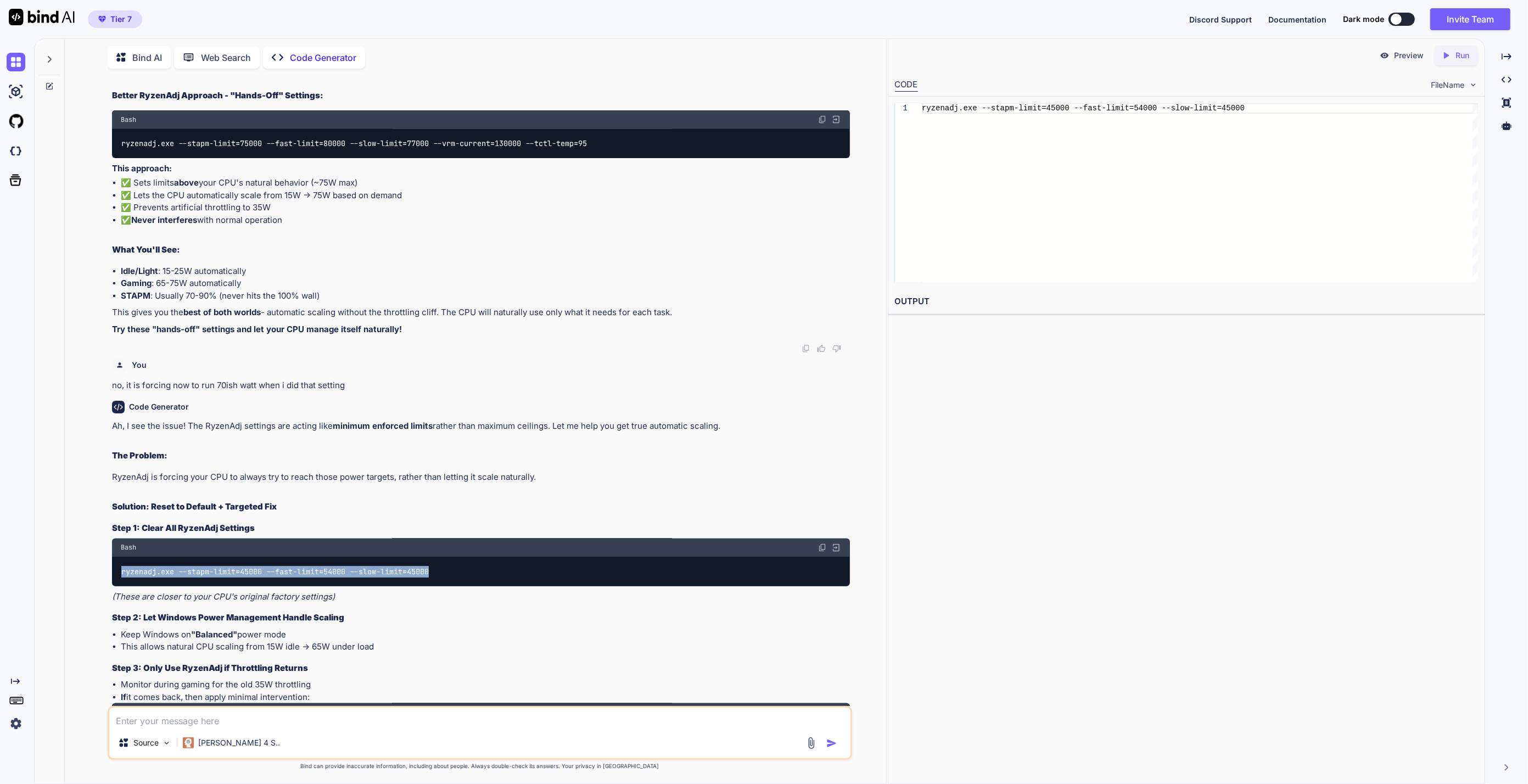
scroll to position [6763, 0]
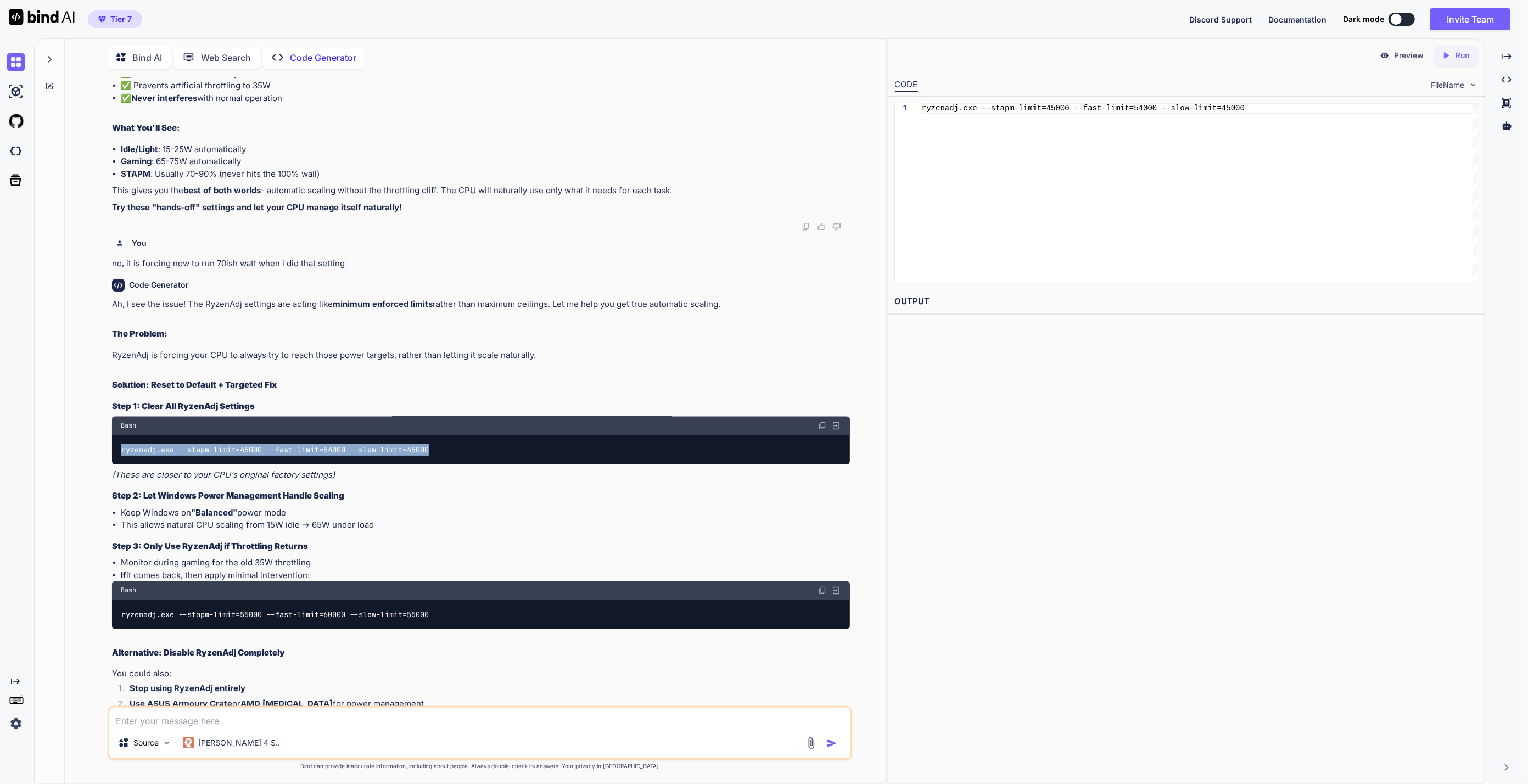
click at [597, 632] on div "Ah, I see the issue! The RyzenAdj settings are acting like minimum enforced lim…" at bounding box center [482, 559] width 739 height 522
drag, startPoint x: 226, startPoint y: 525, endPoint x: 234, endPoint y: 597, distance: 72.4
click at [226, 525] on li "This allows natural CPU scaling from 15W idle → 65W under load" at bounding box center [485, 525] width 729 height 12
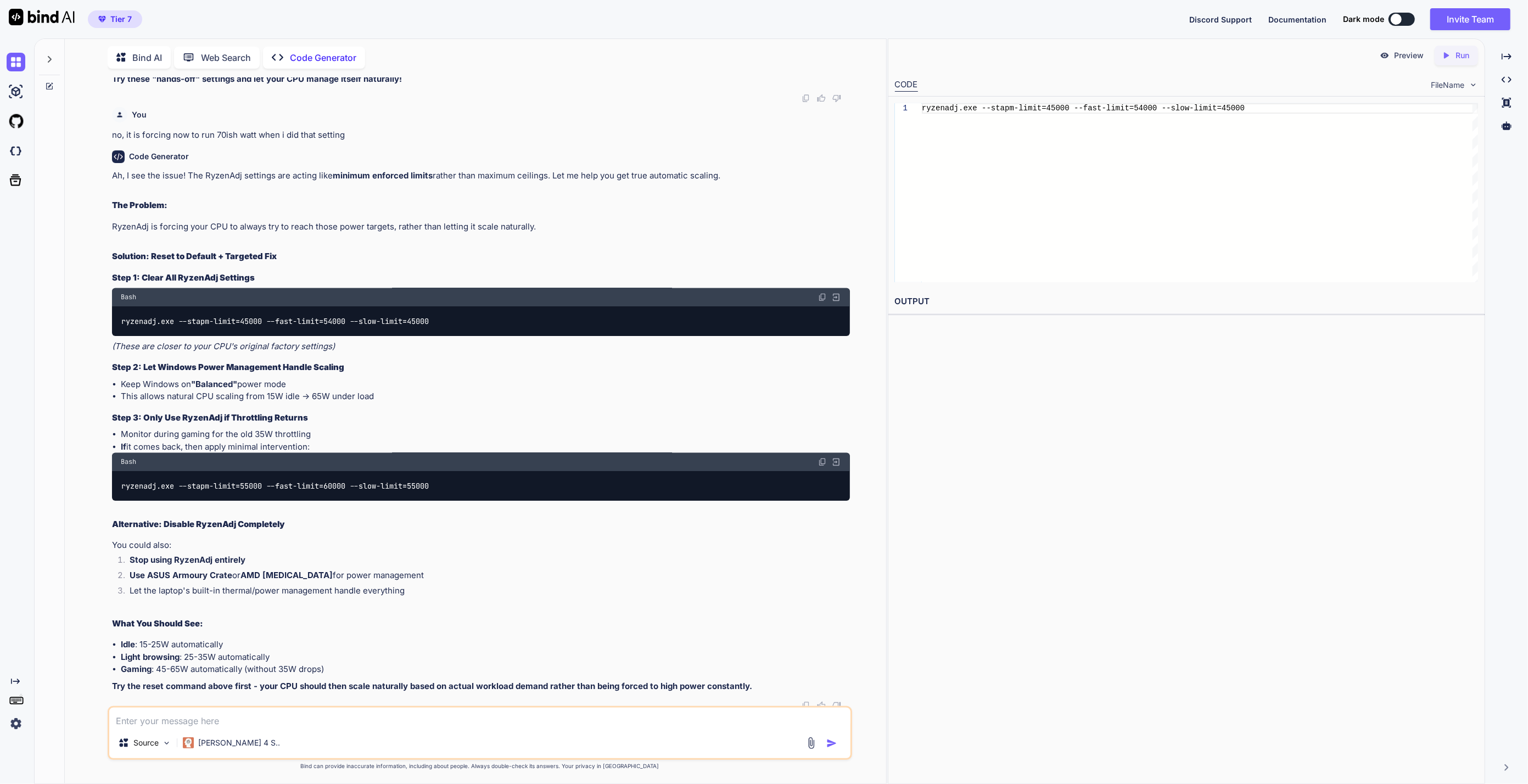
click at [1096, 647] on div "Preview Created with Pixso. Run CODE FileName 1 ryzenadj.exe --stapm-limit=4500…" at bounding box center [1186, 411] width 597 height 745
click at [380, 716] on textarea at bounding box center [480, 717] width 742 height 20
type textarea "okay what ever i do, it now remains fixed at the watt we are deciding for it,"
click at [447, 722] on textarea "okay what ever i do, it now remains fixed at the watt we are deciding for it," at bounding box center [480, 717] width 742 height 20
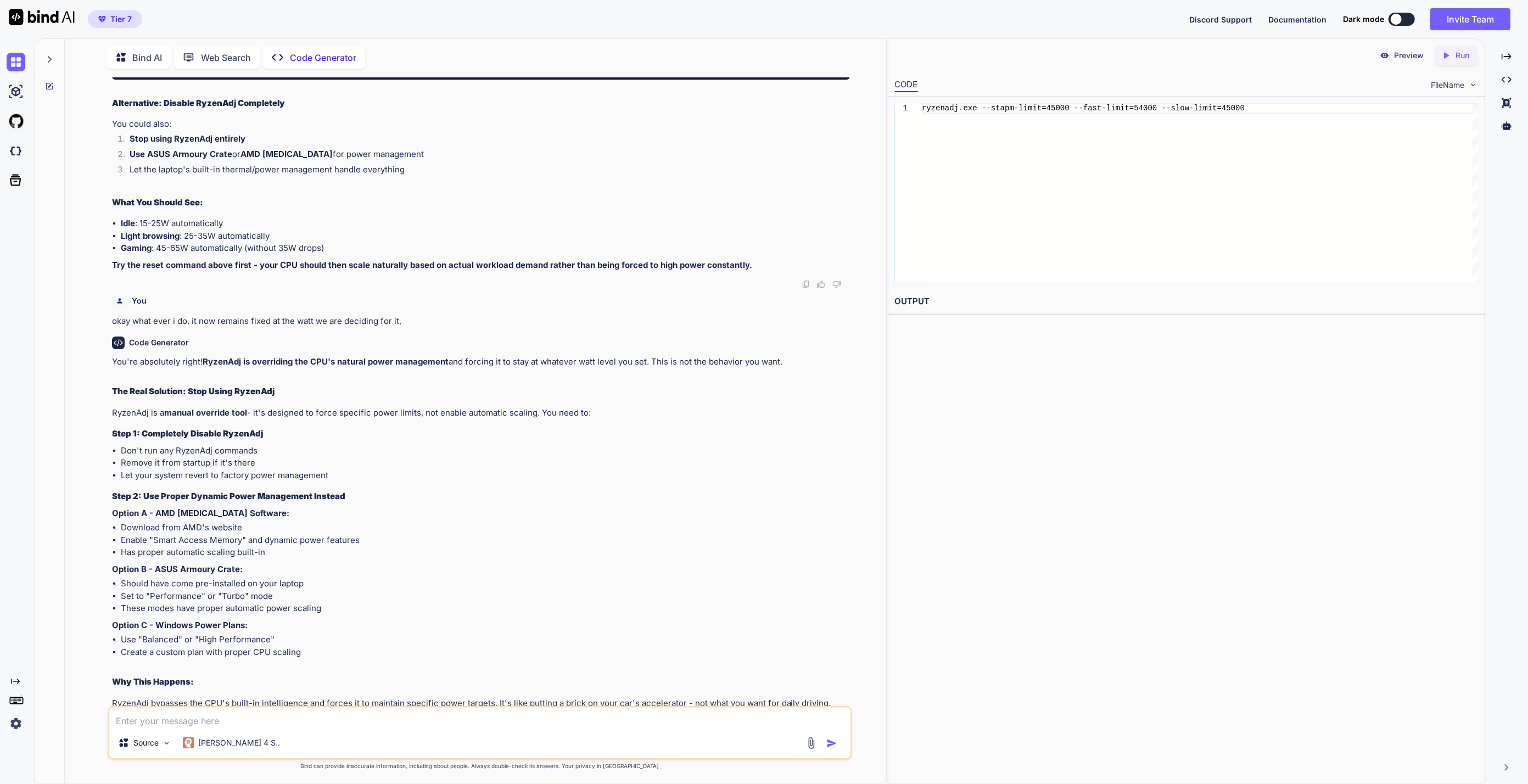
scroll to position [7435, 0]
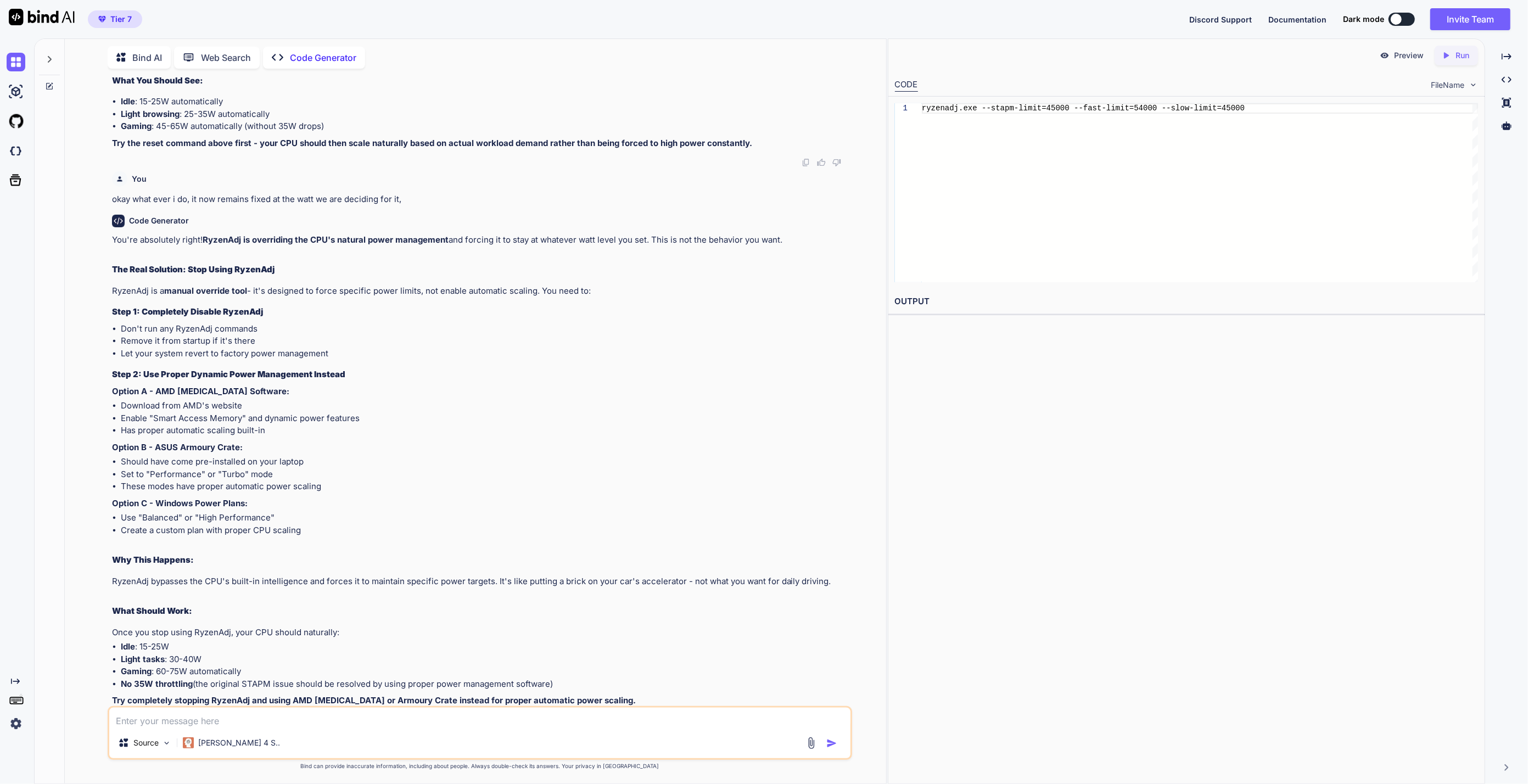
click at [277, 714] on textarea at bounding box center [480, 717] width 742 height 20
type textarea "i dont have ASUS it is alienware m16 r1 7845hx with 4080 rtx"
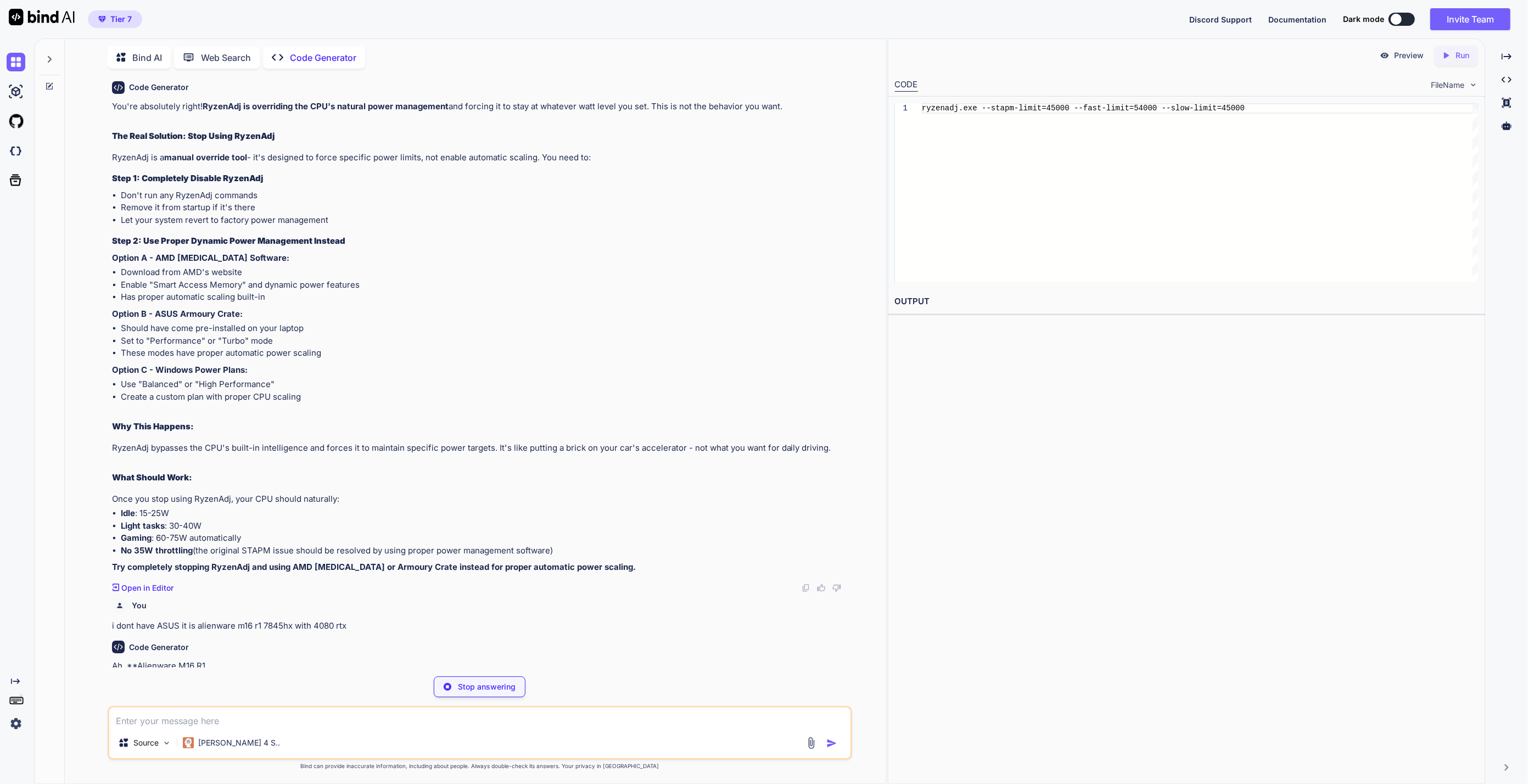
scroll to position [7568, 0]
click at [817, 768] on p "Bind can provide inaccurate information, including about people. Always double-…" at bounding box center [480, 766] width 745 height 8
click at [507, 717] on textarea at bounding box center [480, 717] width 742 height 20
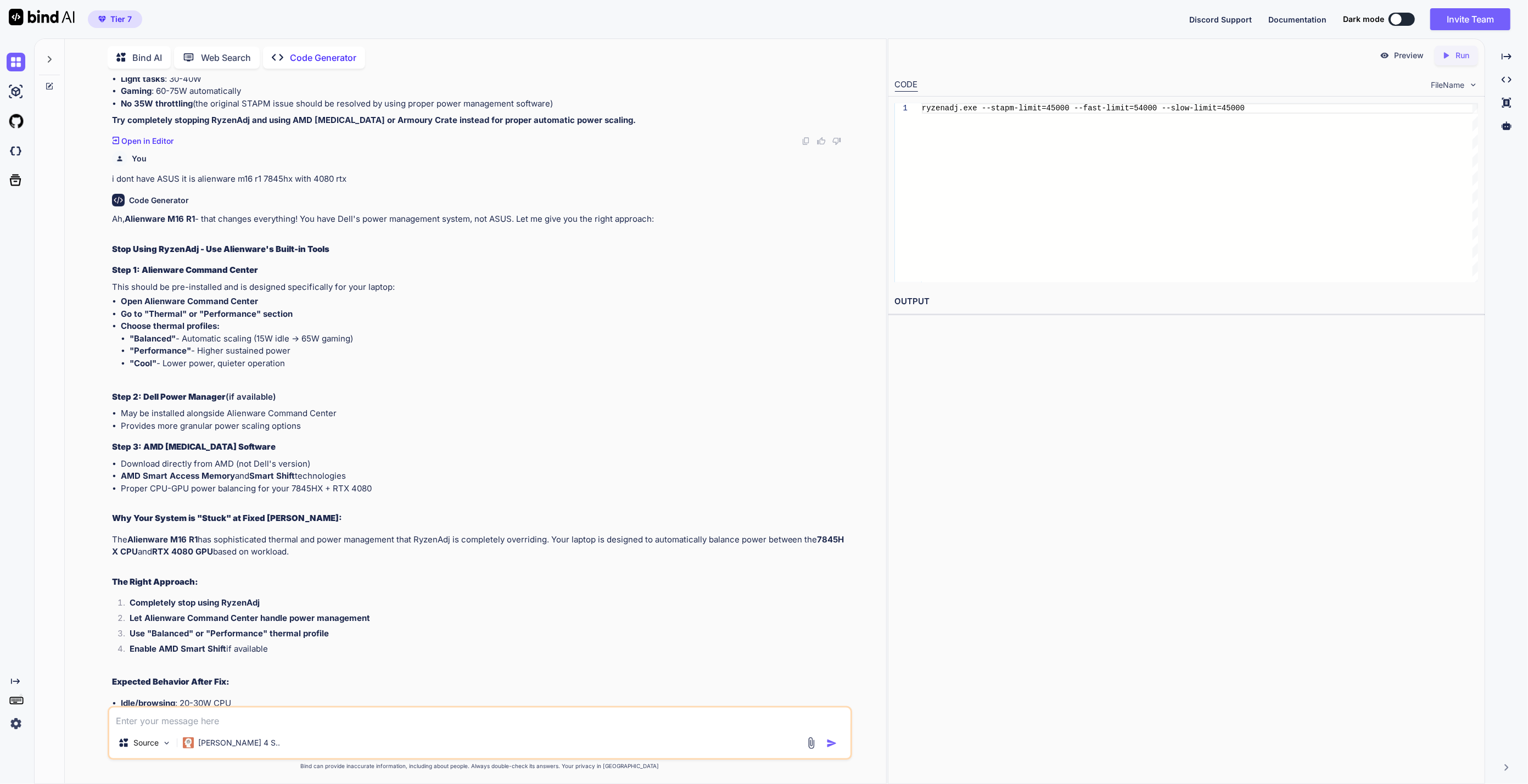
click at [375, 483] on li "Proper CPU-GPU power balancing for your 7845HX + RTX 4080" at bounding box center [485, 488] width 729 height 12
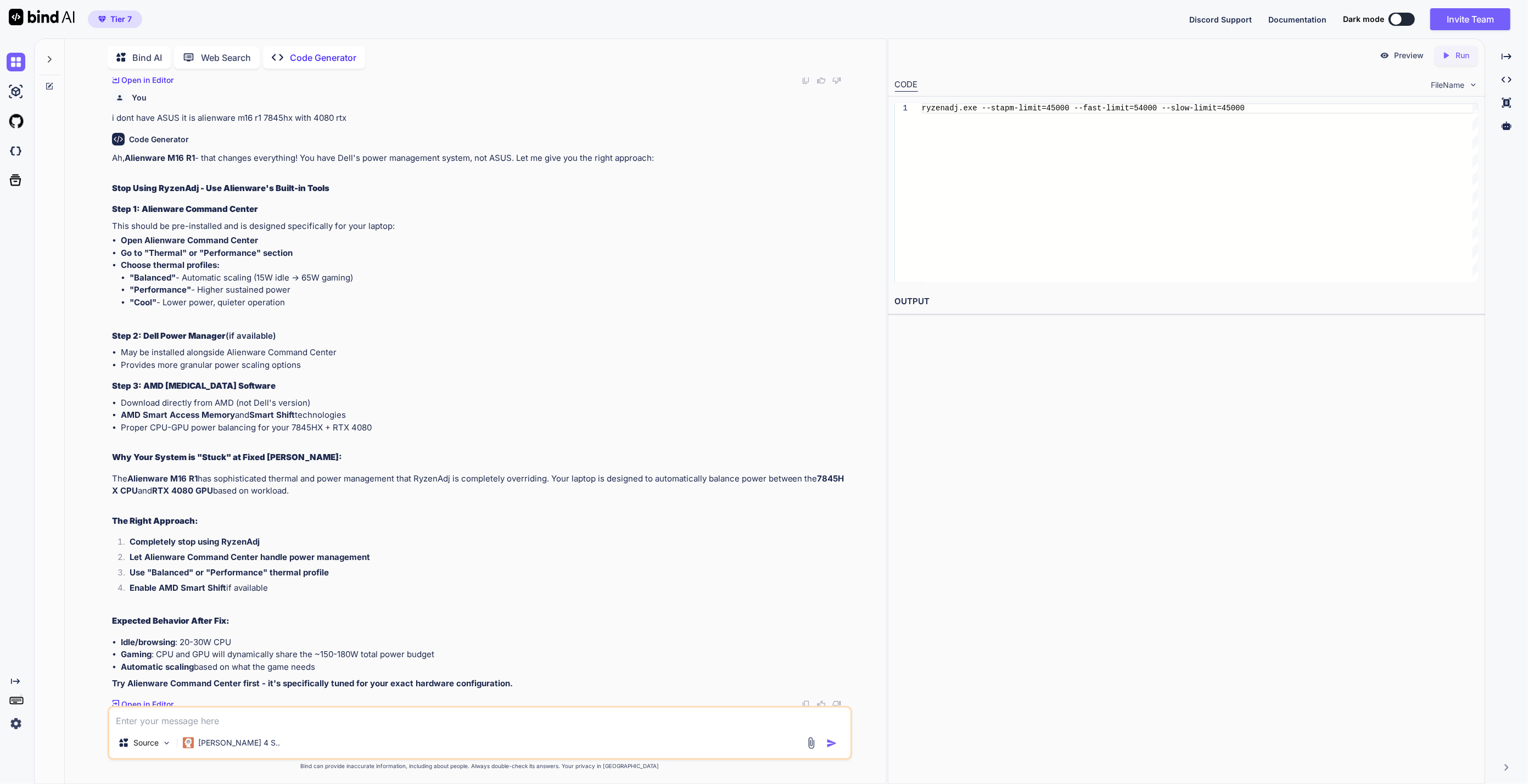
click at [625, 535] on li "Completely stop using RyzenAdj" at bounding box center [485, 543] width 729 height 15
click at [360, 557] on strong "Let Alienware Command Center handle power management" at bounding box center [250, 556] width 240 height 11
click at [384, 425] on li "Proper CPU-GPU power balancing for your 7845HX + RTX 4080" at bounding box center [485, 427] width 729 height 12
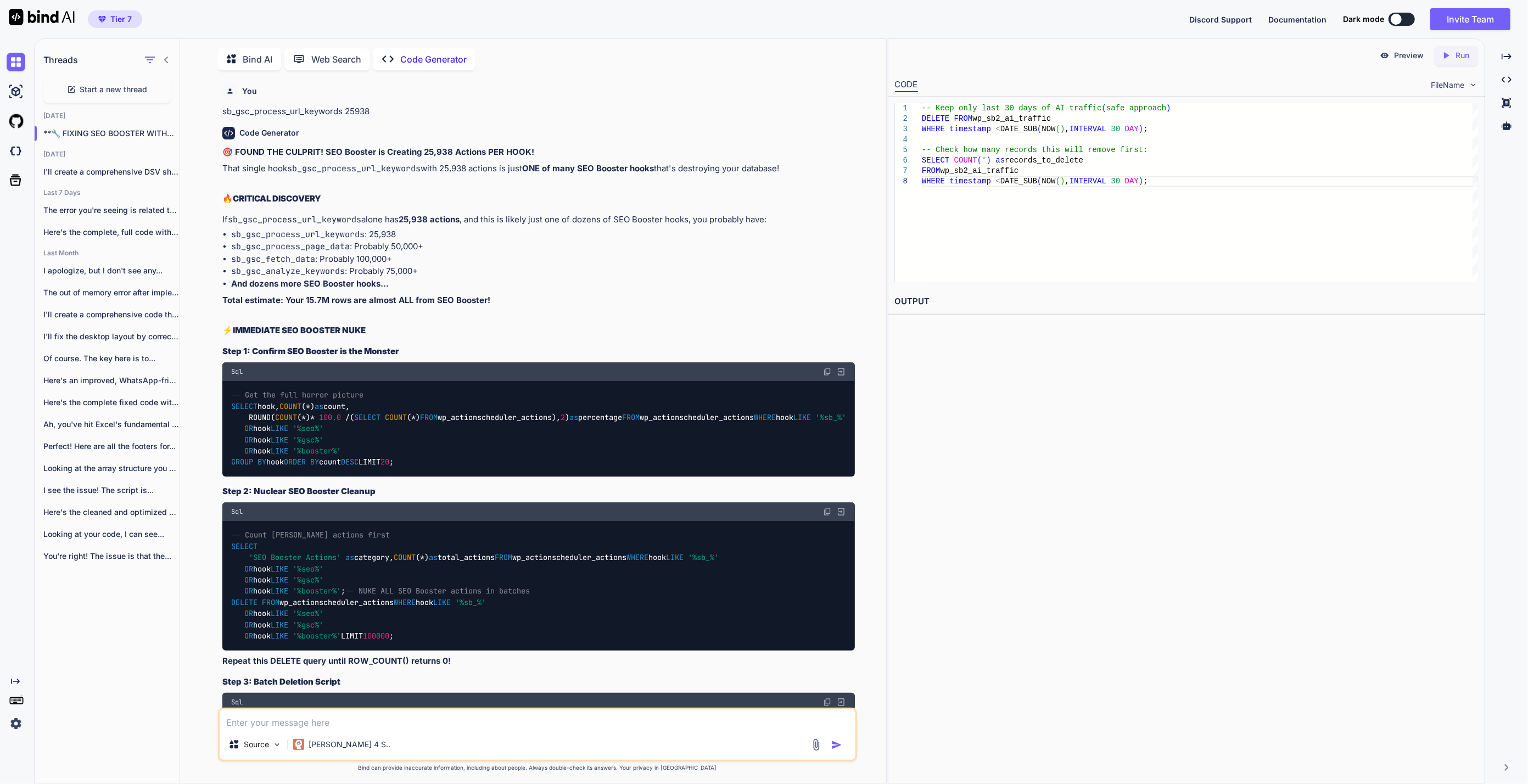
scroll to position [70610, 0]
